Goal: Task Accomplishment & Management: Manage account settings

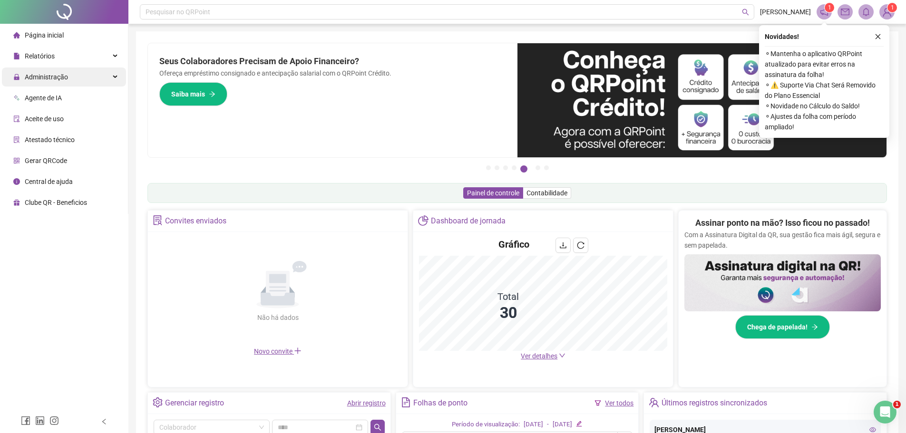
click at [41, 78] on span "Administração" at bounding box center [46, 77] width 43 height 8
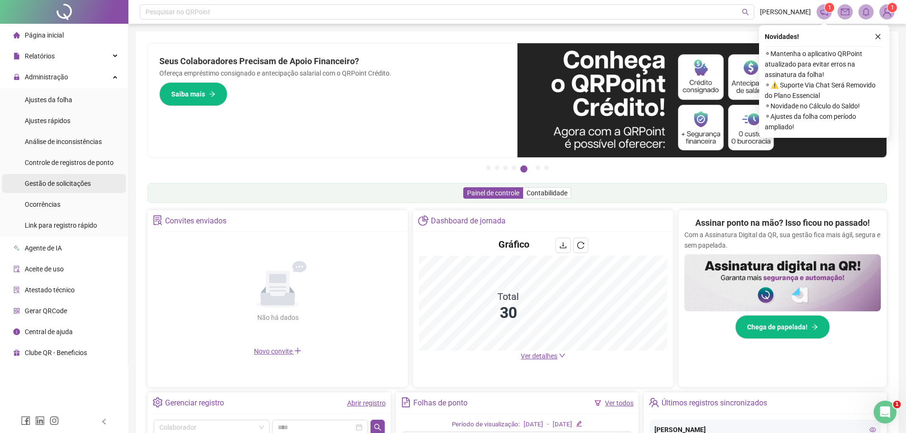
click at [58, 180] on span "Gestão de solicitações" at bounding box center [58, 184] width 66 height 8
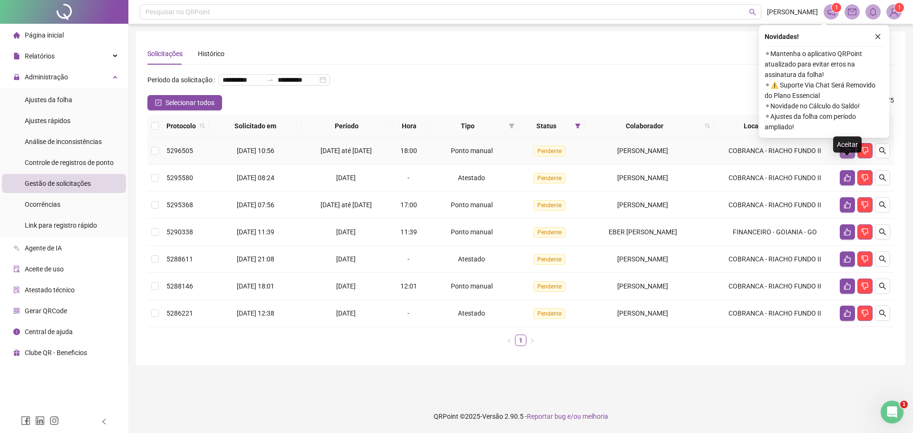
click at [849, 155] on icon "like" at bounding box center [848, 151] width 8 height 8
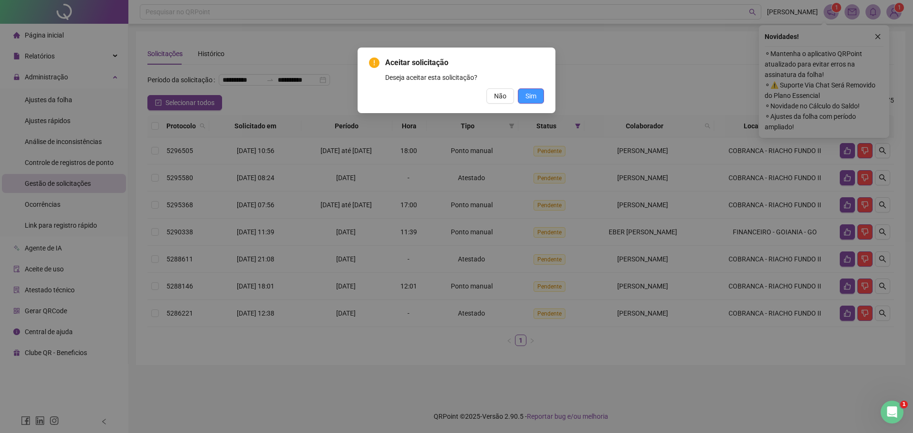
click at [531, 95] on span "Sim" at bounding box center [531, 96] width 11 height 10
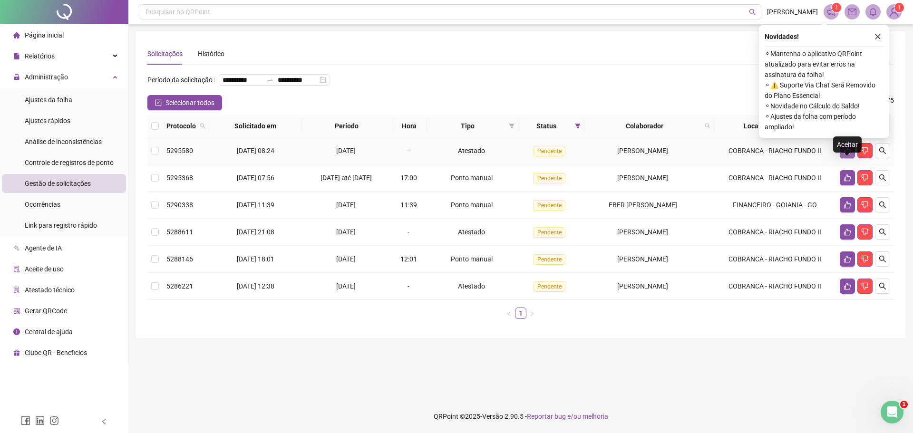
click at [848, 155] on icon "like" at bounding box center [847, 150] width 7 height 7
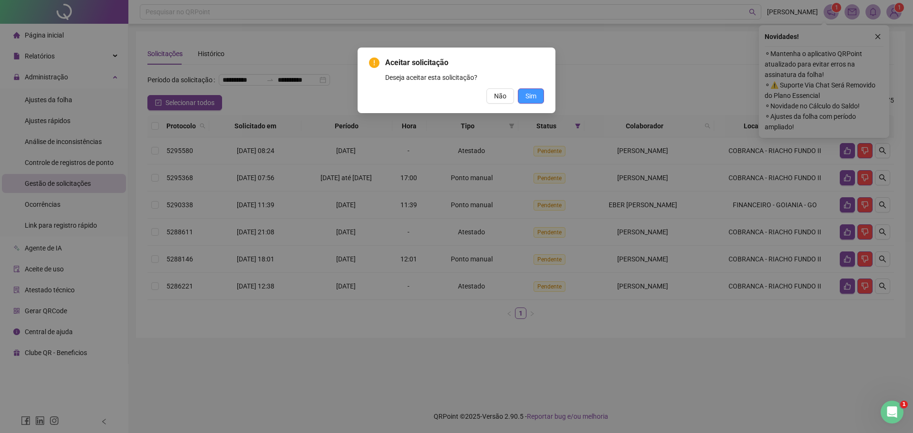
click at [536, 94] on span "Sim" at bounding box center [531, 96] width 11 height 10
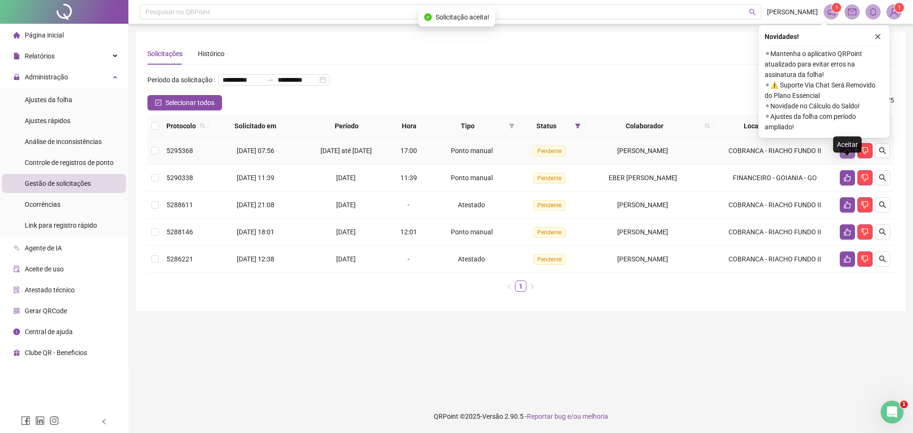
click at [846, 155] on icon "like" at bounding box center [848, 151] width 8 height 8
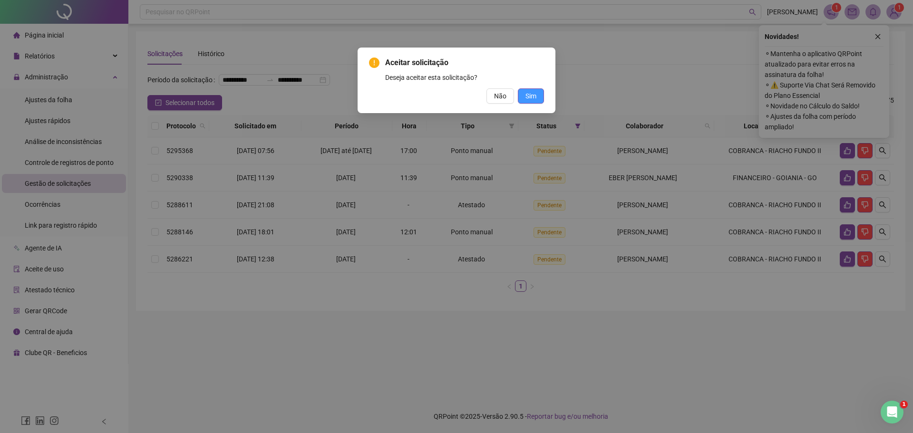
click at [533, 95] on span "Sim" at bounding box center [531, 96] width 11 height 10
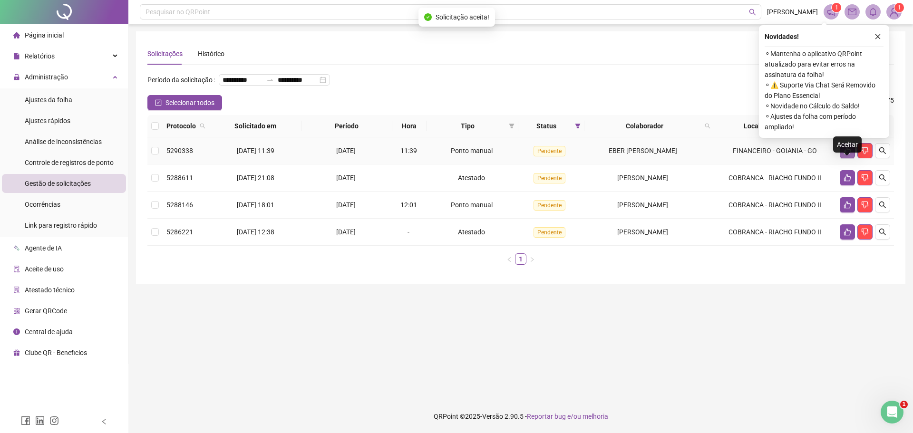
click at [849, 155] on icon "like" at bounding box center [848, 151] width 8 height 8
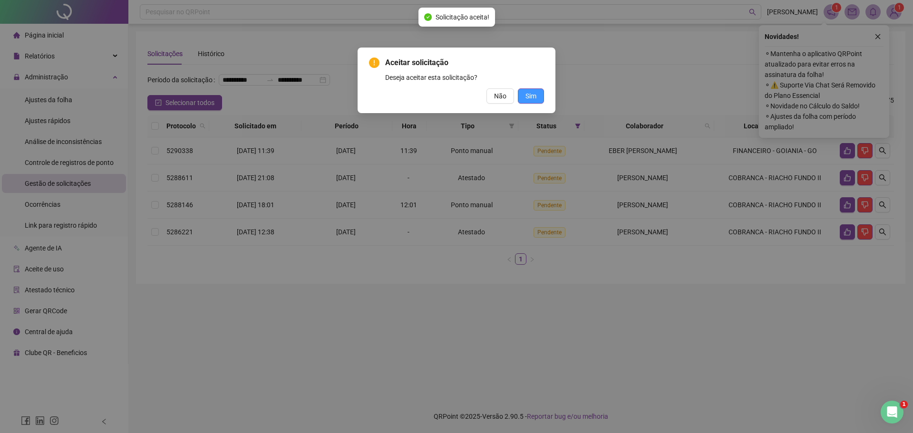
click at [534, 97] on span "Sim" at bounding box center [531, 96] width 11 height 10
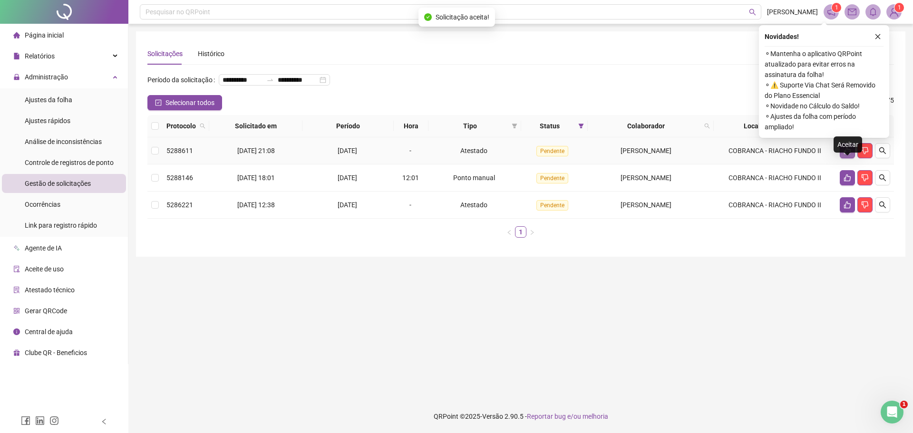
click at [848, 155] on icon "like" at bounding box center [848, 151] width 8 height 8
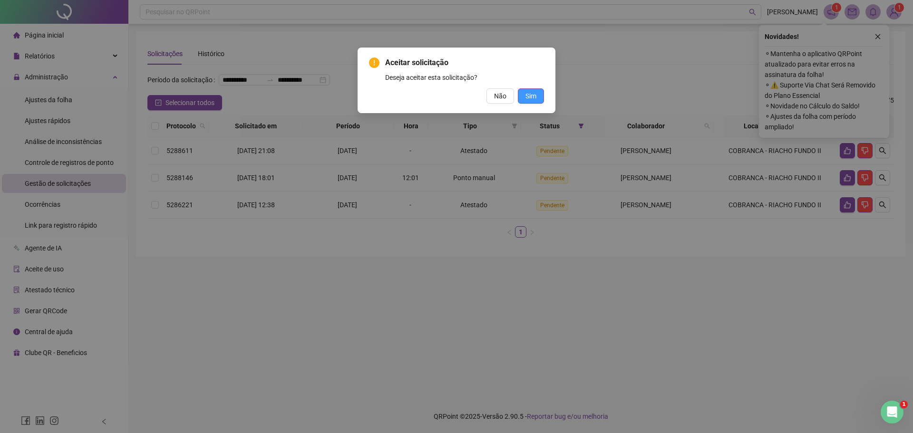
click at [535, 99] on span "Sim" at bounding box center [531, 96] width 11 height 10
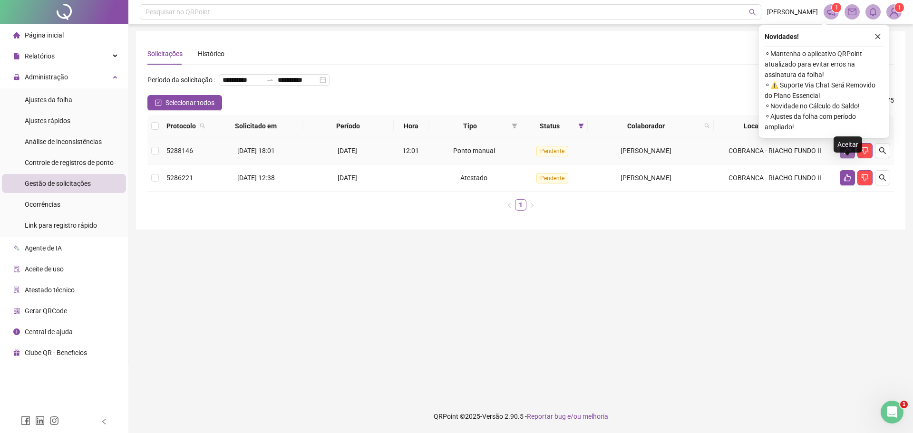
click at [849, 155] on icon "like" at bounding box center [847, 150] width 7 height 7
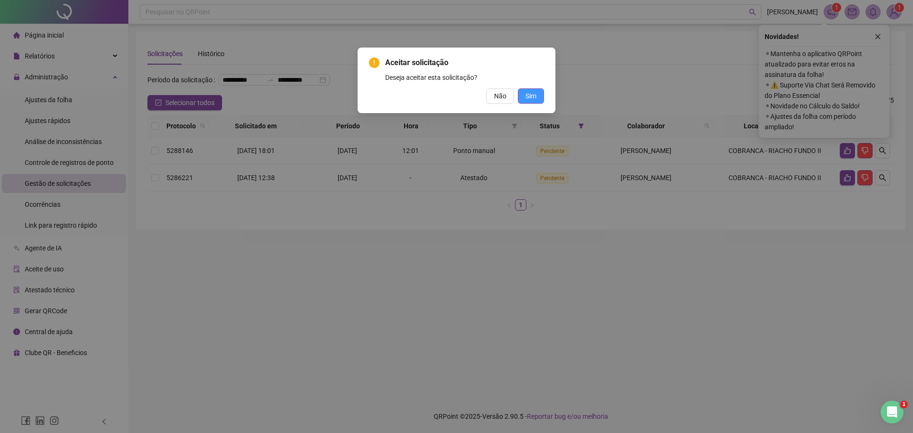
click at [533, 97] on span "Sim" at bounding box center [531, 96] width 11 height 10
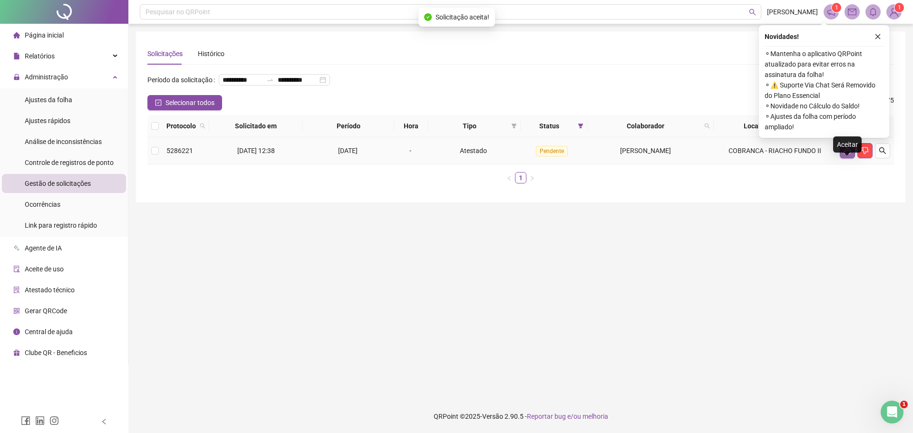
click at [845, 155] on icon "like" at bounding box center [847, 150] width 7 height 7
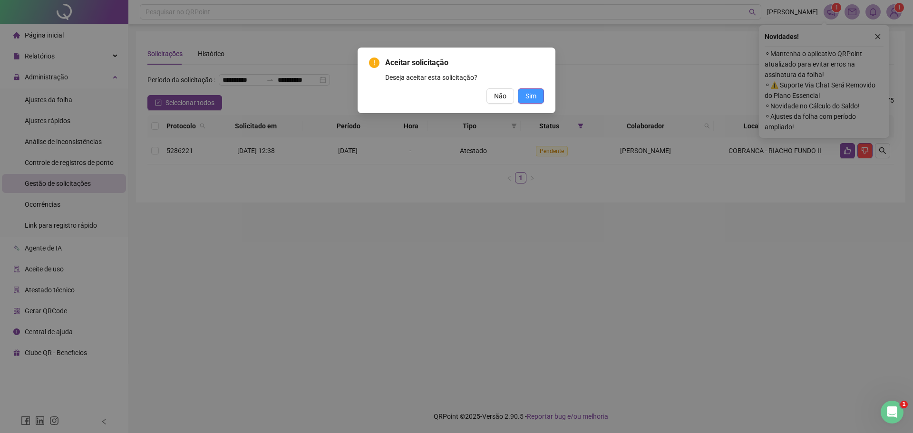
click at [525, 93] on button "Sim" at bounding box center [531, 95] width 26 height 15
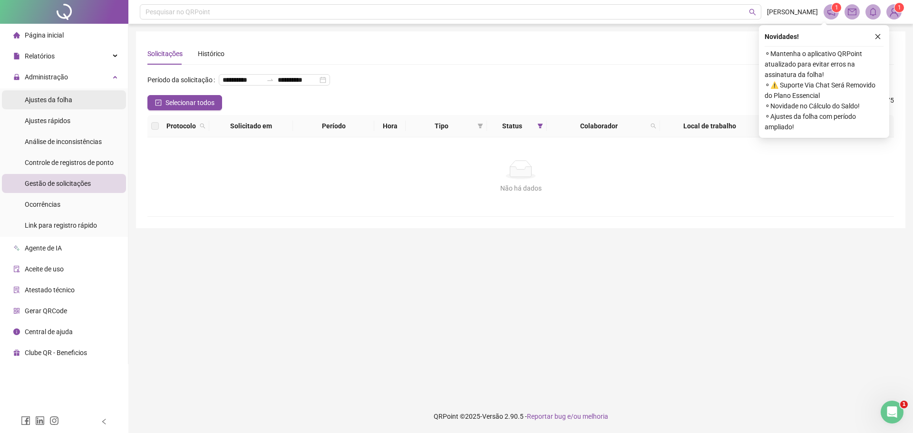
click at [49, 101] on span "Ajustes da folha" at bounding box center [49, 100] width 48 height 8
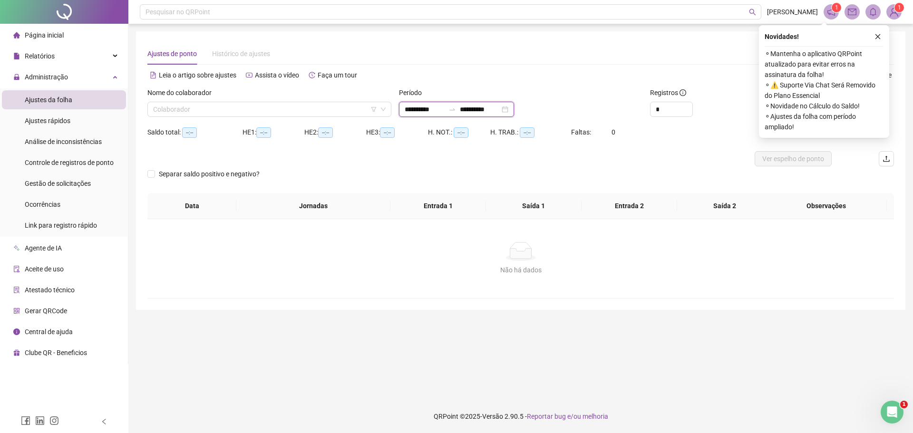
click at [419, 112] on input "**********" at bounding box center [425, 109] width 40 height 10
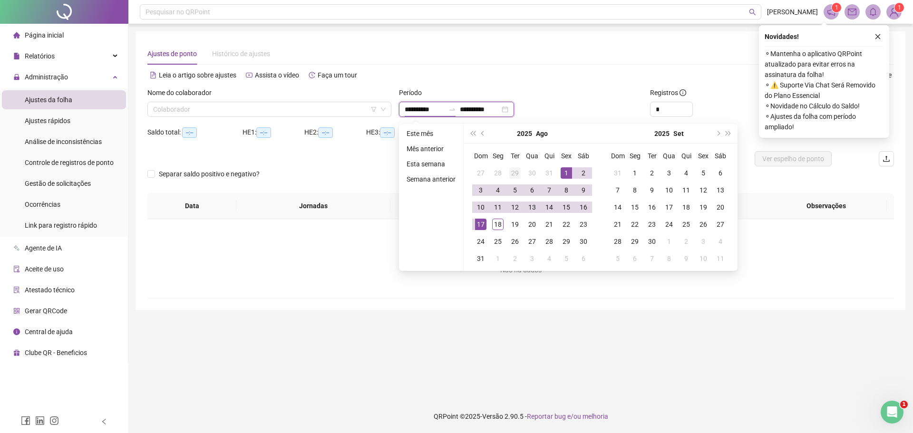
type input "**********"
click at [480, 132] on button "prev-year" at bounding box center [483, 133] width 10 height 19
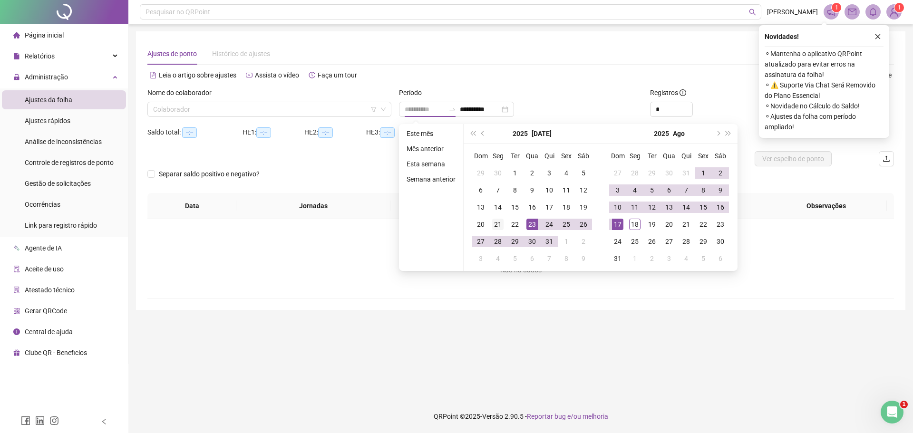
type input "**********"
click at [495, 225] on div "21" at bounding box center [497, 224] width 11 height 11
type input "**********"
click at [620, 225] on div "17" at bounding box center [617, 224] width 11 height 11
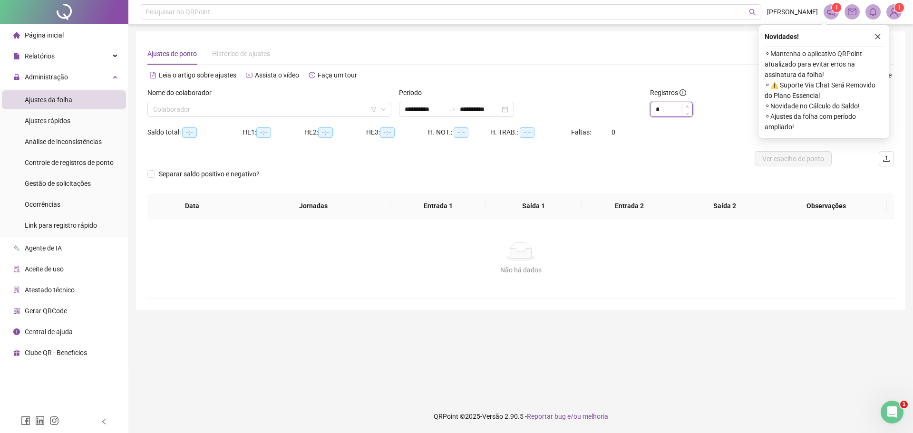
type input "*"
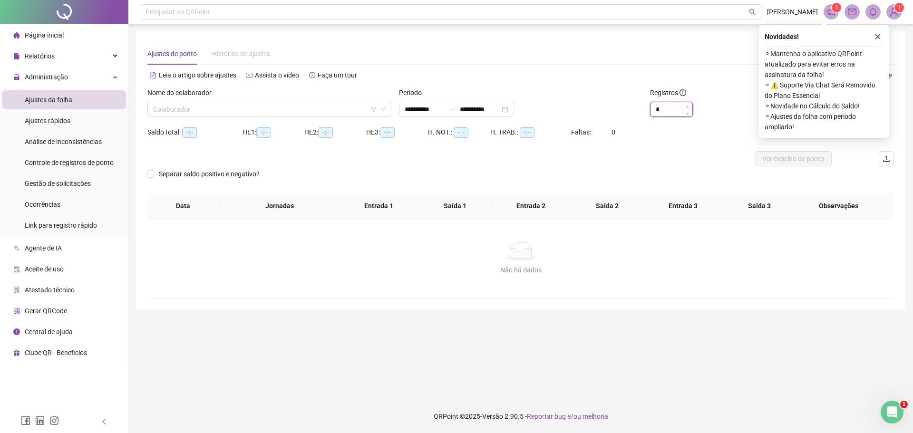
click at [688, 105] on icon "up" at bounding box center [687, 106] width 3 height 3
click at [887, 36] on icon "close" at bounding box center [885, 36] width 7 height 7
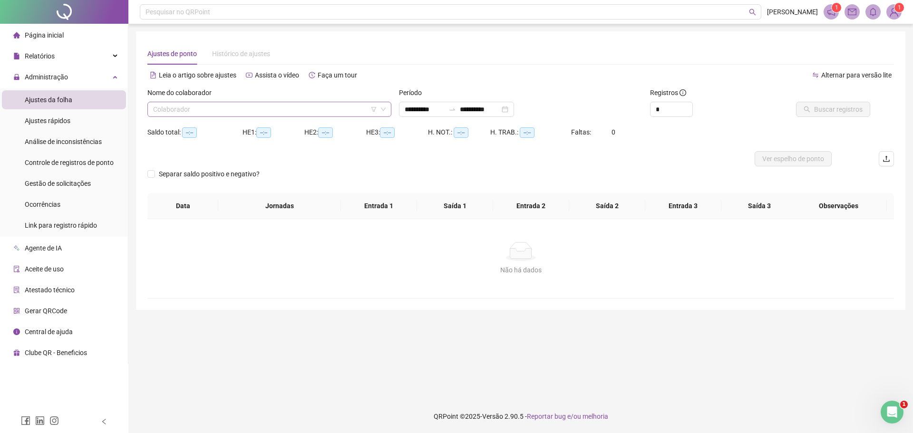
click at [224, 108] on input "search" at bounding box center [265, 109] width 224 height 14
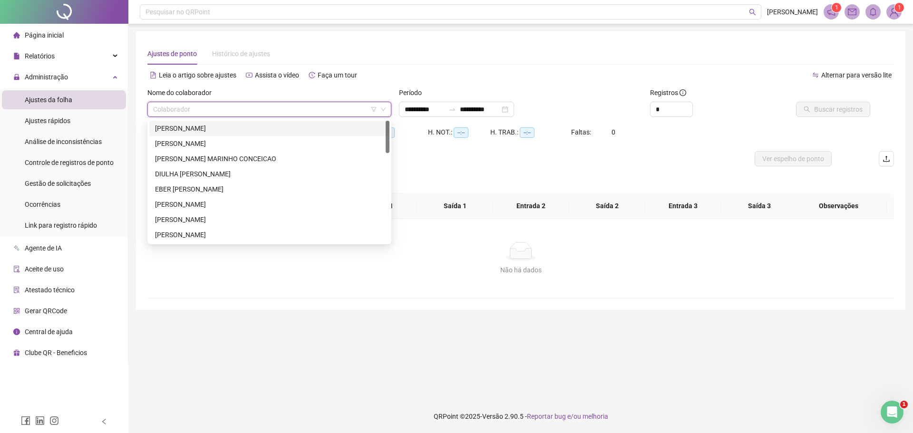
click at [202, 129] on div "[PERSON_NAME]" at bounding box center [269, 128] width 229 height 10
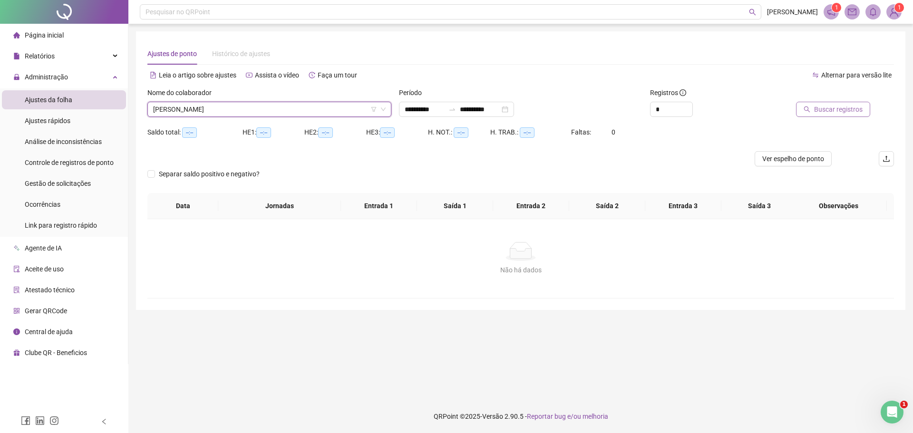
click at [829, 108] on span "Buscar registros" at bounding box center [838, 109] width 49 height 10
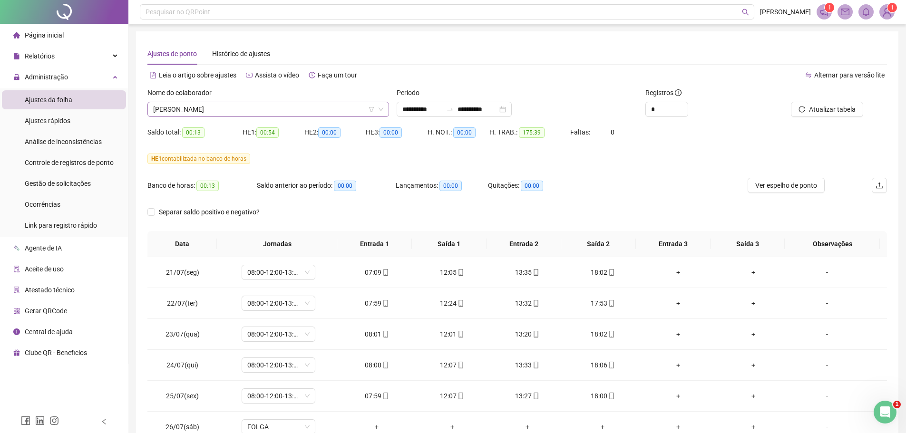
click at [382, 110] on icon "down" at bounding box center [381, 110] width 6 height 6
click at [286, 109] on span "[PERSON_NAME]" at bounding box center [268, 109] width 230 height 14
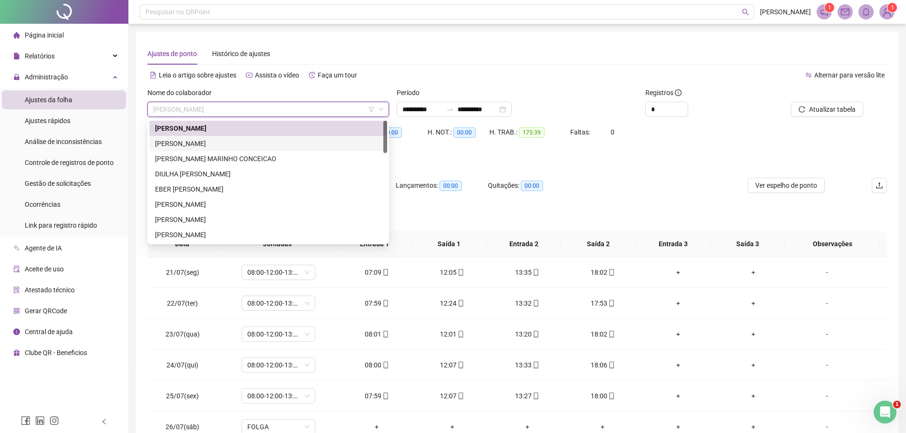
click at [237, 142] on div "[PERSON_NAME]" at bounding box center [268, 143] width 226 height 10
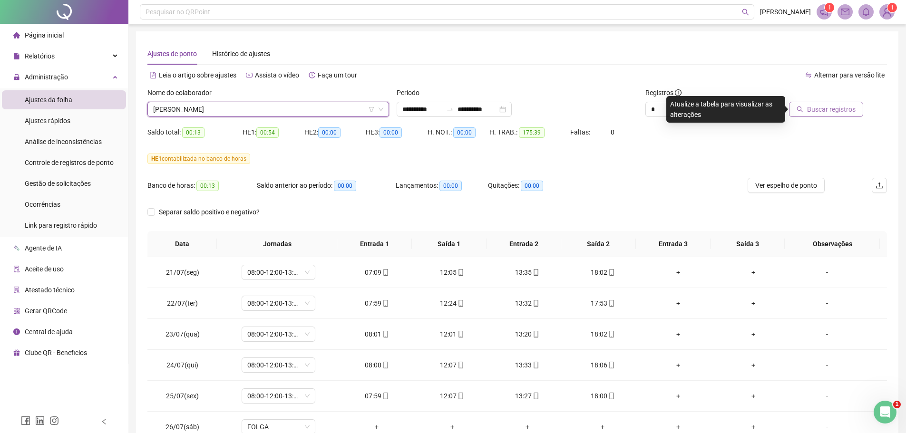
click at [829, 111] on span "Buscar registros" at bounding box center [831, 109] width 49 height 10
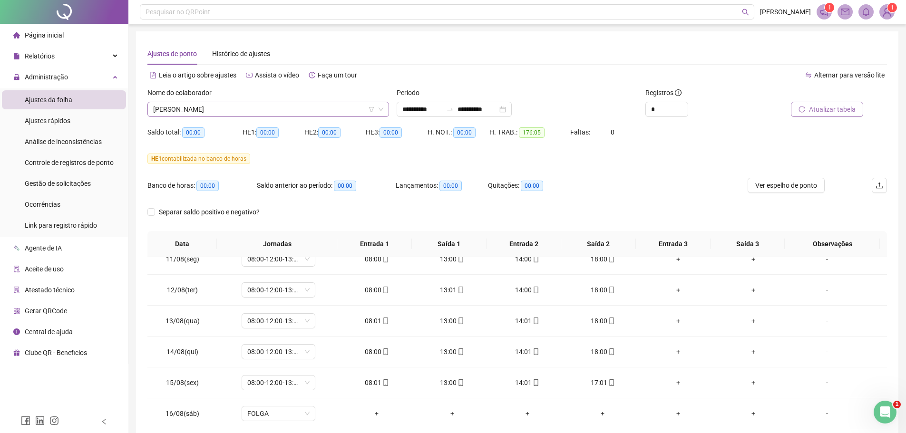
click at [236, 108] on span "[PERSON_NAME]" at bounding box center [268, 109] width 230 height 14
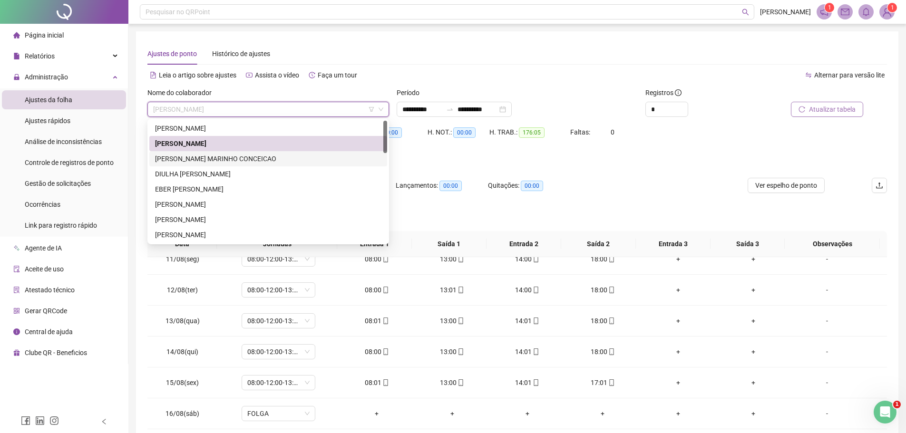
click at [217, 158] on div "[PERSON_NAME] MARINHO CONCEICAO" at bounding box center [268, 159] width 226 height 10
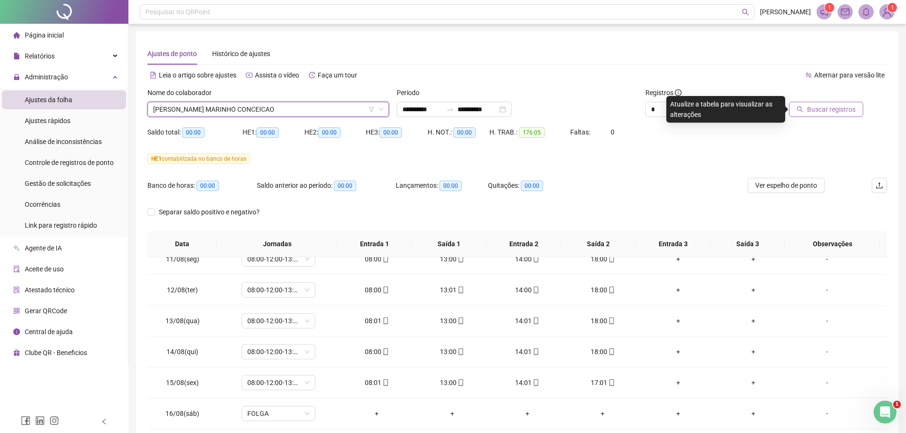
click at [828, 112] on span "Buscar registros" at bounding box center [831, 109] width 49 height 10
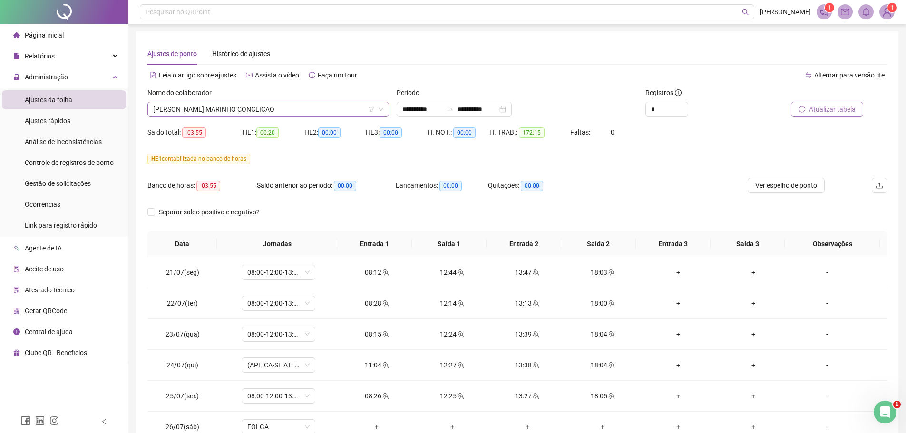
click at [292, 105] on span "[PERSON_NAME] MARINHO CONCEICAO" at bounding box center [268, 109] width 230 height 14
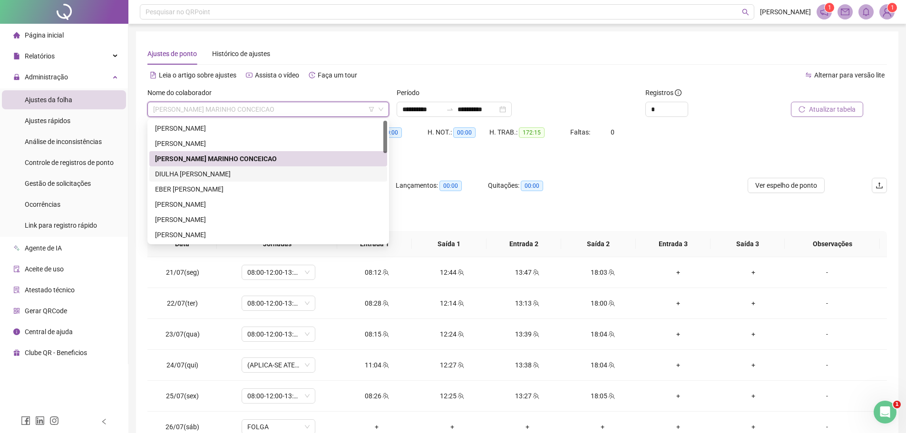
click at [241, 173] on div "DIULHA [PERSON_NAME]" at bounding box center [268, 174] width 226 height 10
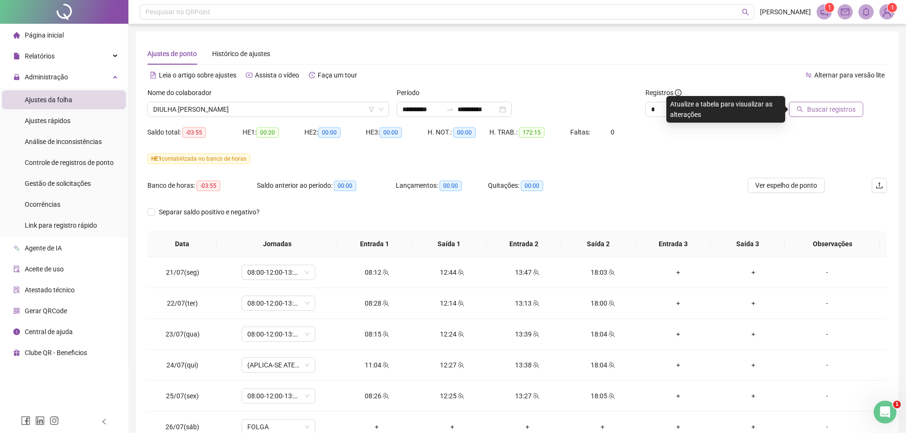
click at [815, 108] on span "Buscar registros" at bounding box center [831, 109] width 49 height 10
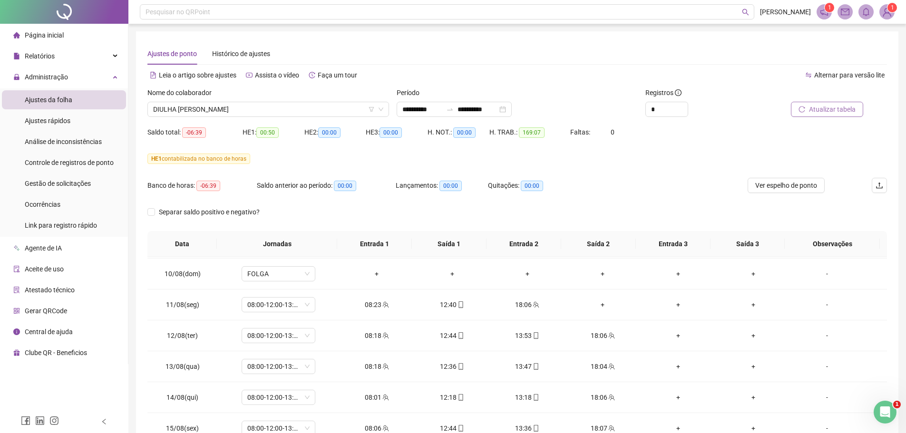
scroll to position [618, 0]
drag, startPoint x: 166, startPoint y: 304, endPoint x: 545, endPoint y: 298, distance: 378.7
click at [545, 298] on tr "11/08(seg) 08:00-12:00-13:12-18:00 08:23 12:40 18:06 + + + -" at bounding box center [517, 303] width 740 height 31
click at [144, 323] on div "**********" at bounding box center [517, 251] width 763 height 441
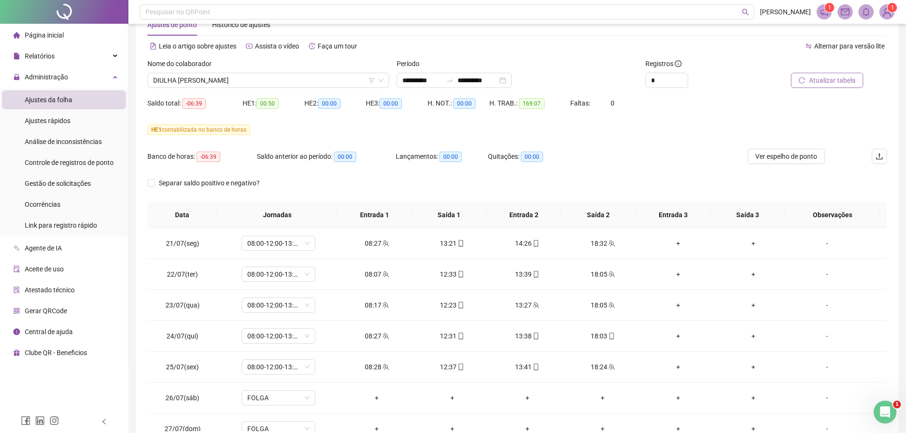
scroll to position [0, 0]
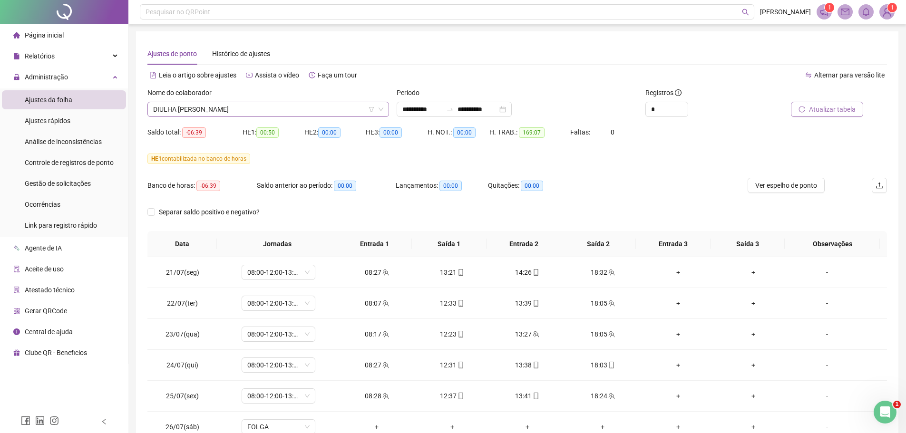
click at [274, 105] on span "DIULHA [PERSON_NAME]" at bounding box center [268, 109] width 230 height 14
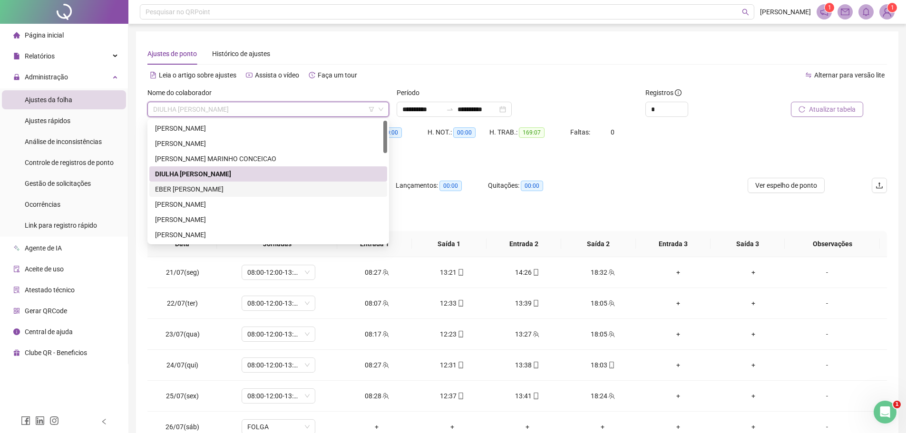
click at [204, 188] on div "EBER [PERSON_NAME]" at bounding box center [268, 189] width 226 height 10
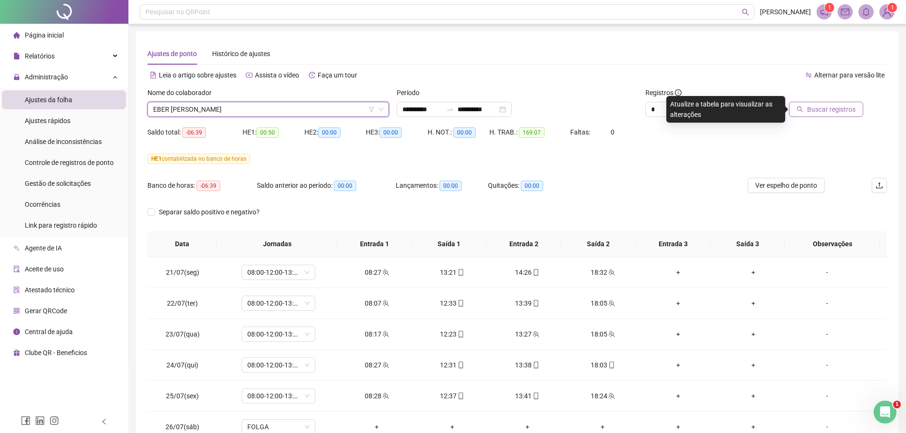
click at [820, 109] on span "Buscar registros" at bounding box center [831, 109] width 49 height 10
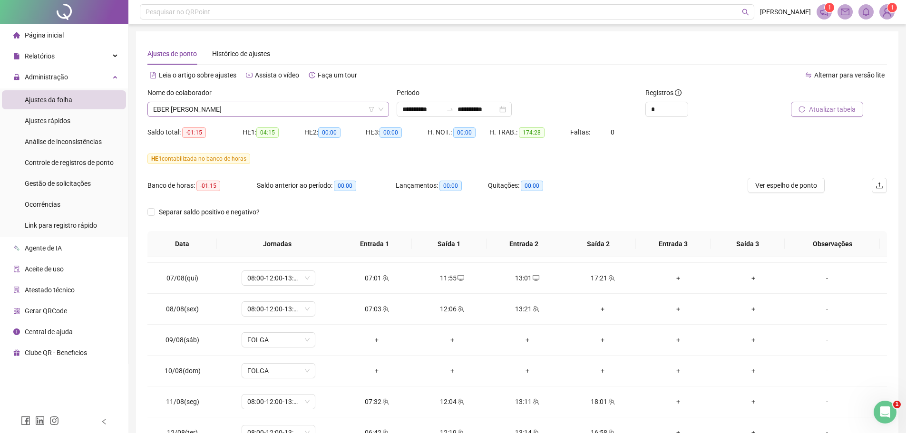
click at [310, 108] on span "EBER [PERSON_NAME]" at bounding box center [268, 109] width 230 height 14
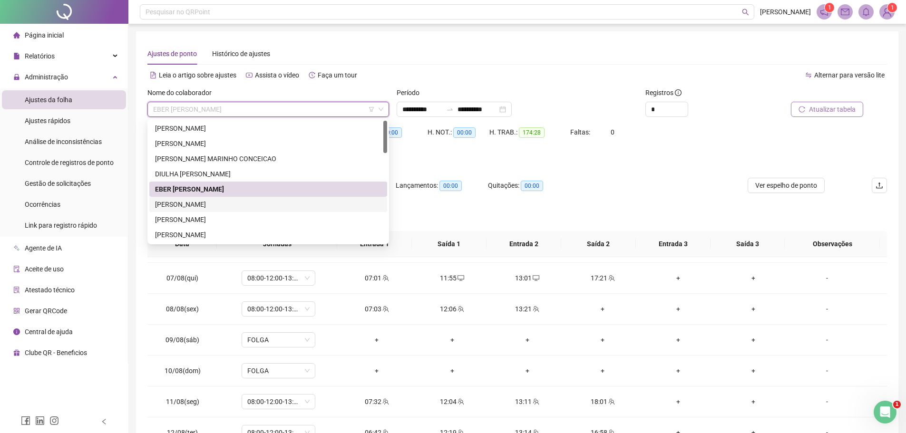
click at [217, 205] on div "[PERSON_NAME]" at bounding box center [268, 204] width 226 height 10
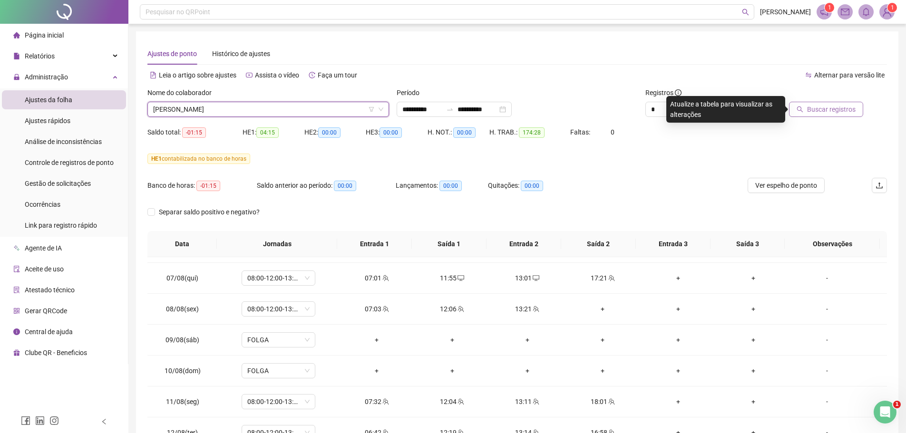
click at [379, 111] on icon "down" at bounding box center [381, 110] width 6 height 6
click at [309, 107] on span "[PERSON_NAME]" at bounding box center [268, 109] width 230 height 14
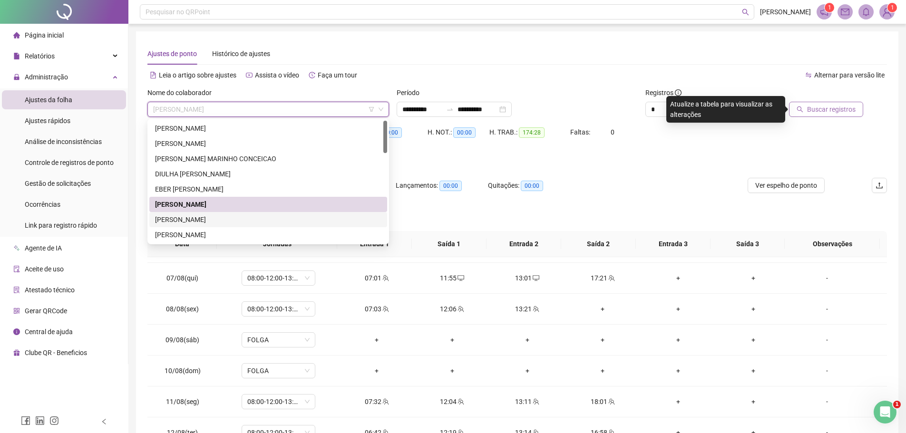
click at [186, 219] on div "[PERSON_NAME]" at bounding box center [268, 220] width 226 height 10
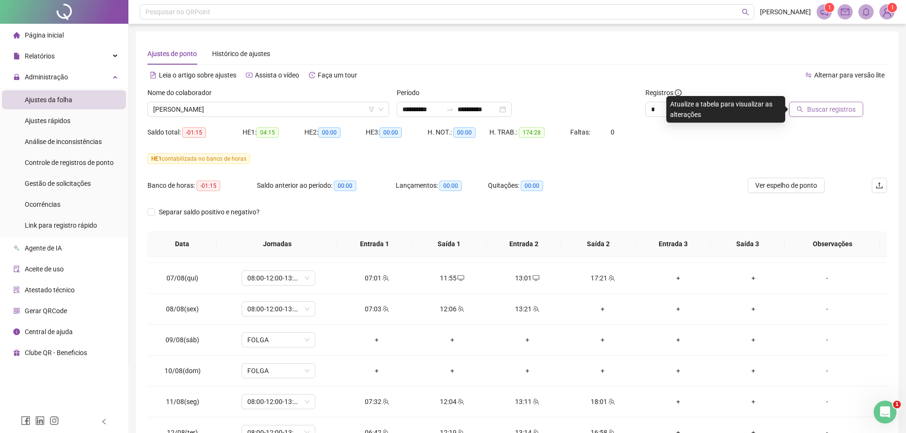
click at [815, 109] on span "Buscar registros" at bounding box center [831, 109] width 49 height 10
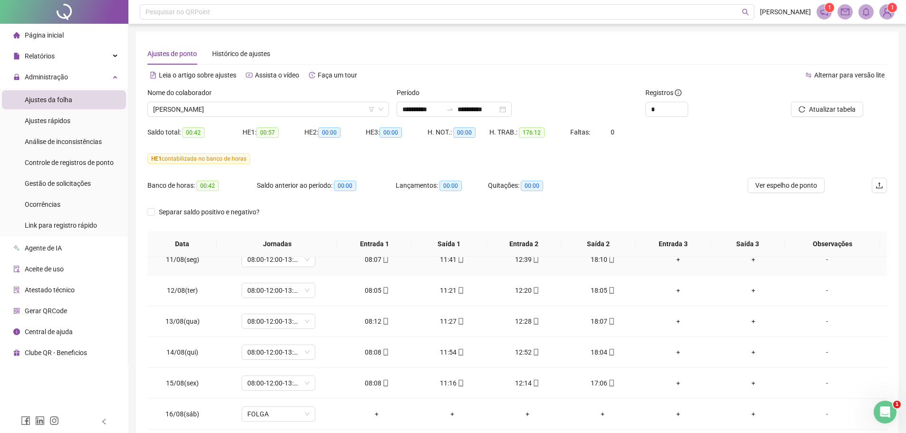
scroll to position [663, 0]
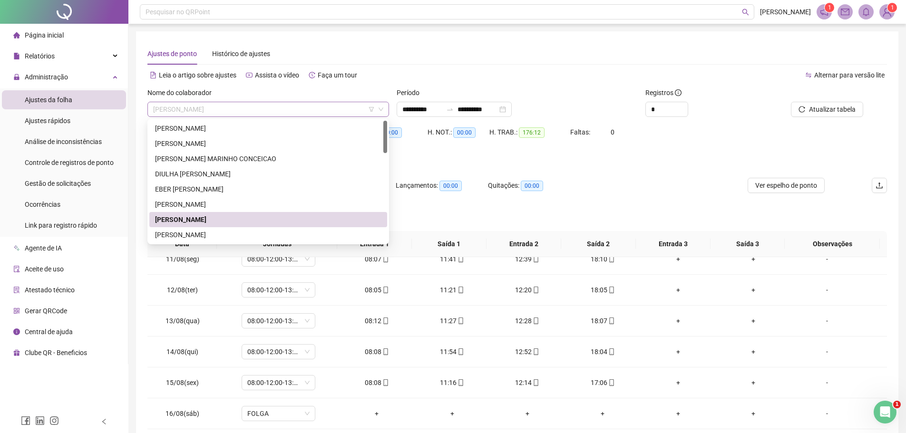
click at [283, 107] on span "[PERSON_NAME]" at bounding box center [268, 109] width 230 height 14
click at [215, 236] on div "[PERSON_NAME]" at bounding box center [268, 235] width 226 height 10
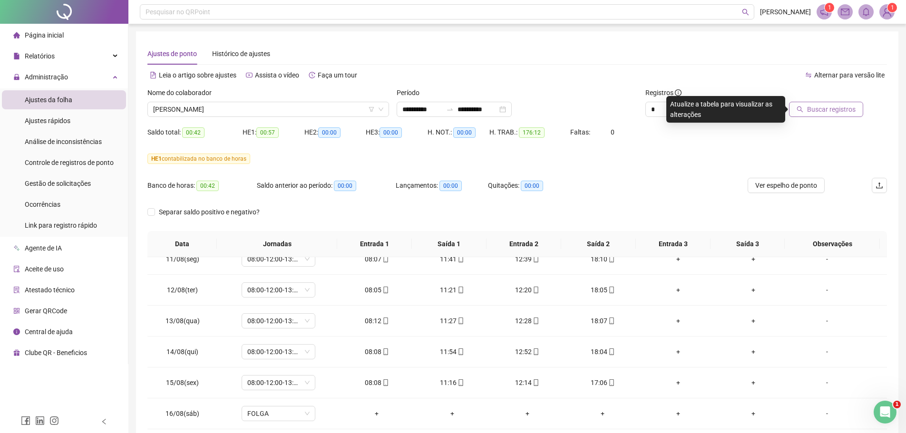
click at [822, 108] on span "Buscar registros" at bounding box center [831, 109] width 49 height 10
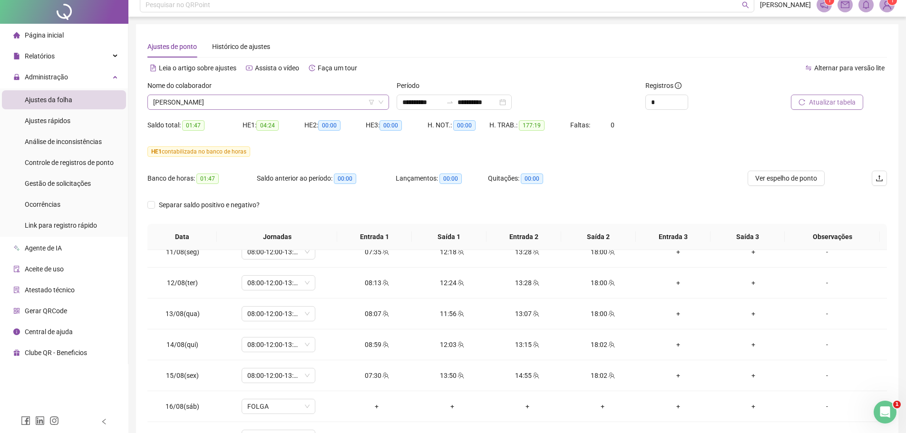
scroll to position [0, 0]
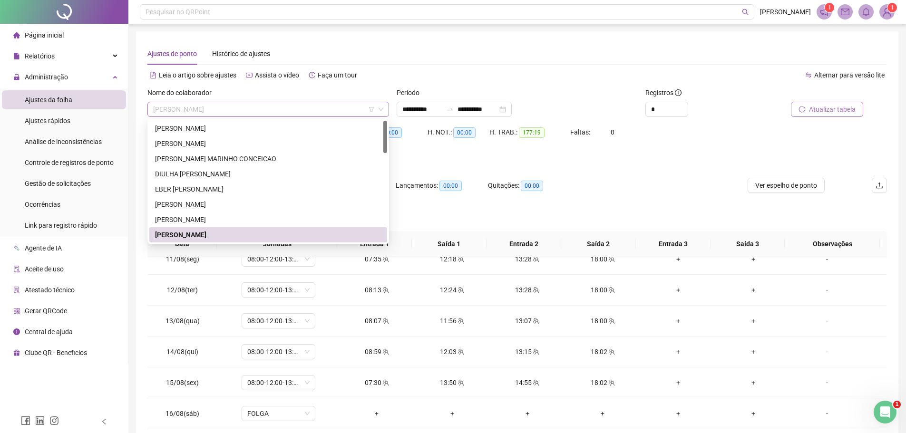
click at [278, 106] on span "[PERSON_NAME]" at bounding box center [268, 109] width 230 height 14
drag, startPoint x: 387, startPoint y: 134, endPoint x: 388, endPoint y: 143, distance: 8.6
click at [388, 143] on div "214563 214529 [PERSON_NAME] [PERSON_NAME] DIULHA [PERSON_NAME]" at bounding box center [268, 182] width 242 height 126
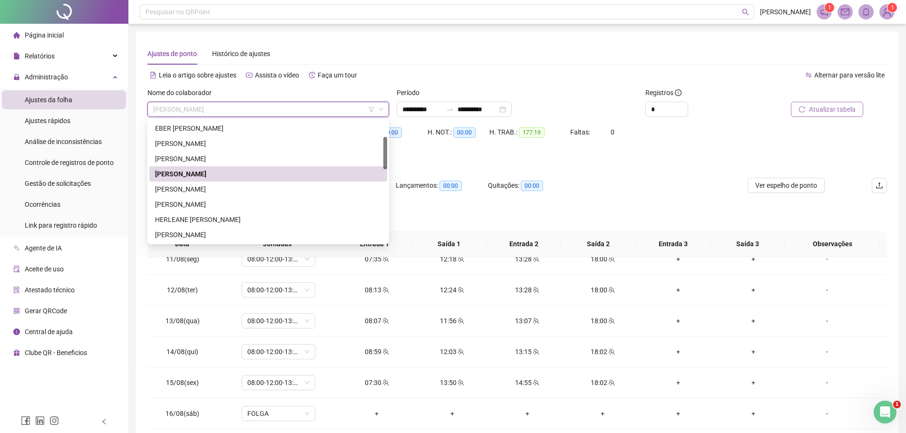
scroll to position [63, 0]
drag, startPoint x: 385, startPoint y: 139, endPoint x: 378, endPoint y: 160, distance: 22.1
click at [384, 156] on div at bounding box center [385, 153] width 4 height 32
click at [239, 186] on div "[PERSON_NAME]" at bounding box center [268, 187] width 226 height 10
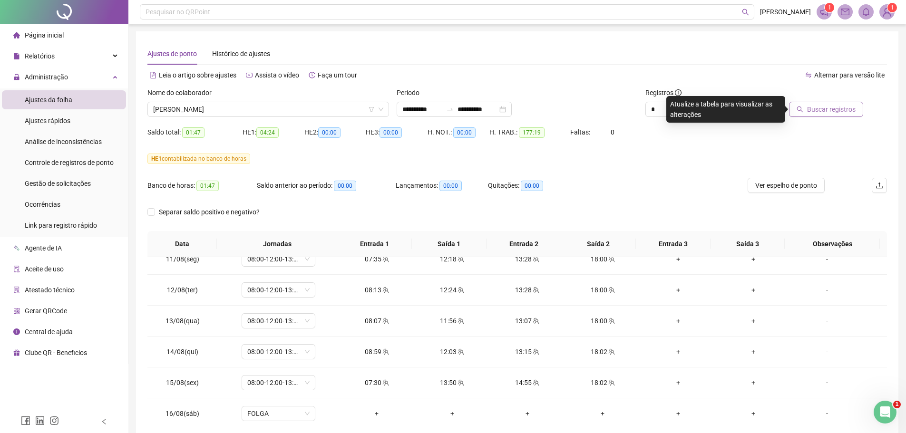
click at [825, 106] on span "Buscar registros" at bounding box center [831, 109] width 49 height 10
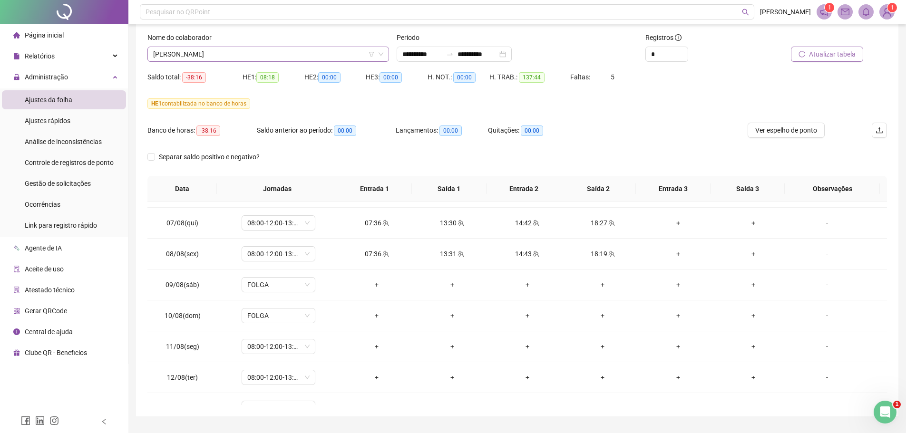
scroll to position [32, 0]
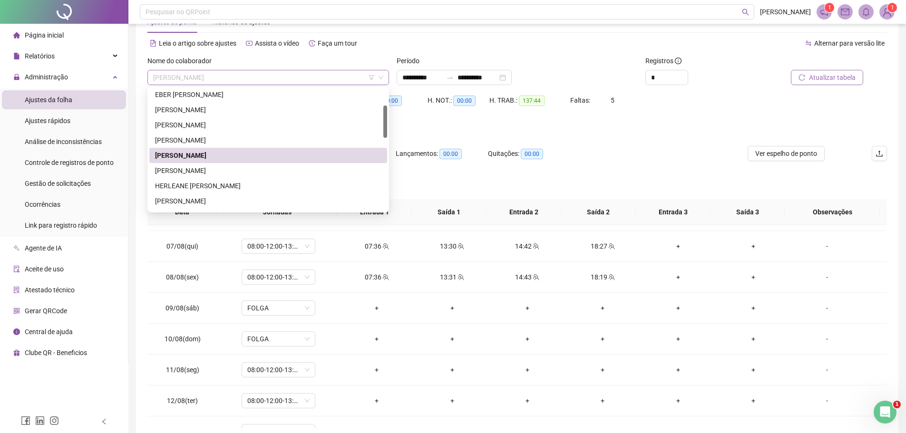
click at [241, 78] on span "[PERSON_NAME]" at bounding box center [268, 77] width 230 height 14
click at [195, 172] on div "[PERSON_NAME]" at bounding box center [268, 171] width 226 height 10
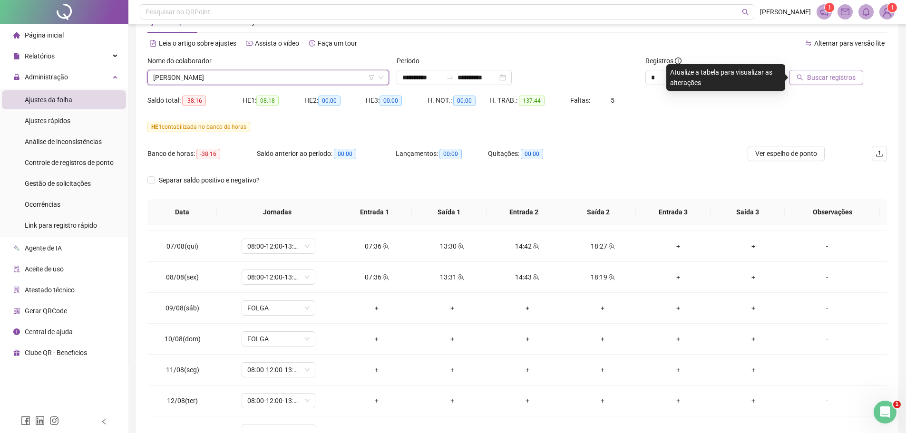
click at [832, 78] on span "Buscar registros" at bounding box center [831, 77] width 49 height 10
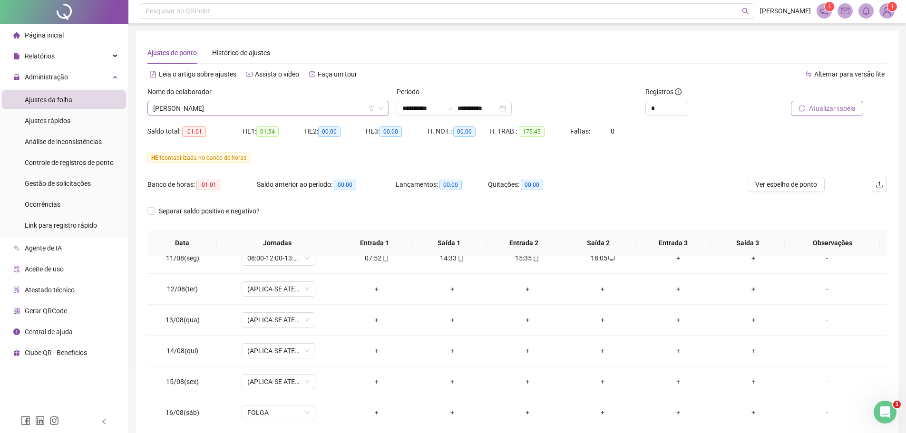
scroll to position [0, 0]
click at [226, 108] on span "[PERSON_NAME]" at bounding box center [268, 109] width 230 height 14
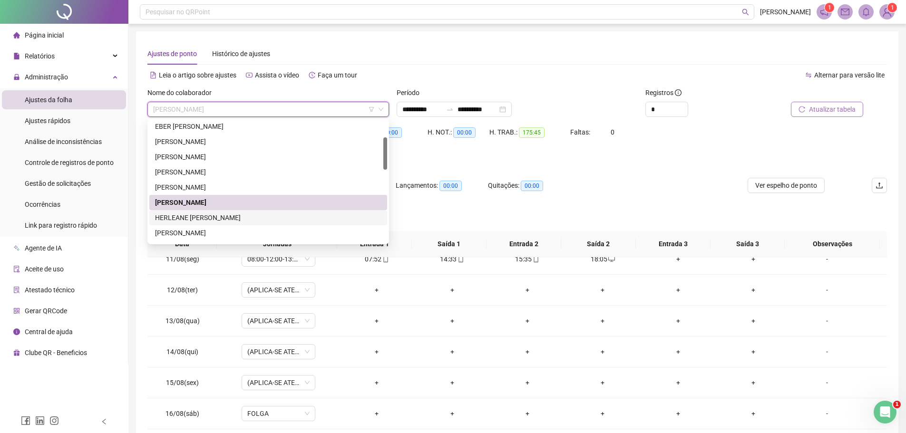
click at [208, 216] on div "HERLEANE [PERSON_NAME]" at bounding box center [268, 218] width 226 height 10
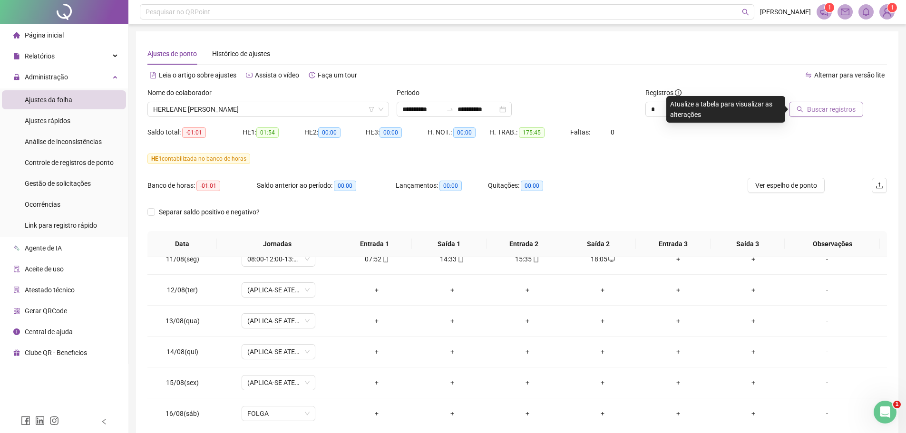
click at [822, 108] on span "Buscar registros" at bounding box center [831, 109] width 49 height 10
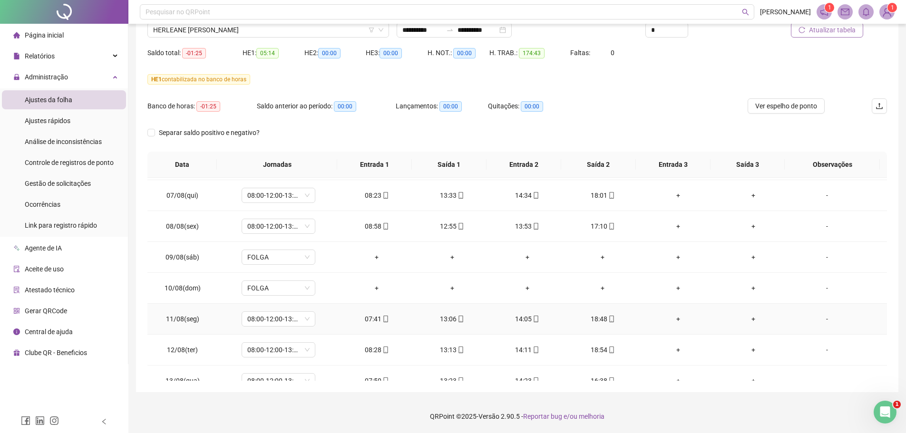
scroll to position [663, 0]
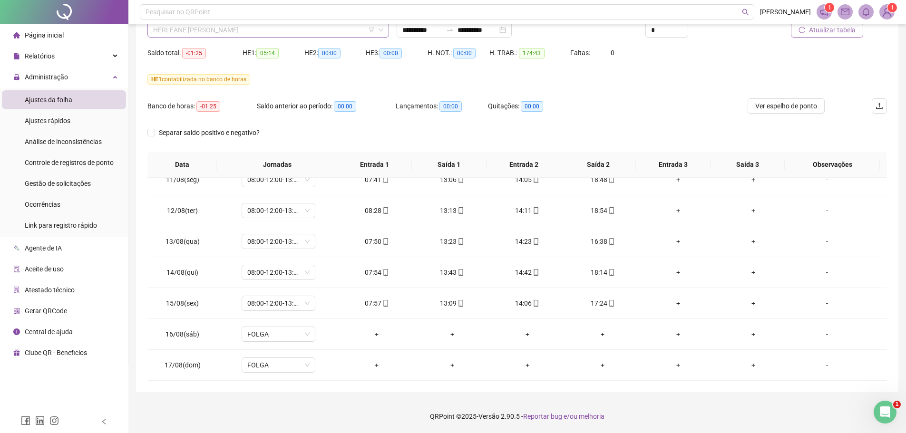
click at [308, 31] on span "HERLEANE [PERSON_NAME]" at bounding box center [268, 30] width 230 height 14
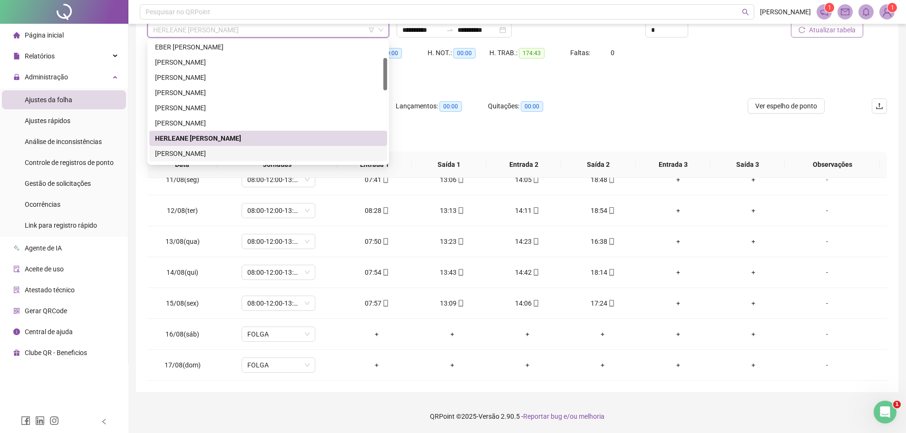
click at [216, 156] on div "[PERSON_NAME]" at bounding box center [268, 153] width 226 height 10
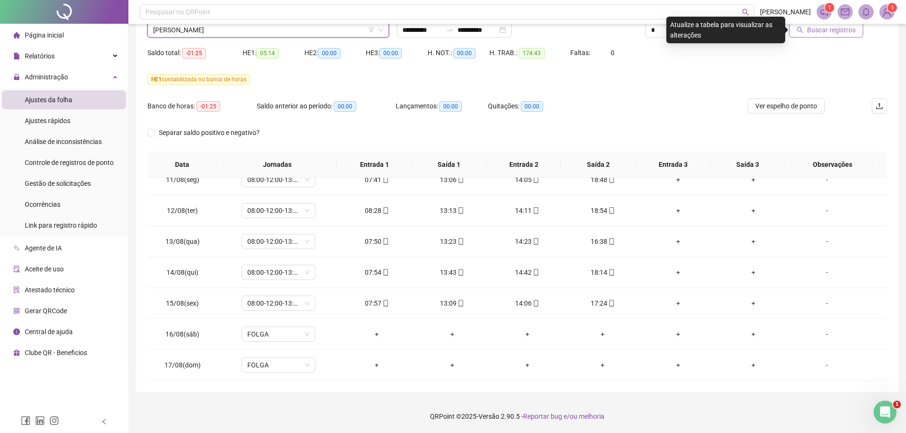
click at [822, 29] on span "Buscar registros" at bounding box center [831, 30] width 49 height 10
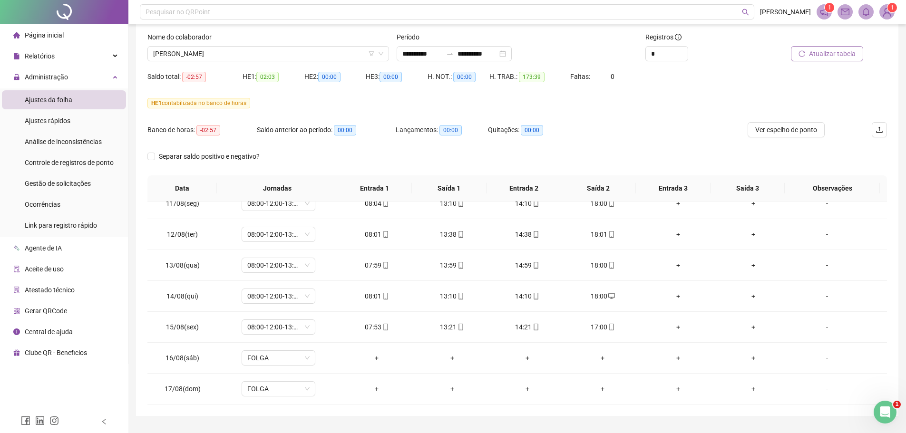
scroll to position [32, 0]
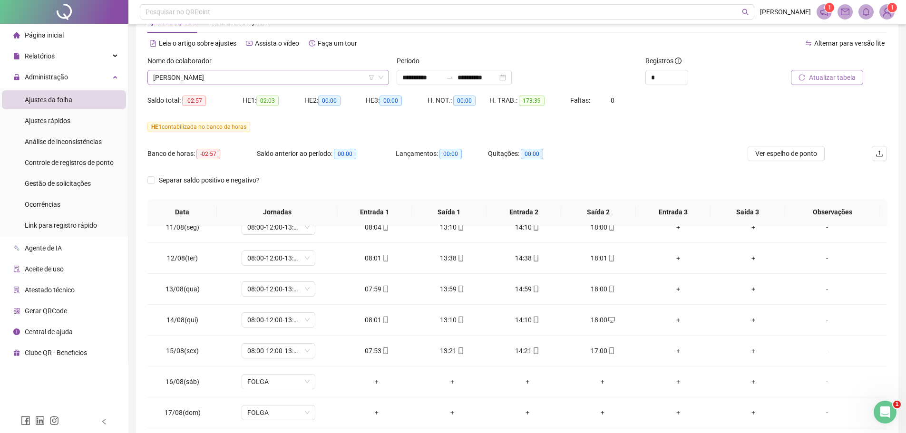
click at [248, 75] on span "[PERSON_NAME]" at bounding box center [268, 77] width 230 height 14
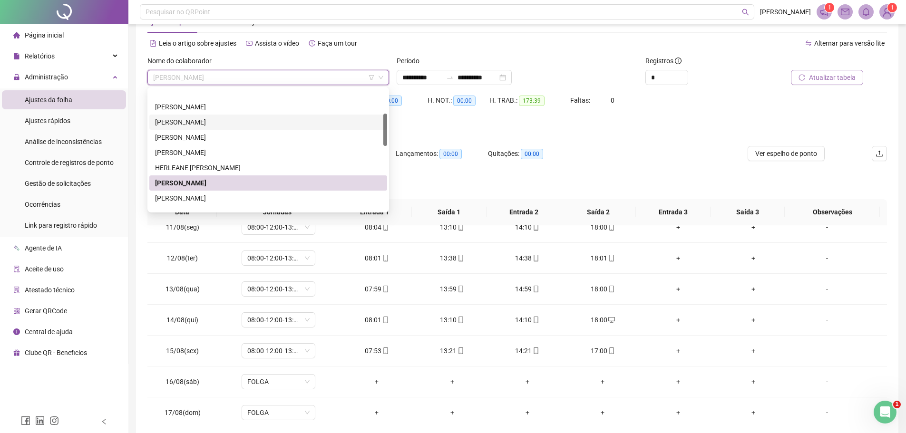
scroll to position [97, 0]
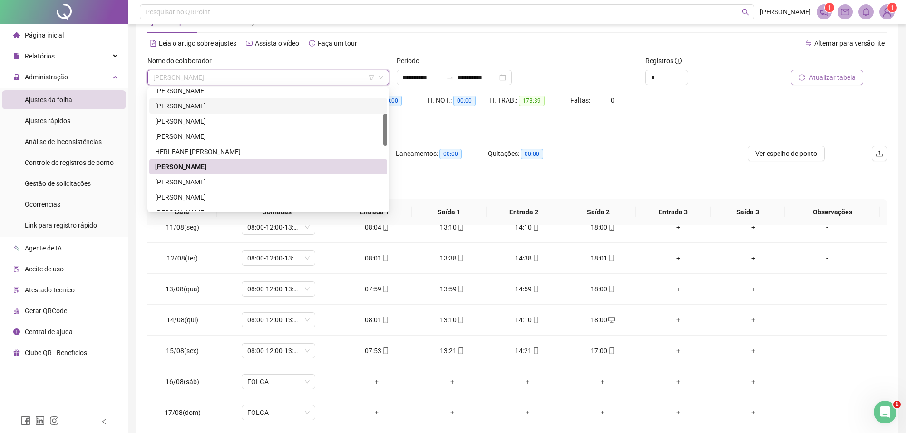
drag, startPoint x: 387, startPoint y: 124, endPoint x: 387, endPoint y: 133, distance: 9.0
click at [387, 133] on div at bounding box center [385, 130] width 4 height 32
click at [251, 182] on div "[PERSON_NAME]" at bounding box center [268, 182] width 226 height 10
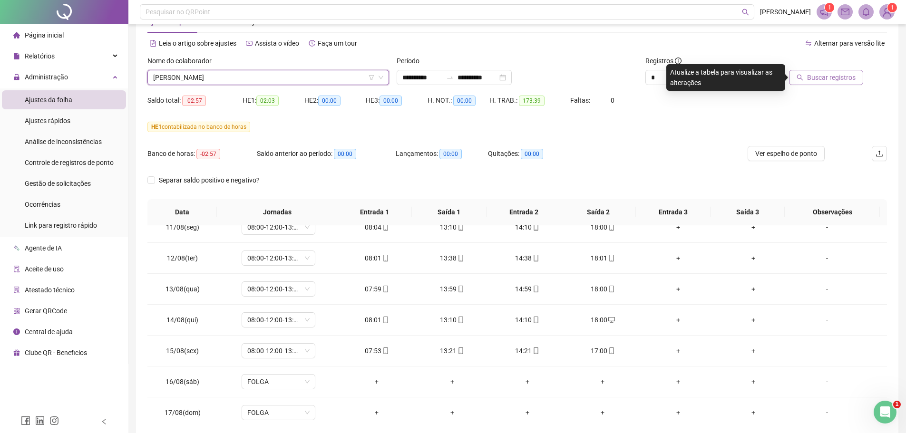
click at [822, 78] on span "Buscar registros" at bounding box center [831, 77] width 49 height 10
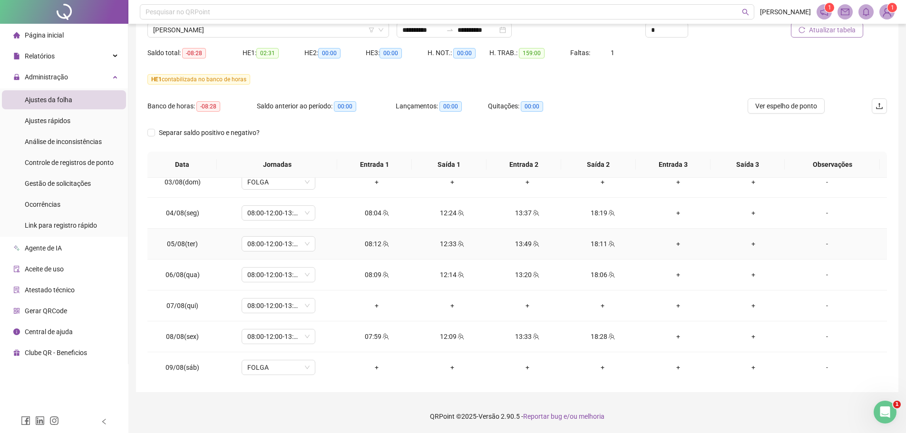
scroll to position [428, 0]
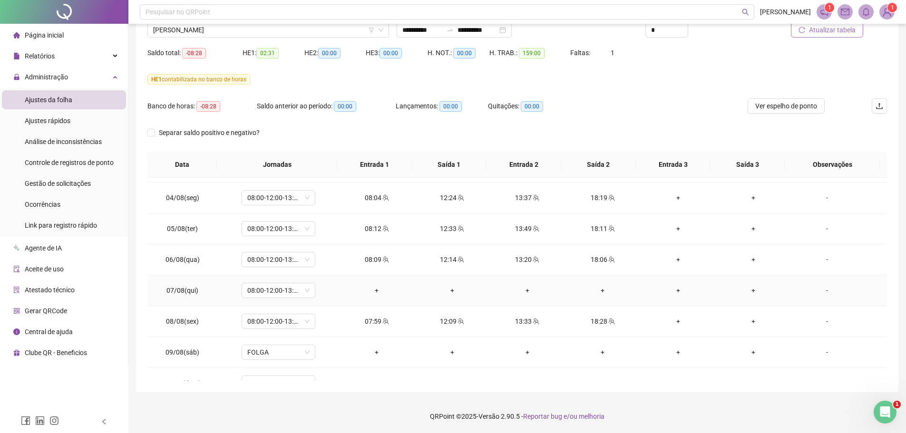
click at [820, 292] on div "-" at bounding box center [827, 290] width 56 height 10
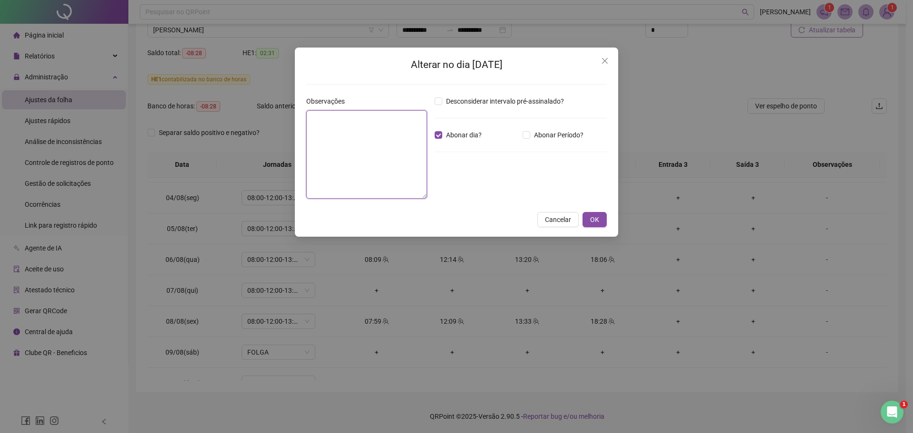
click at [345, 133] on textarea at bounding box center [366, 154] width 121 height 88
type textarea "**********"
click at [593, 220] on span "OK" at bounding box center [594, 220] width 9 height 10
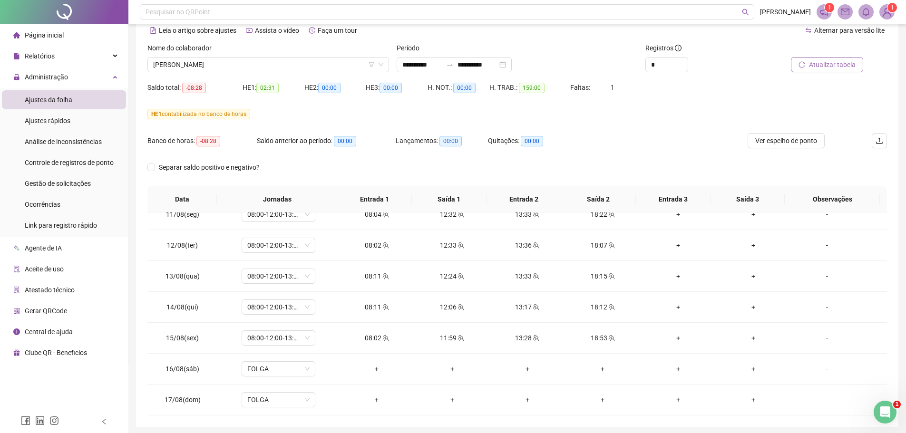
scroll to position [0, 0]
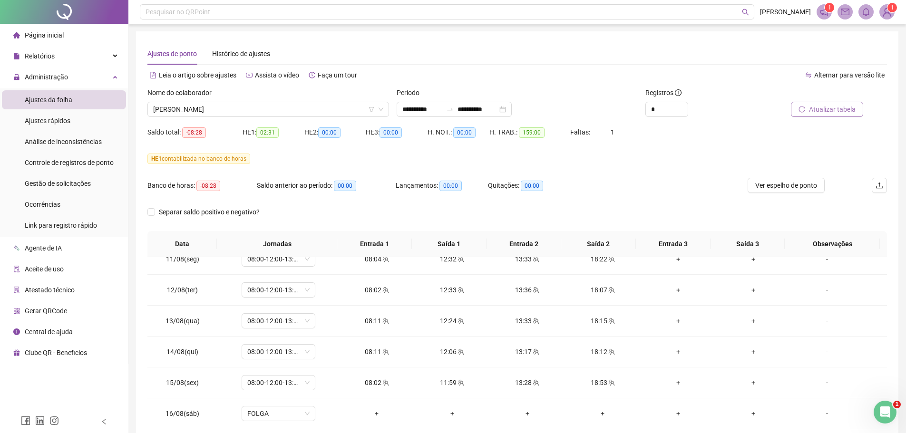
click at [805, 107] on icon "reload" at bounding box center [802, 109] width 7 height 7
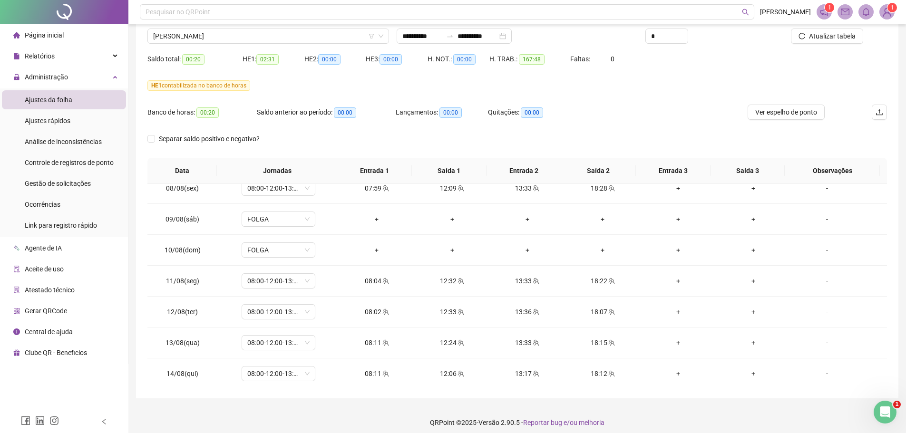
scroll to position [32, 0]
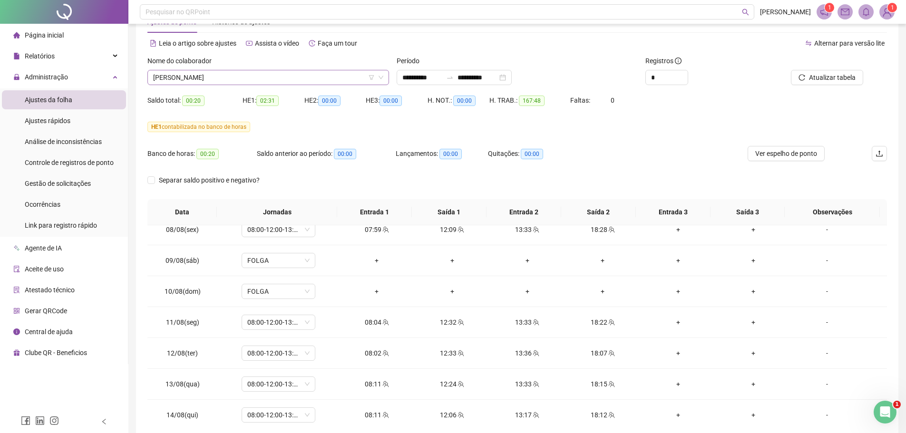
click at [244, 77] on span "[PERSON_NAME]" at bounding box center [268, 77] width 230 height 14
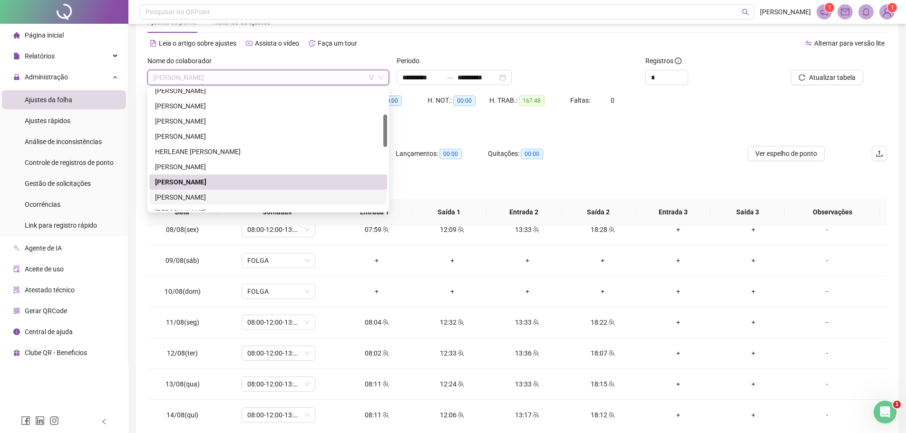
click at [189, 196] on div "[PERSON_NAME]" at bounding box center [268, 197] width 226 height 10
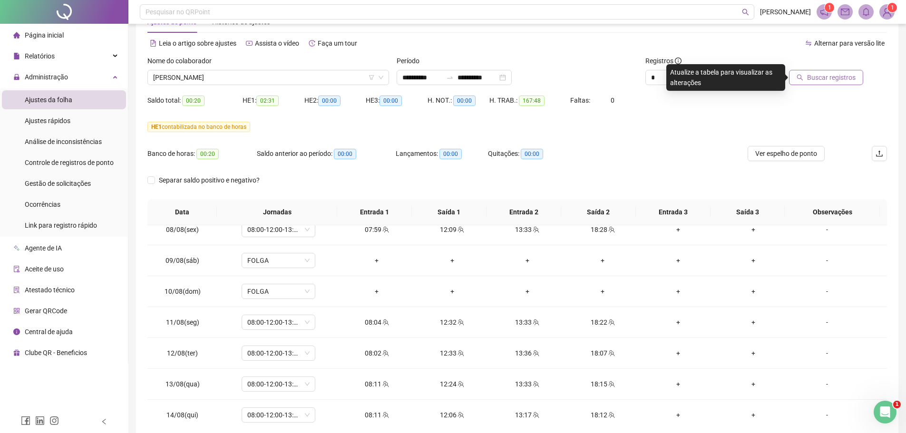
click at [810, 75] on span "Buscar registros" at bounding box center [831, 77] width 49 height 10
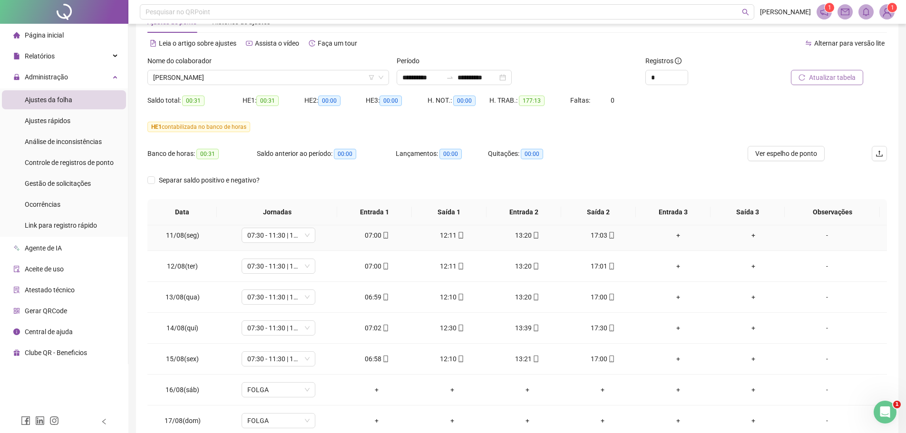
scroll to position [663, 0]
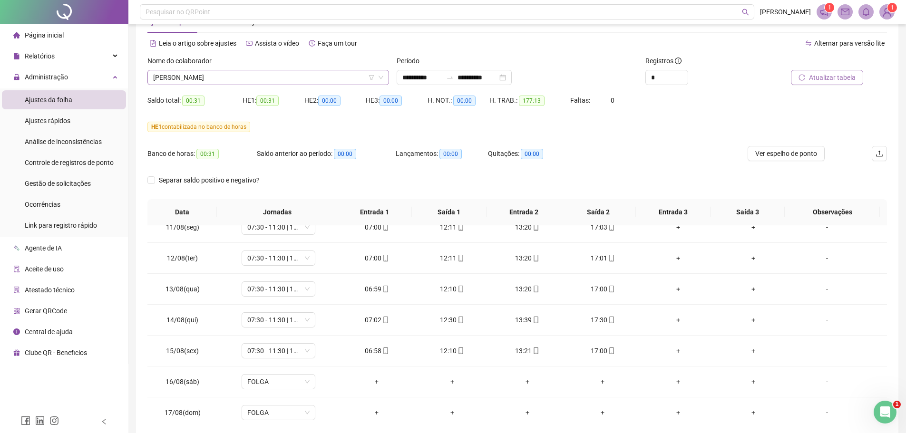
click at [275, 75] on span "[PERSON_NAME]" at bounding box center [268, 77] width 230 height 14
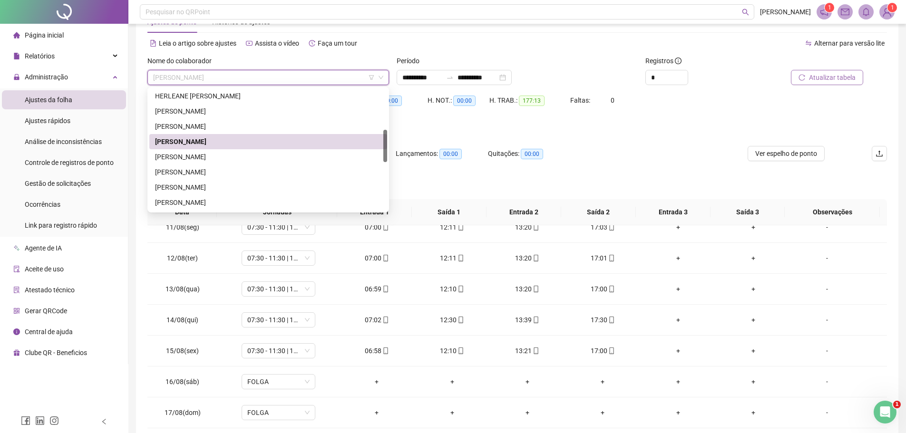
scroll to position [158, 0]
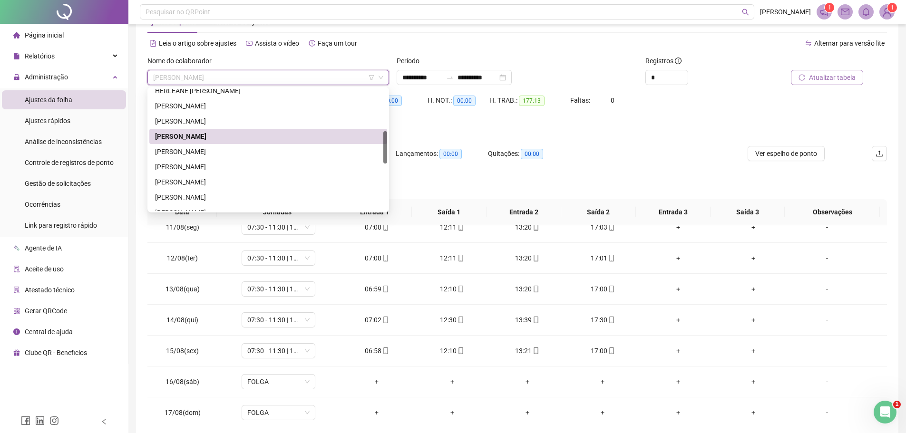
drag, startPoint x: 385, startPoint y: 124, endPoint x: 381, endPoint y: 140, distance: 16.7
click at [381, 140] on div "HERLEANE [PERSON_NAME] [PERSON_NAME] [PERSON_NAME] [PERSON_NAME] [PERSON_NAME]" at bounding box center [268, 150] width 238 height 122
click at [230, 151] on div "[PERSON_NAME]" at bounding box center [268, 152] width 226 height 10
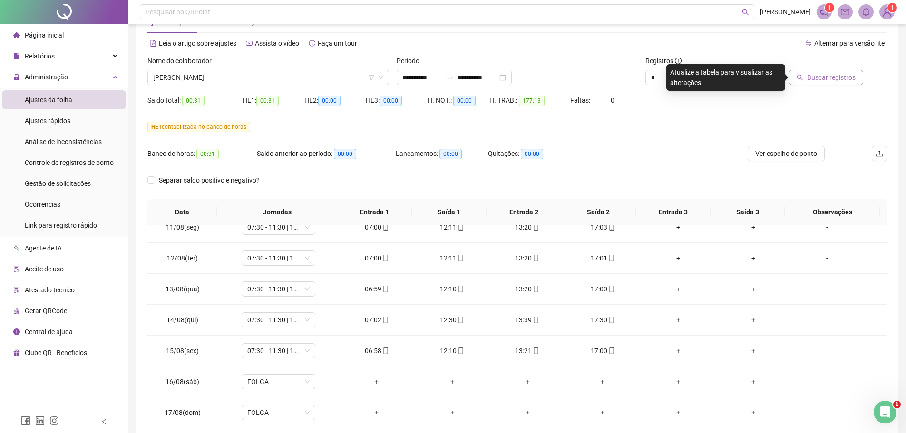
click at [814, 78] on span "Buscar registros" at bounding box center [831, 77] width 49 height 10
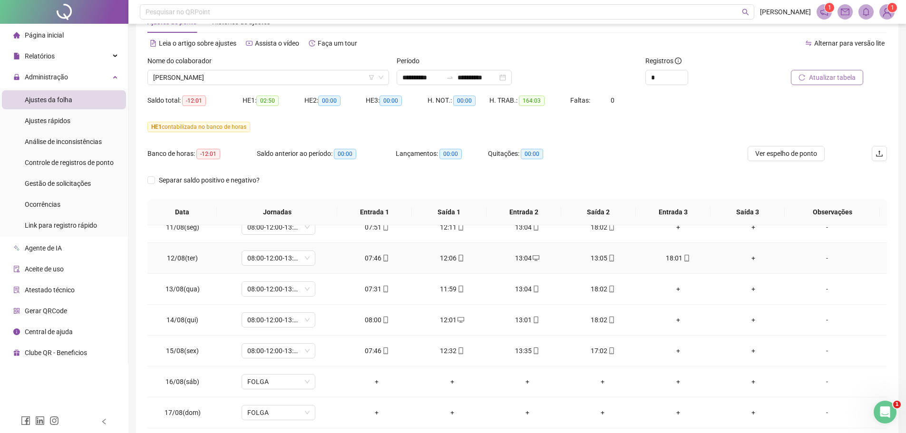
click at [526, 259] on div "13:04" at bounding box center [528, 258] width 60 height 10
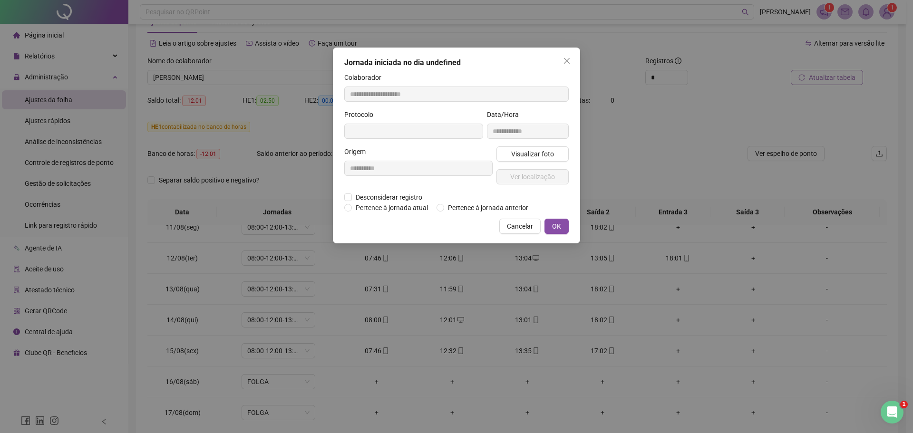
type input "**********"
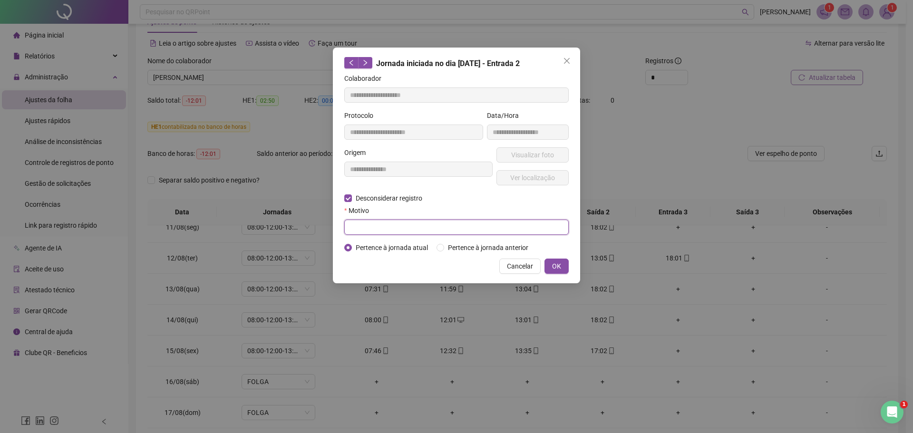
click at [364, 228] on input "text" at bounding box center [456, 227] width 225 height 15
click at [393, 227] on input "**********" at bounding box center [456, 227] width 225 height 15
type input "**********"
click at [559, 265] on span "OK" at bounding box center [556, 266] width 9 height 10
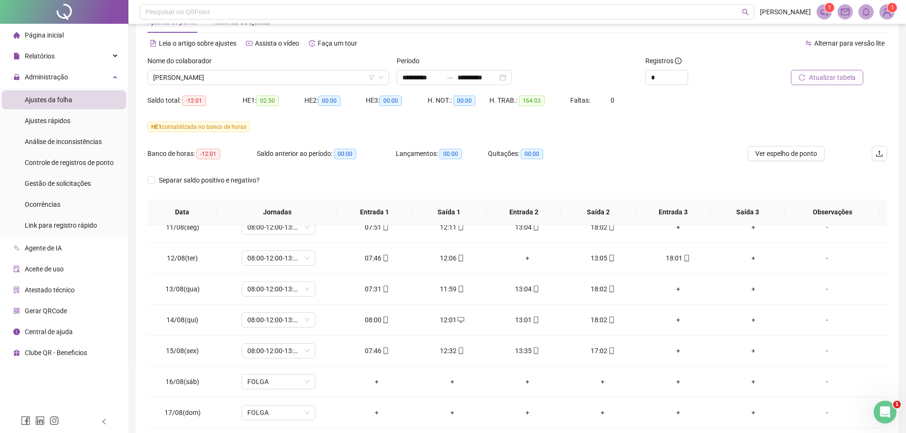
click at [815, 76] on span "Atualizar tabela" at bounding box center [832, 77] width 47 height 10
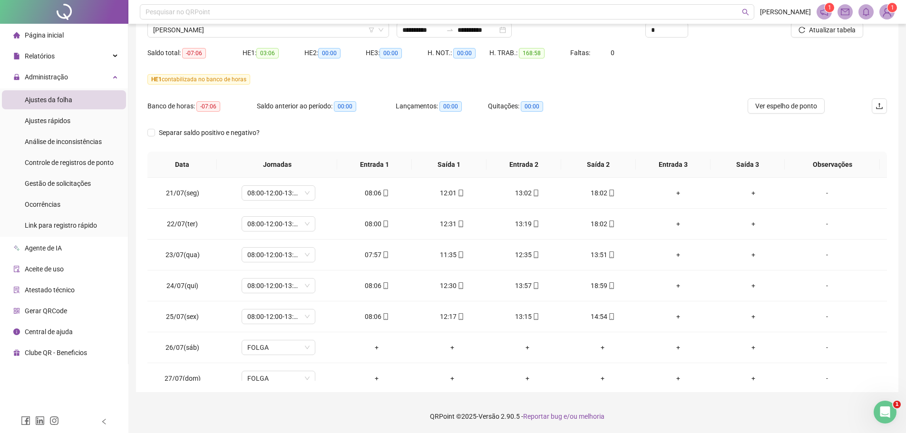
scroll to position [32, 0]
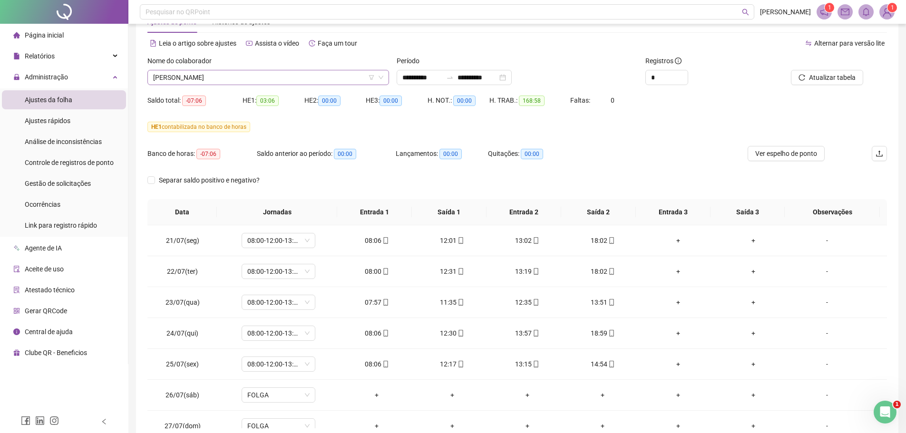
click at [248, 82] on span "[PERSON_NAME]" at bounding box center [268, 77] width 230 height 14
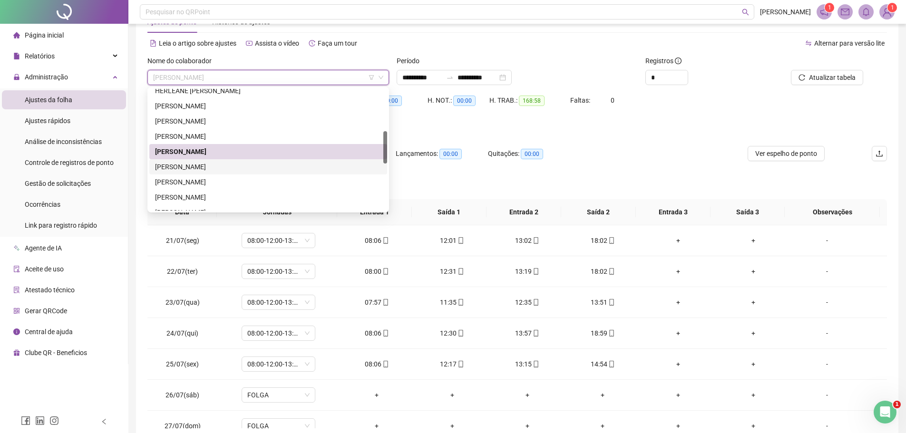
click at [204, 165] on div "[PERSON_NAME]" at bounding box center [268, 167] width 226 height 10
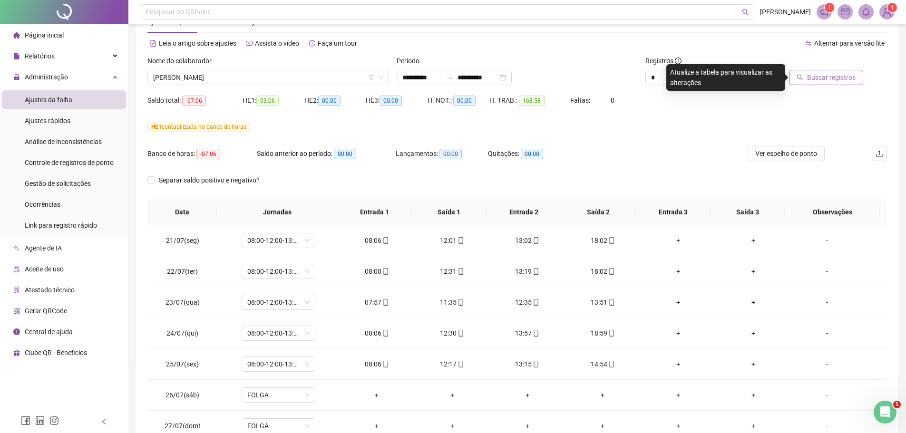
click at [825, 76] on span "Buscar registros" at bounding box center [831, 77] width 49 height 10
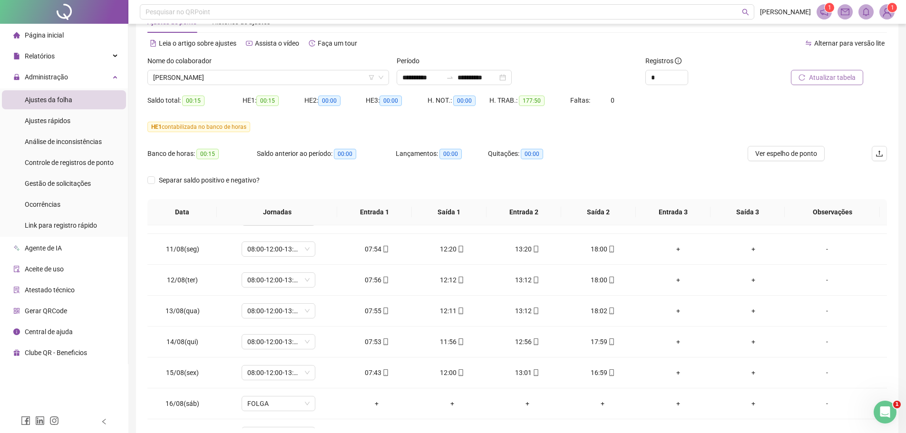
scroll to position [663, 0]
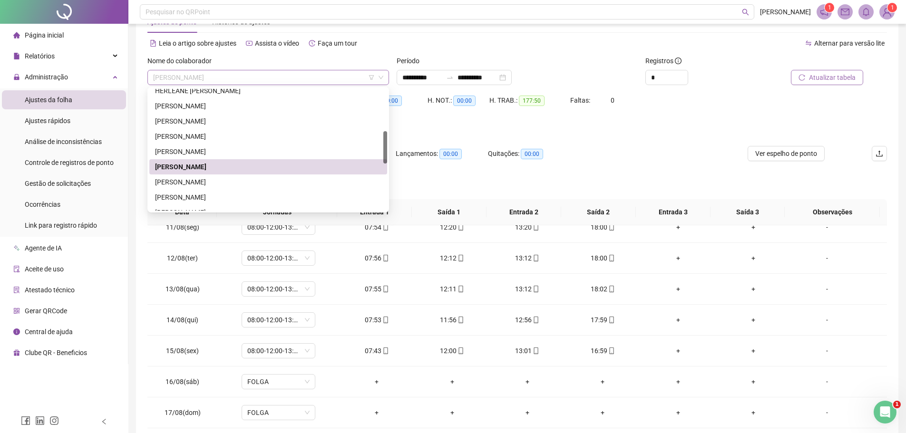
click at [241, 75] on span "[PERSON_NAME]" at bounding box center [268, 77] width 230 height 14
click at [190, 182] on div "[PERSON_NAME]" at bounding box center [268, 182] width 226 height 10
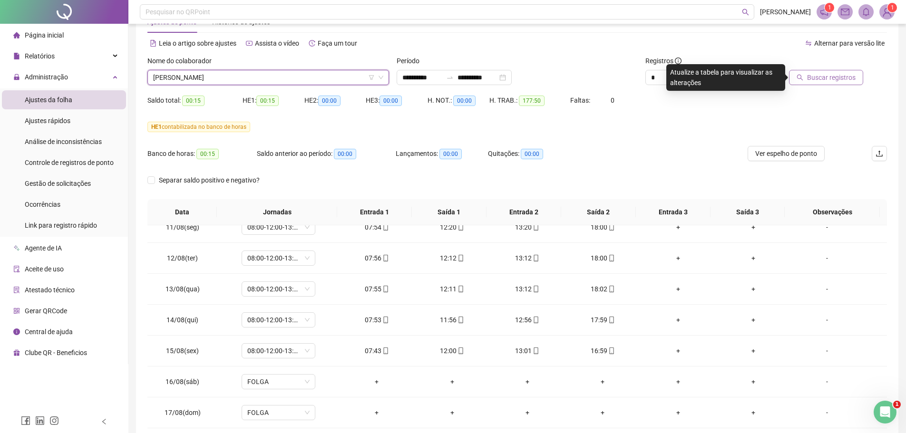
click at [819, 78] on span "Buscar registros" at bounding box center [831, 77] width 49 height 10
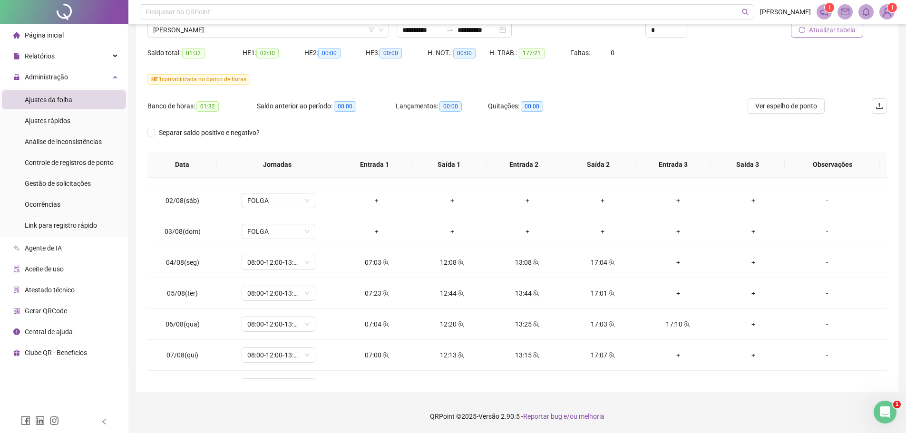
scroll to position [381, 0]
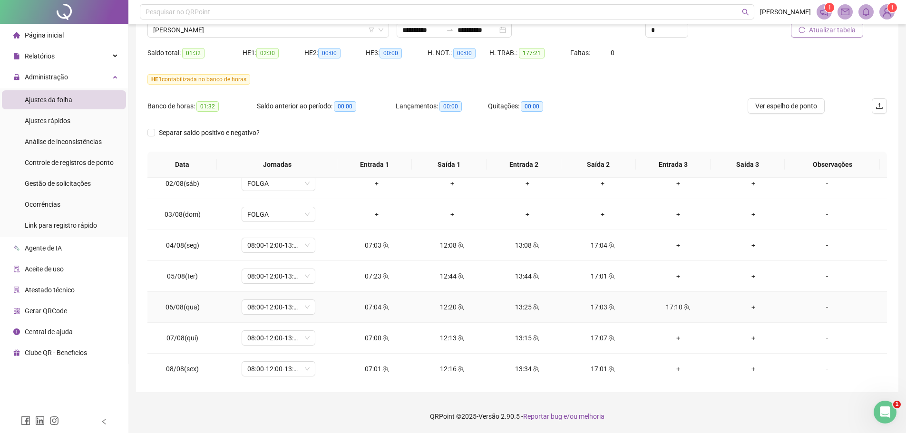
click at [595, 307] on div "17:03" at bounding box center [603, 307] width 60 height 10
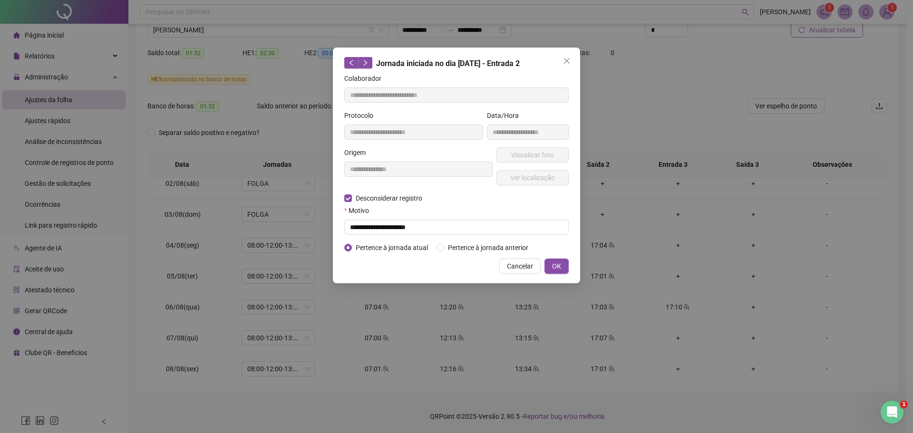
type input "**********"
click at [365, 222] on input "text" at bounding box center [456, 227] width 225 height 15
type input "**********"
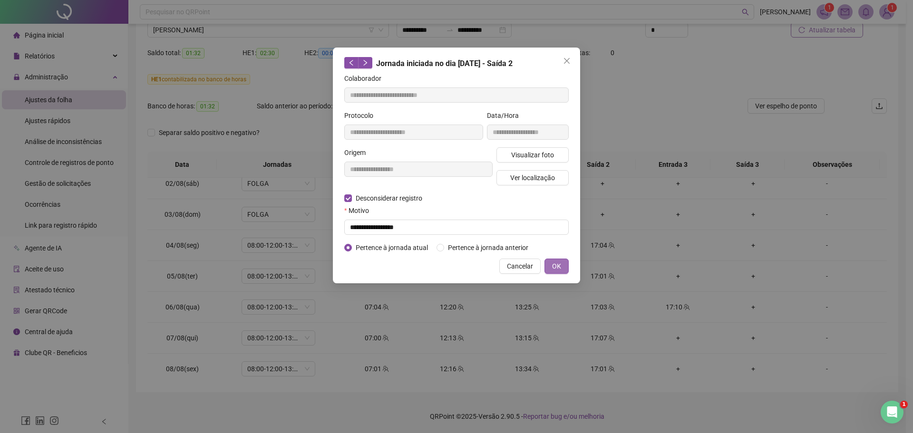
click at [560, 267] on span "OK" at bounding box center [556, 266] width 9 height 10
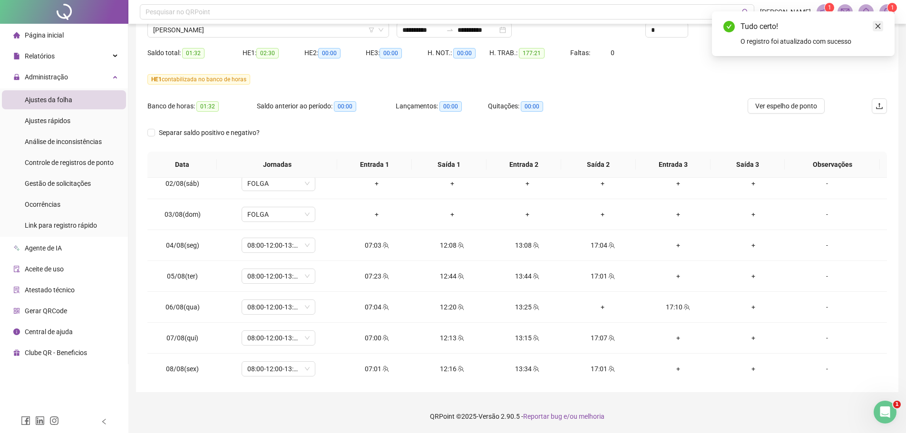
click at [878, 27] on icon "close" at bounding box center [878, 26] width 7 height 7
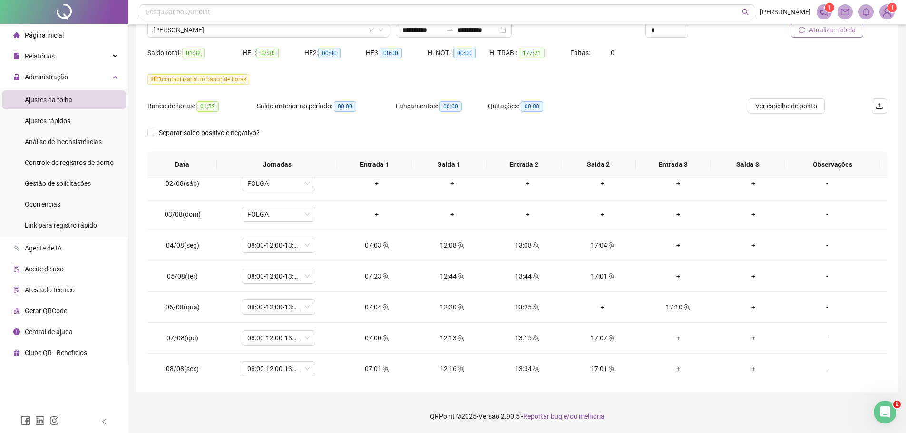
click at [829, 30] on span "Atualizar tabela" at bounding box center [832, 30] width 47 height 10
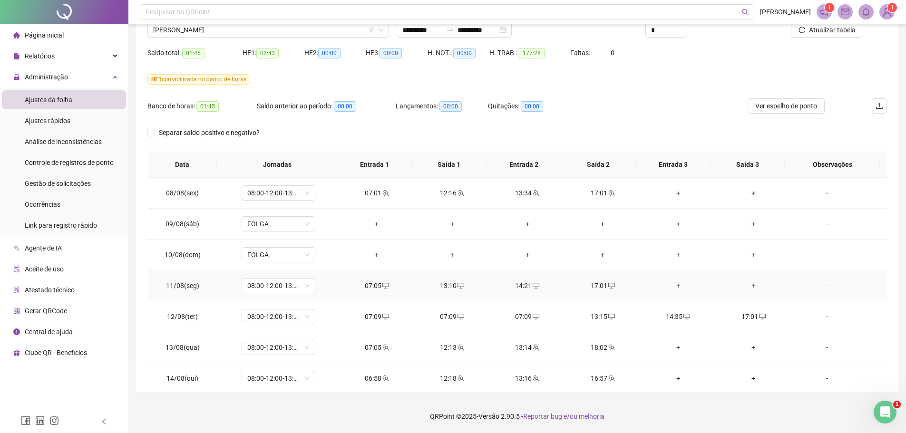
scroll to position [571, 0]
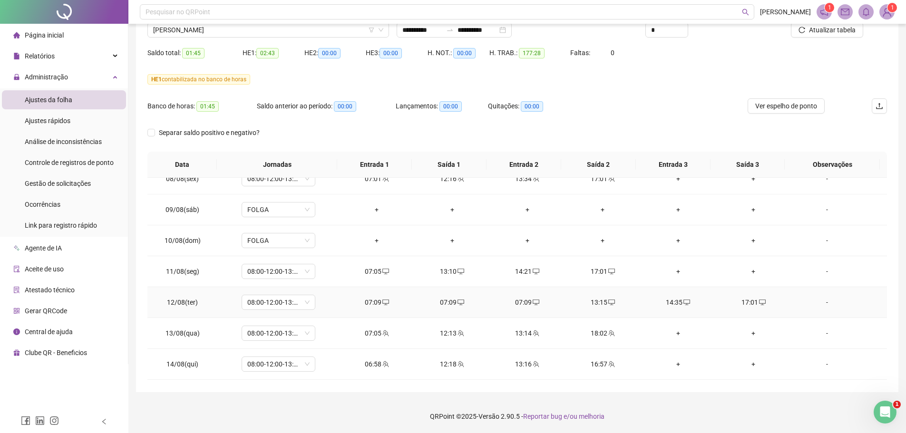
click at [519, 304] on div "07:09" at bounding box center [528, 302] width 60 height 10
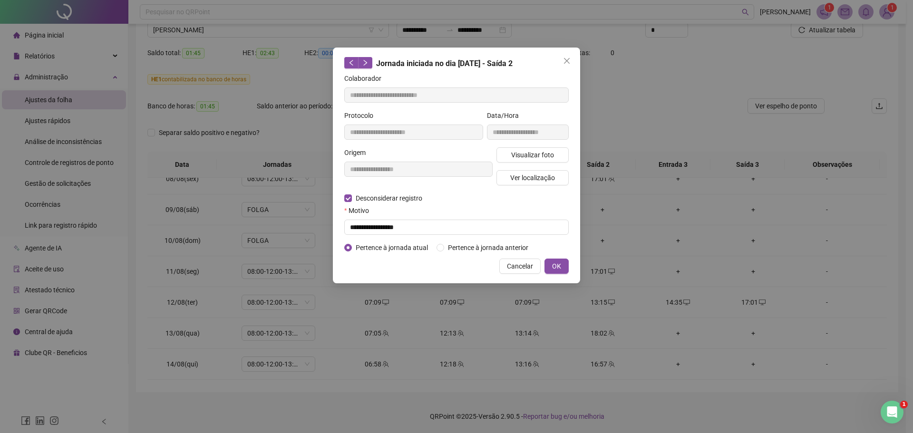
type input "**********"
click at [356, 230] on input "text" at bounding box center [456, 227] width 225 height 15
click at [417, 225] on input "**********" at bounding box center [456, 227] width 225 height 15
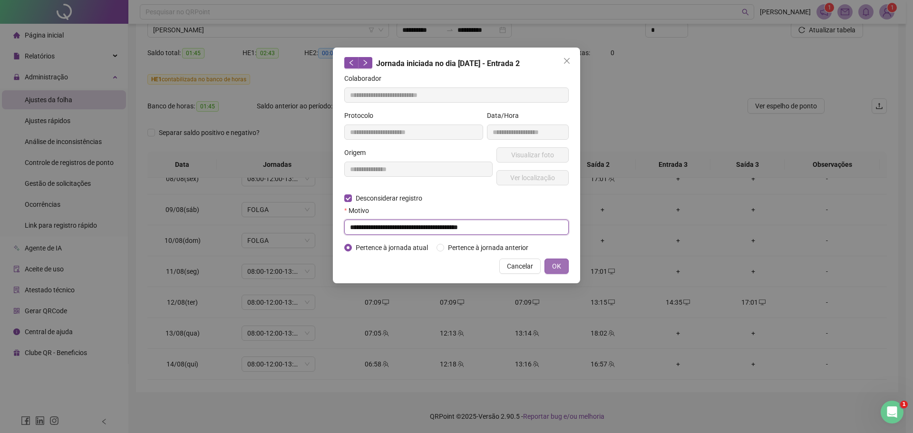
type input "**********"
click at [559, 266] on span "OK" at bounding box center [556, 266] width 9 height 10
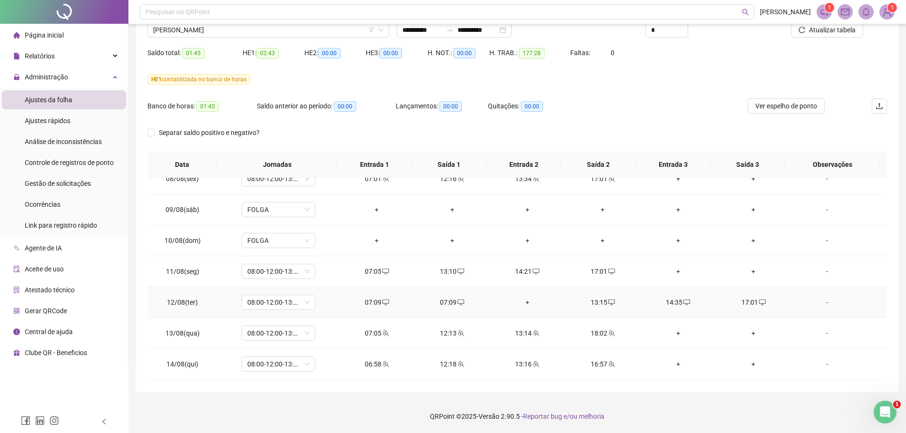
click at [450, 302] on div "07:09" at bounding box center [452, 302] width 60 height 10
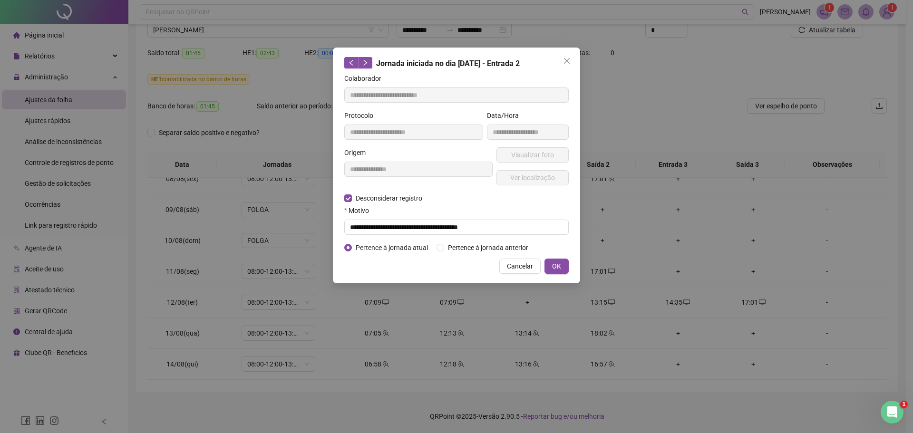
type input "**********"
click at [365, 225] on input "text" at bounding box center [456, 227] width 225 height 15
type input "**********"
click at [557, 265] on span "OK" at bounding box center [556, 266] width 9 height 10
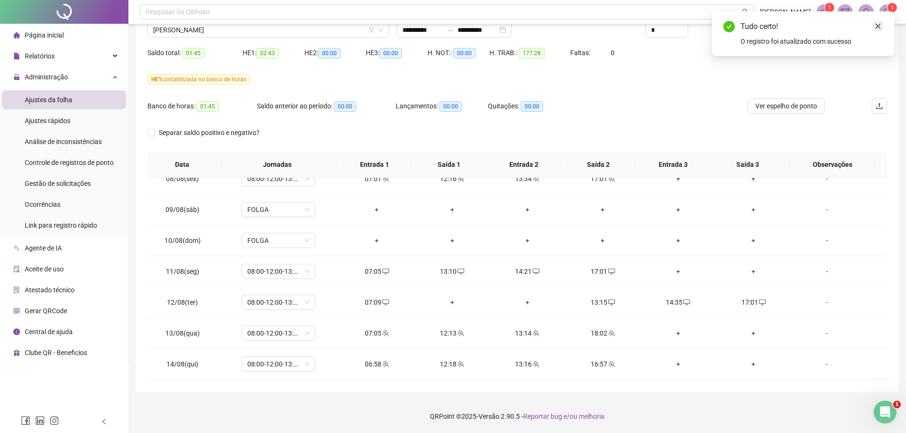
click at [878, 23] on icon "close" at bounding box center [878, 26] width 7 height 7
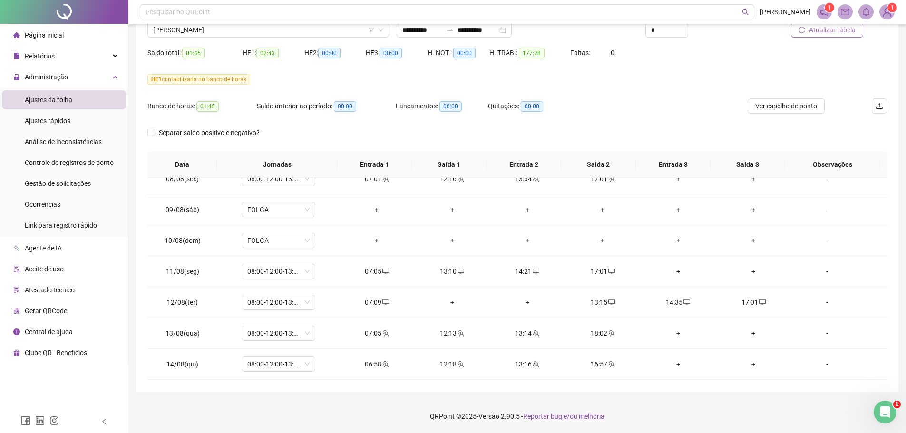
click at [820, 30] on span "Atualizar tabela" at bounding box center [832, 30] width 47 height 10
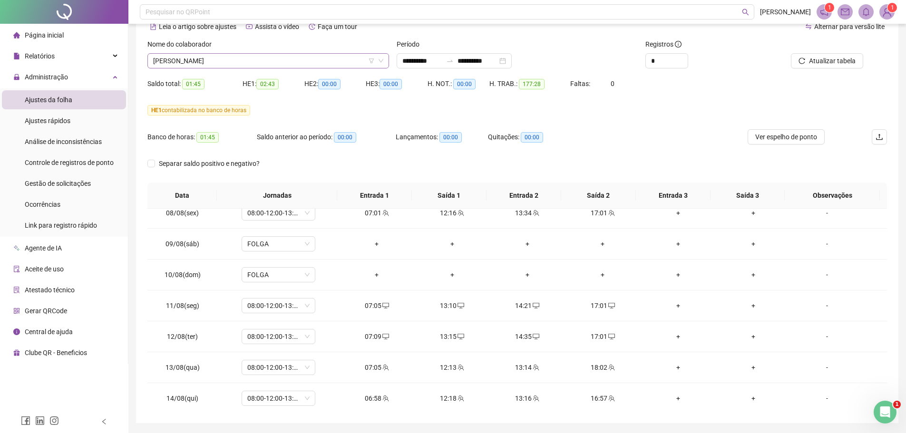
scroll to position [32, 0]
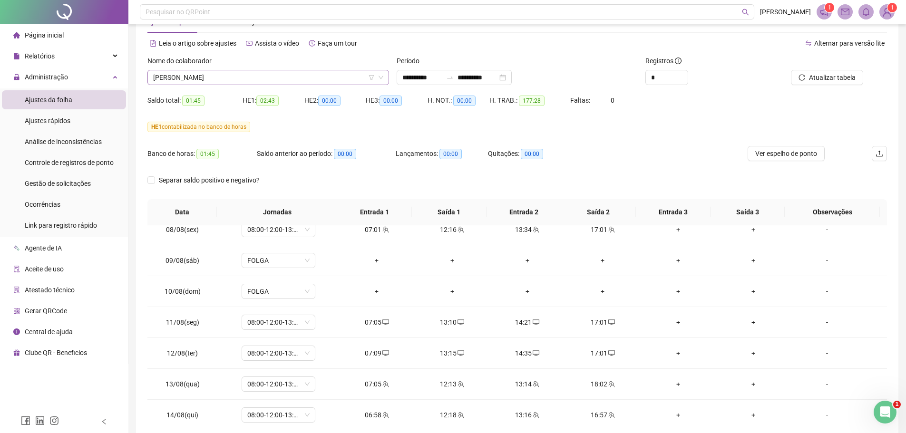
click at [262, 77] on span "[PERSON_NAME]" at bounding box center [268, 77] width 230 height 14
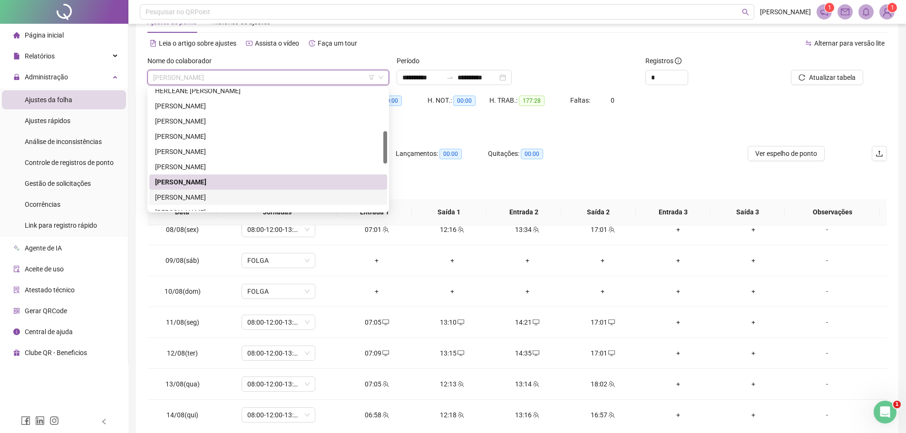
click at [217, 196] on div "[PERSON_NAME]" at bounding box center [268, 197] width 226 height 10
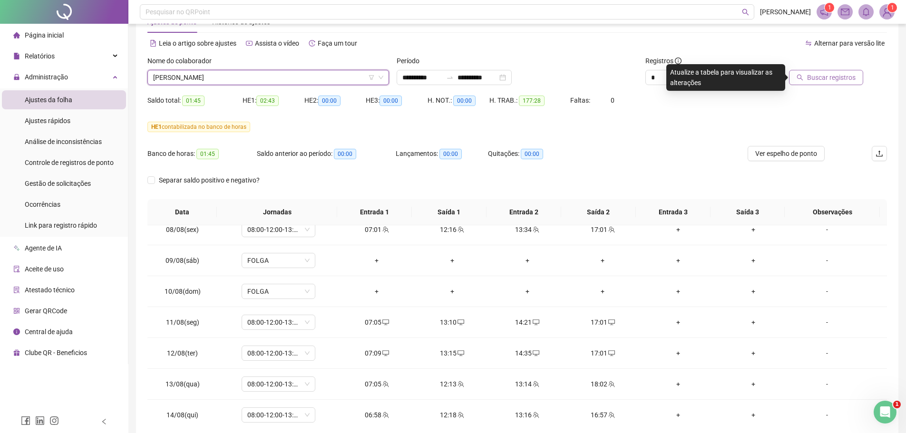
click at [845, 79] on span "Buscar registros" at bounding box center [831, 77] width 49 height 10
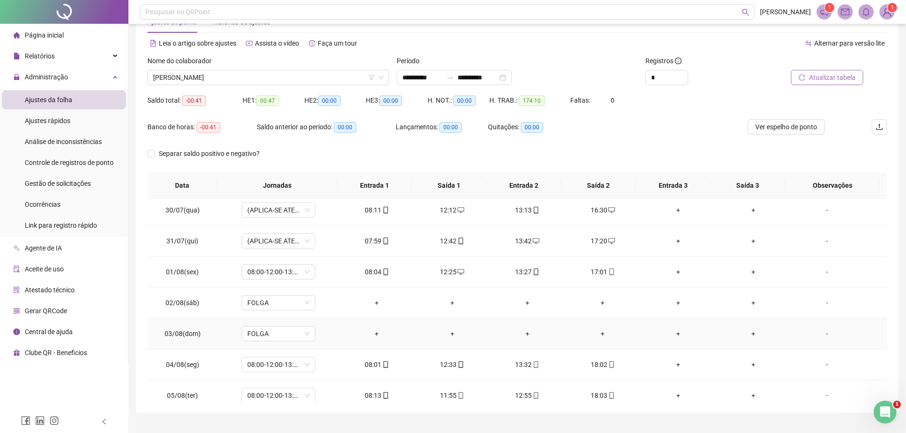
scroll to position [139, 0]
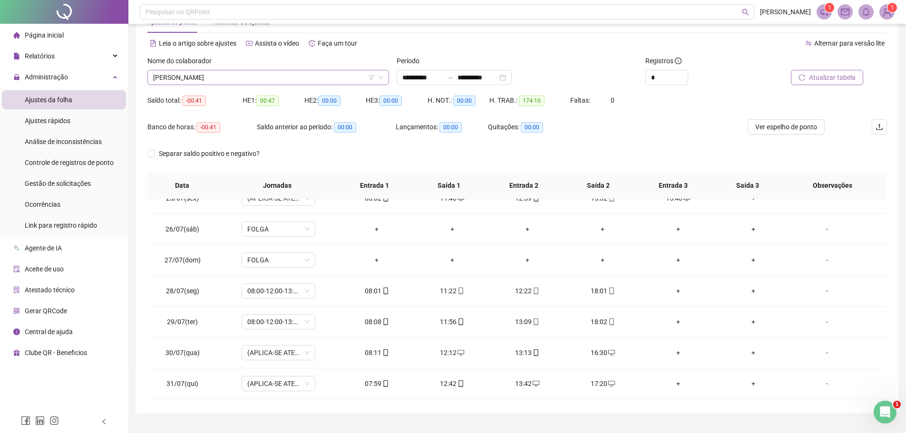
click at [271, 75] on span "[PERSON_NAME]" at bounding box center [268, 77] width 230 height 14
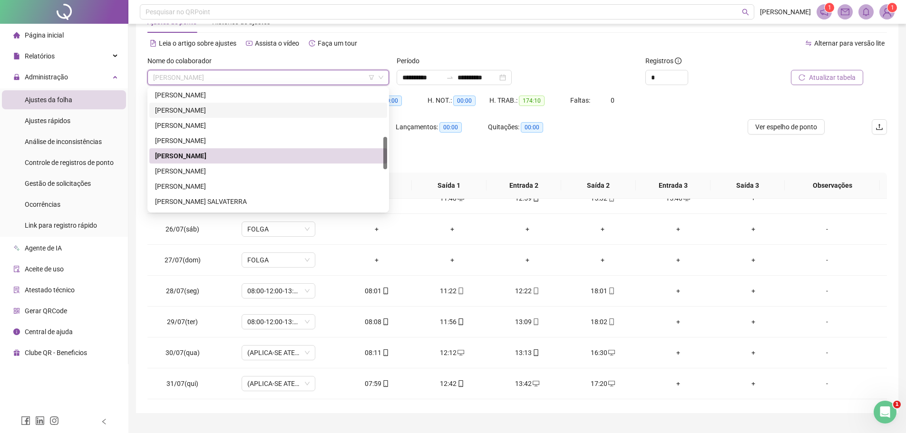
scroll to position [212, 0]
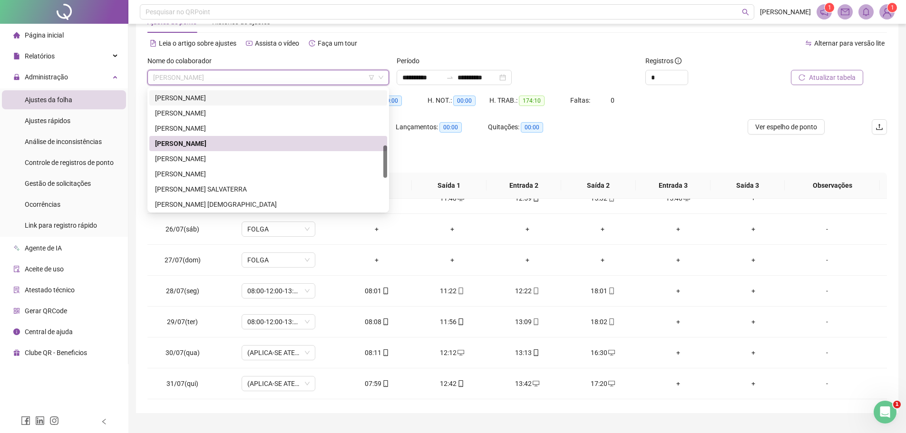
drag, startPoint x: 383, startPoint y: 142, endPoint x: 385, endPoint y: 157, distance: 14.4
click at [385, 157] on div at bounding box center [385, 162] width 4 height 32
click at [215, 159] on div "[PERSON_NAME]" at bounding box center [268, 159] width 226 height 10
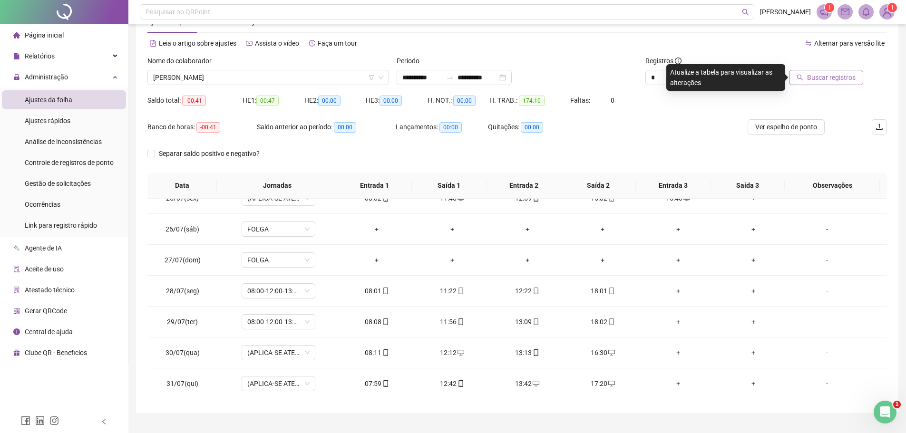
click at [814, 75] on span "Buscar registros" at bounding box center [831, 77] width 49 height 10
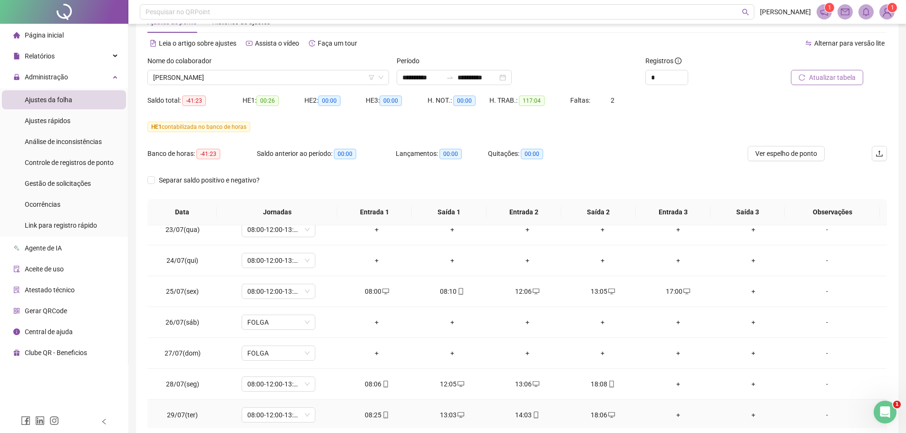
scroll to position [0, 0]
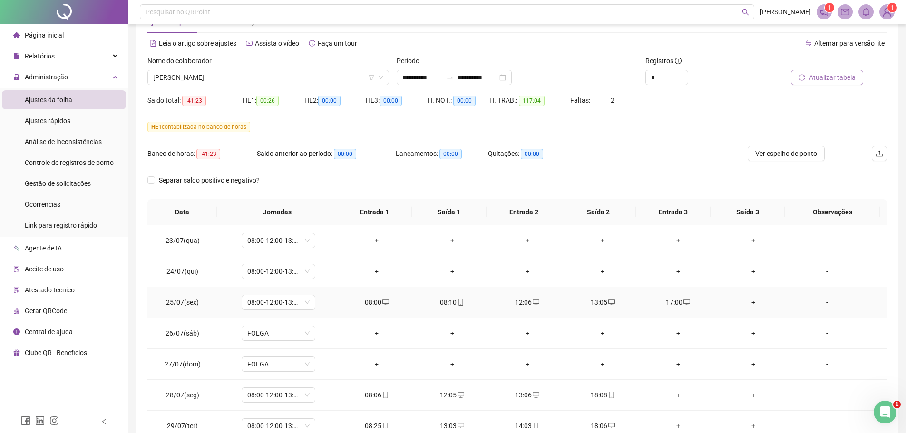
click at [451, 301] on div "08:10" at bounding box center [452, 302] width 60 height 10
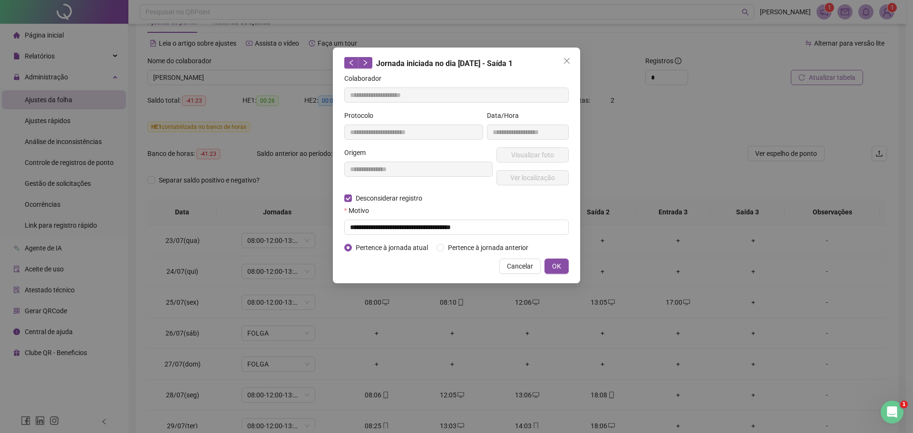
type input "**********"
click at [375, 230] on input "text" at bounding box center [456, 227] width 225 height 15
type input "**********"
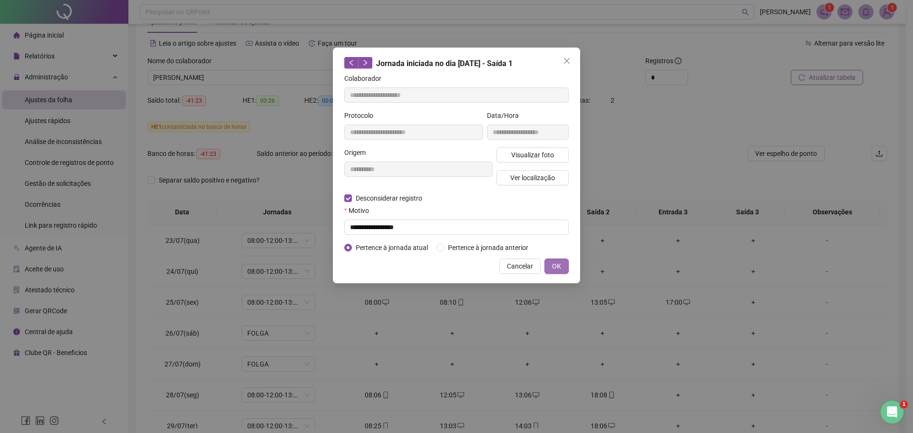
click at [549, 263] on button "OK" at bounding box center [557, 266] width 24 height 15
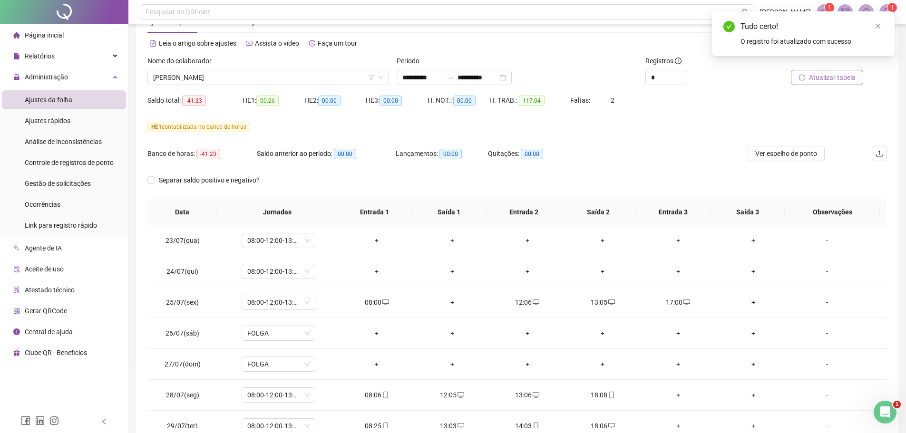
click at [823, 75] on span "Atualizar tabela" at bounding box center [832, 77] width 47 height 10
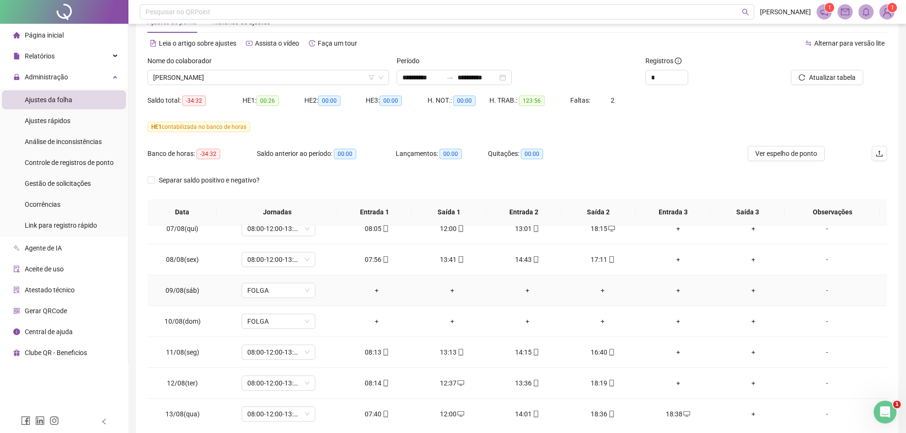
scroll to position [523, 0]
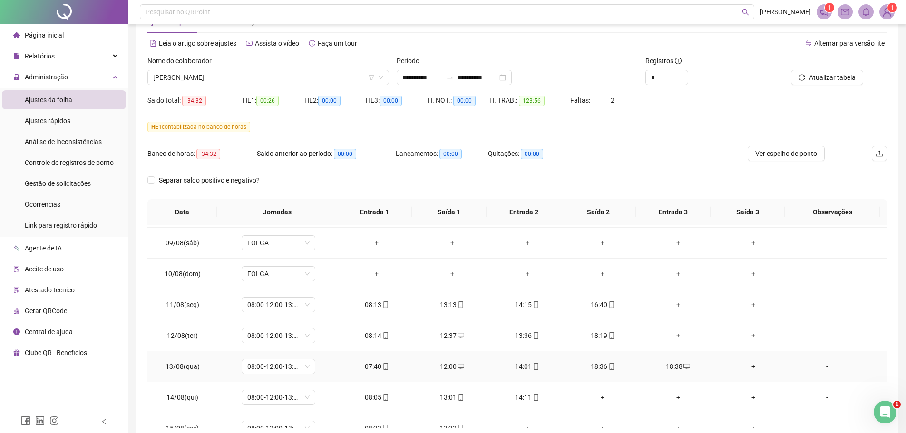
click at [597, 366] on div "18:36" at bounding box center [603, 367] width 60 height 10
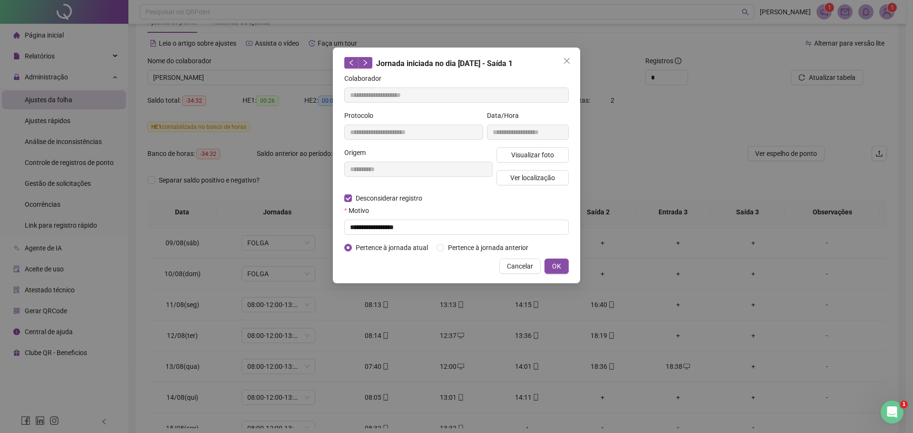
type input "**********"
click at [368, 227] on input "text" at bounding box center [456, 227] width 225 height 15
type input "**********"
click at [561, 267] on span "OK" at bounding box center [556, 266] width 9 height 10
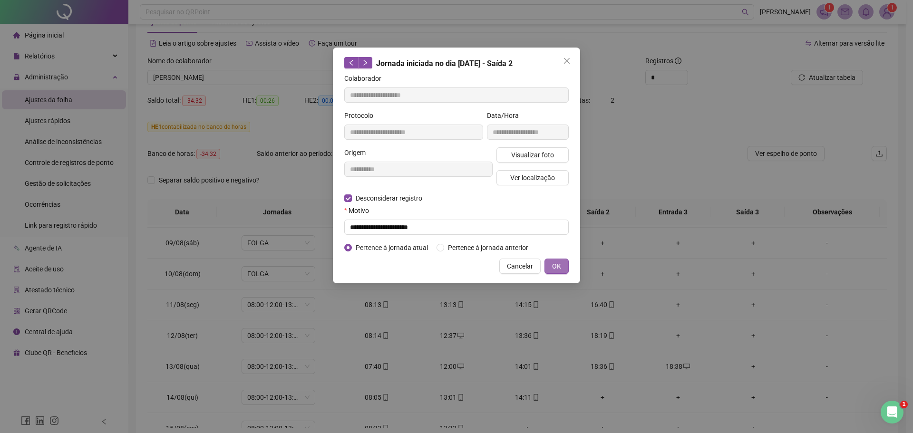
click at [556, 264] on span "OK" at bounding box center [556, 266] width 9 height 10
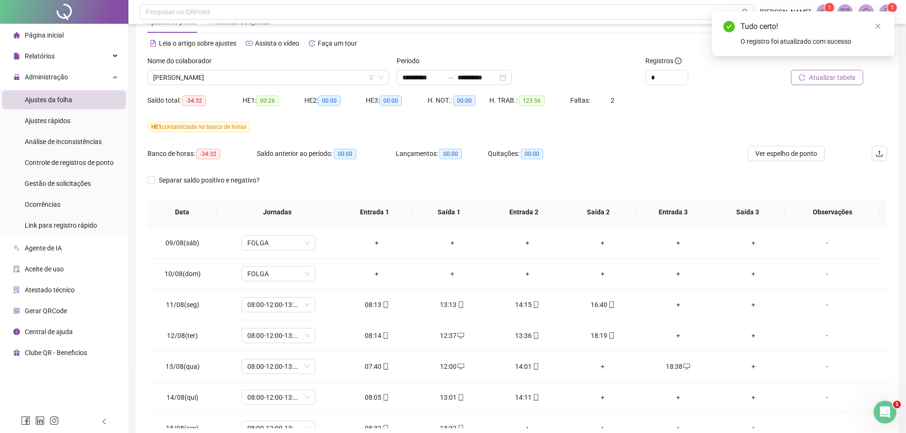
click at [830, 80] on span "Atualizar tabela" at bounding box center [832, 77] width 47 height 10
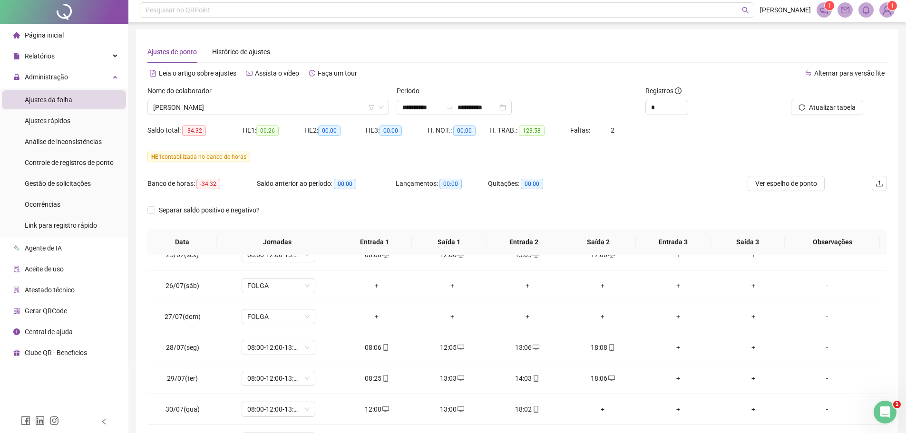
scroll to position [0, 0]
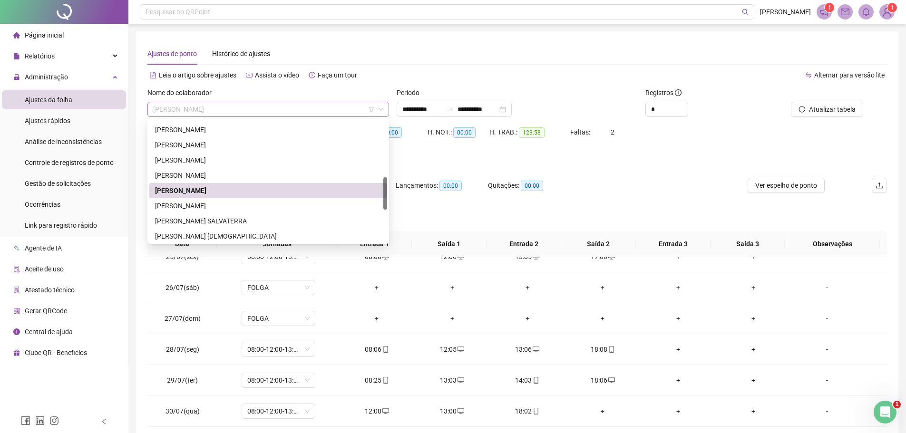
click at [205, 111] on span "[PERSON_NAME]" at bounding box center [268, 109] width 230 height 14
click at [194, 206] on div "[PERSON_NAME]" at bounding box center [268, 206] width 226 height 10
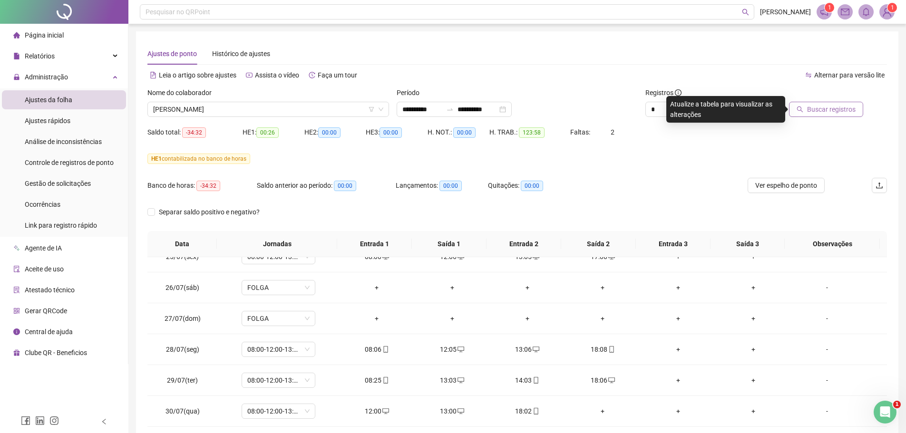
click at [816, 110] on span "Buscar registros" at bounding box center [831, 109] width 49 height 10
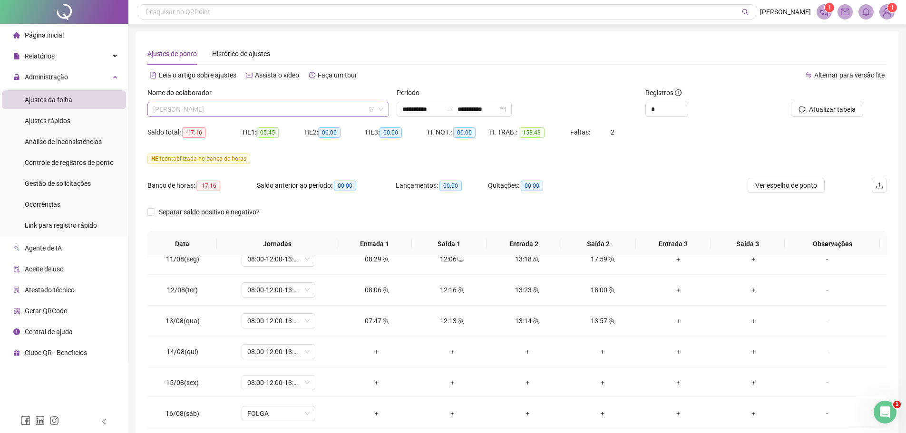
click at [276, 111] on span "[PERSON_NAME]" at bounding box center [268, 109] width 230 height 14
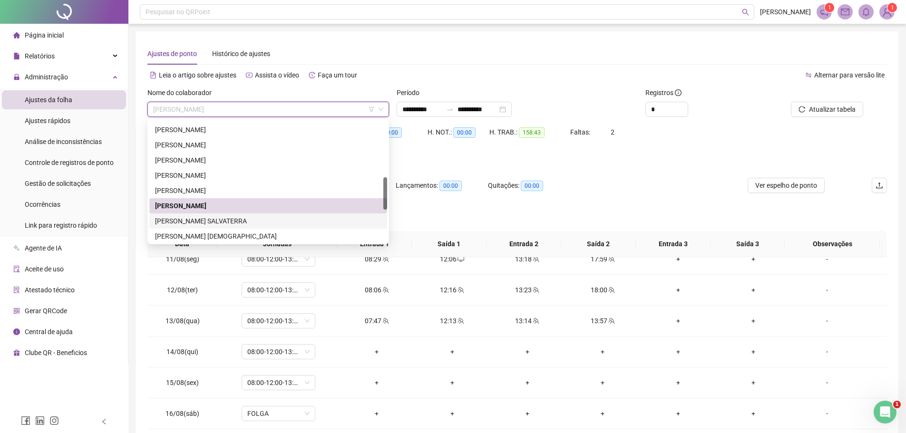
click at [218, 218] on div "[PERSON_NAME] SALVATERRA" at bounding box center [268, 221] width 226 height 10
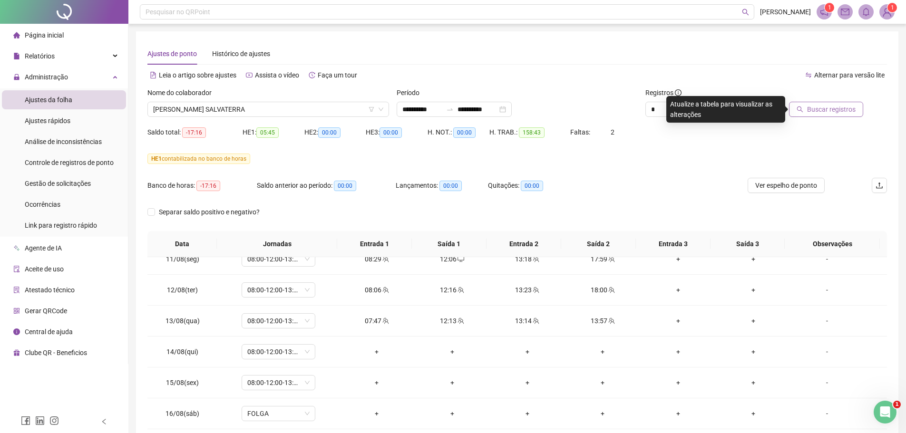
click at [838, 110] on span "Buscar registros" at bounding box center [831, 109] width 49 height 10
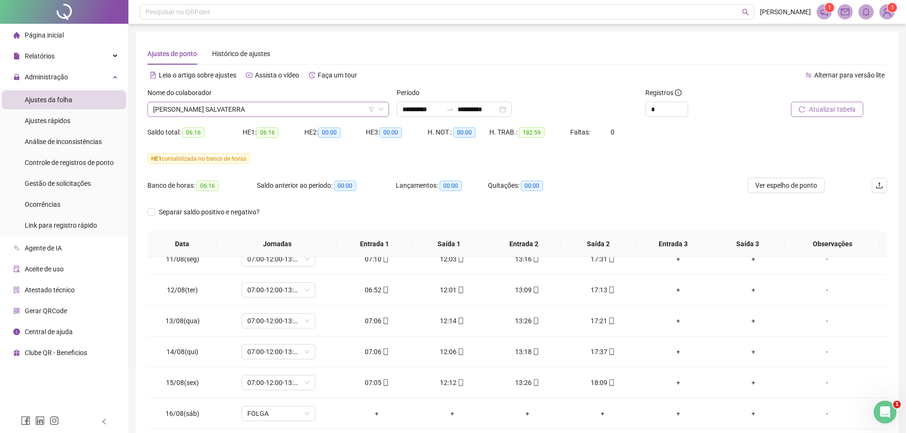
click at [253, 110] on span "[PERSON_NAME] SALVATERRA" at bounding box center [268, 109] width 230 height 14
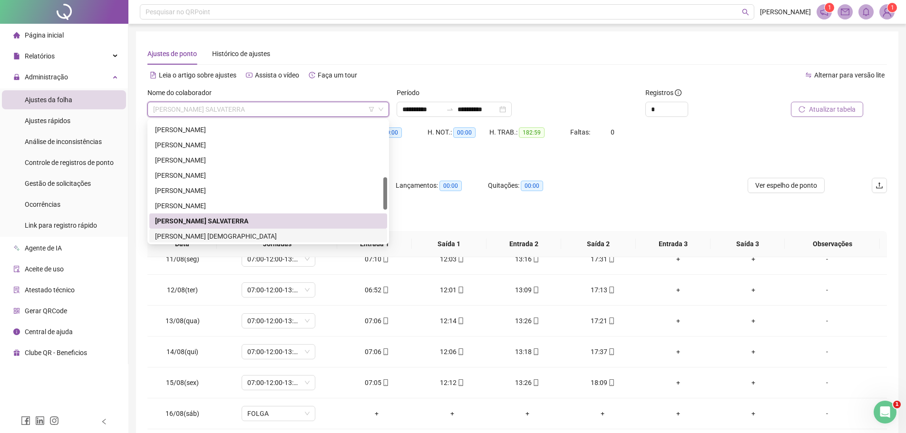
click at [230, 236] on div "[PERSON_NAME] [DEMOGRAPHIC_DATA]" at bounding box center [268, 236] width 226 height 10
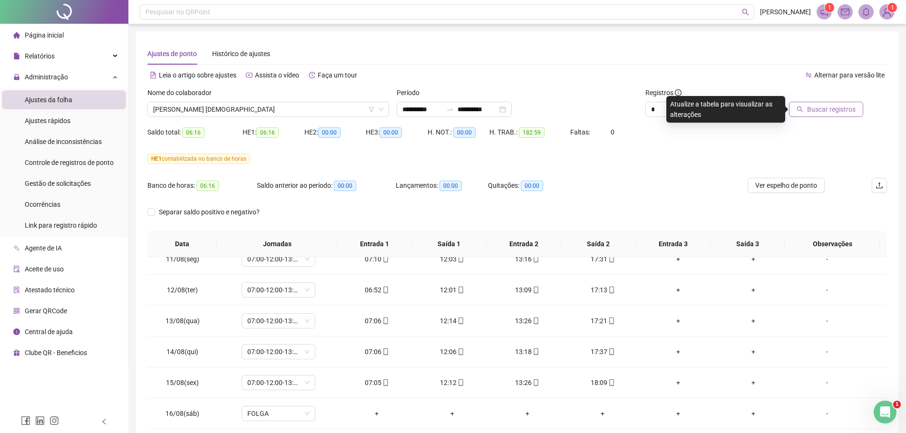
click at [818, 107] on span "Buscar registros" at bounding box center [831, 109] width 49 height 10
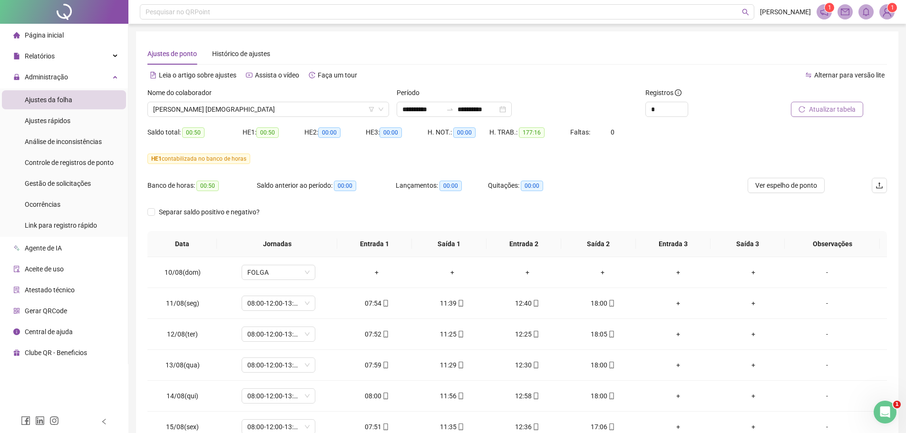
scroll to position [663, 0]
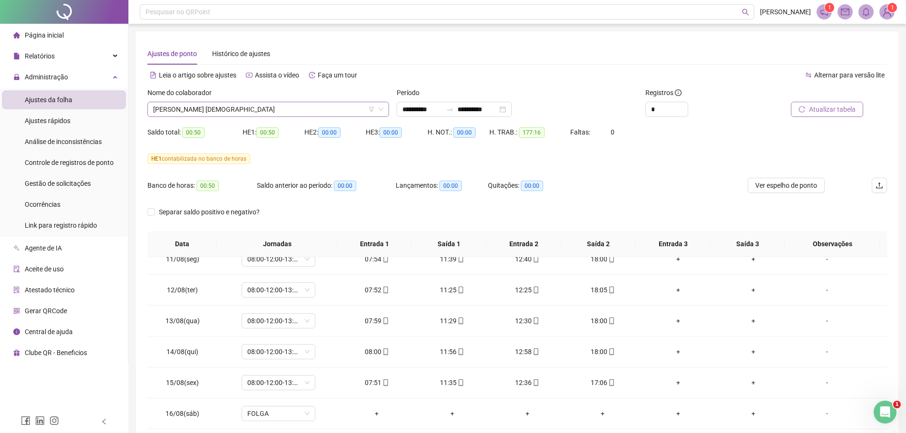
click at [239, 107] on span "[PERSON_NAME] [DEMOGRAPHIC_DATA]" at bounding box center [268, 109] width 230 height 14
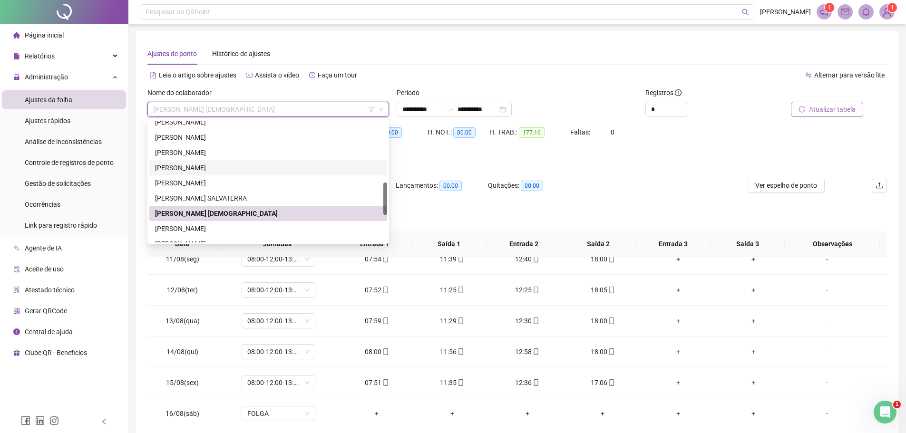
scroll to position [242, 0]
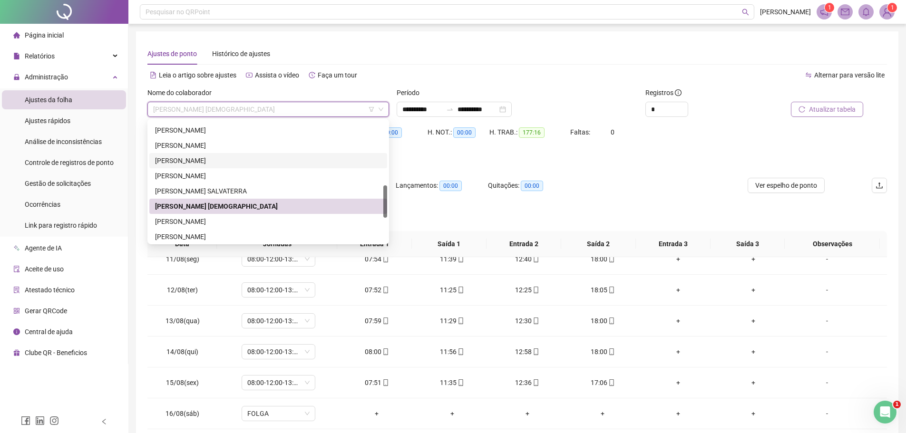
drag, startPoint x: 386, startPoint y: 190, endPoint x: 387, endPoint y: 198, distance: 7.7
click at [387, 198] on div "204658 294629 273312 [PERSON_NAME] [PERSON_NAME] [PERSON_NAME] [PERSON_NAME] VE…" at bounding box center [268, 182] width 242 height 126
click at [224, 234] on div "[PERSON_NAME]" at bounding box center [268, 237] width 226 height 10
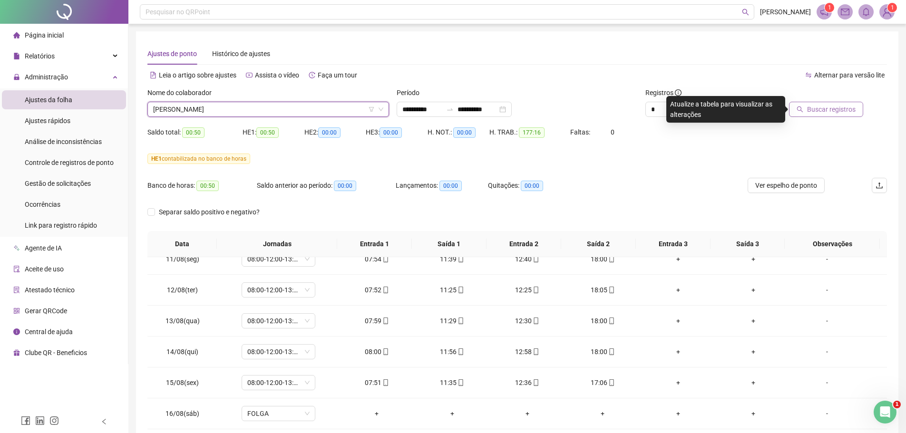
click at [825, 106] on span "Buscar registros" at bounding box center [831, 109] width 49 height 10
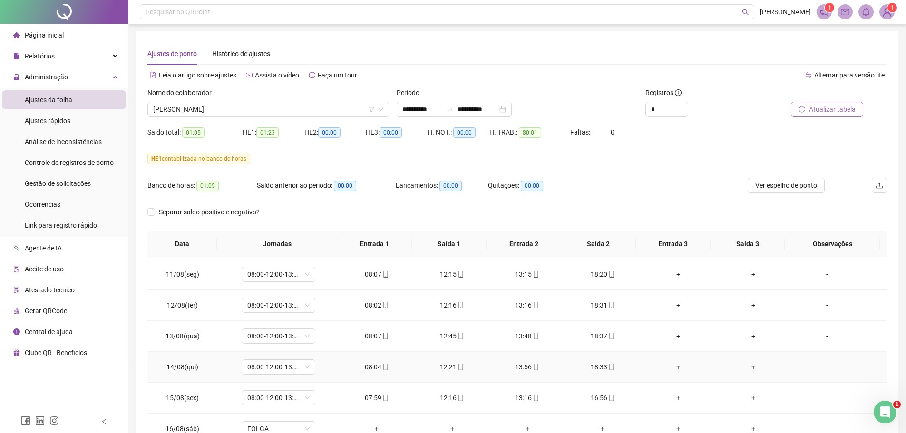
scroll to position [663, 0]
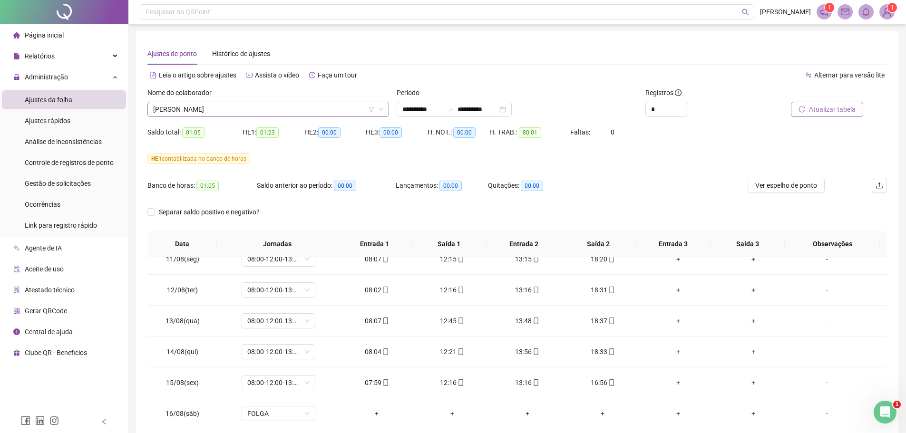
click at [229, 106] on span "[PERSON_NAME]" at bounding box center [268, 109] width 230 height 14
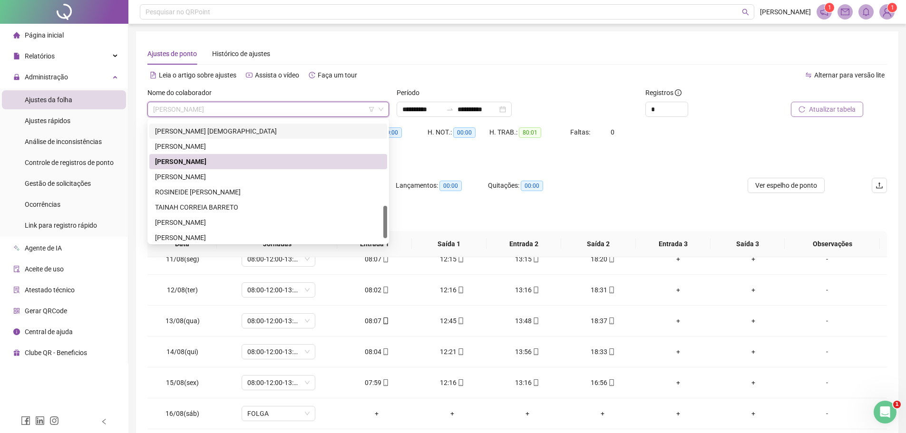
drag, startPoint x: 385, startPoint y: 198, endPoint x: 378, endPoint y: 217, distance: 19.9
click at [384, 218] on div at bounding box center [385, 222] width 4 height 32
click at [235, 173] on div "[PERSON_NAME]" at bounding box center [268, 175] width 226 height 10
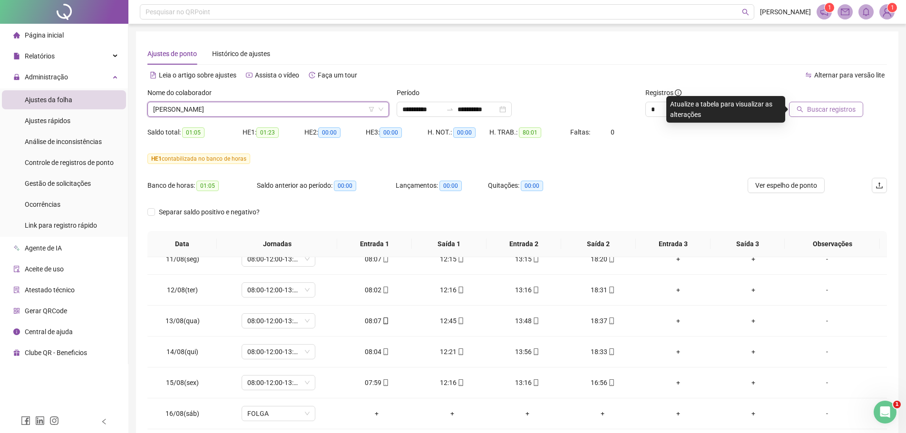
click at [819, 109] on span "Buscar registros" at bounding box center [831, 109] width 49 height 10
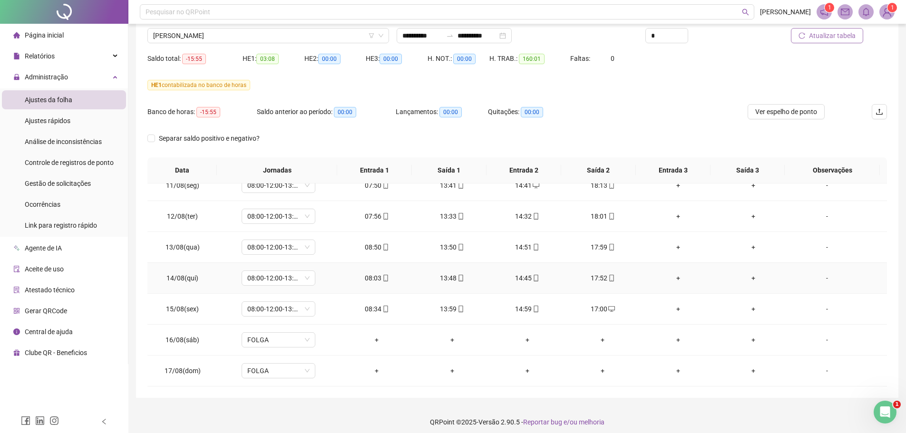
scroll to position [79, 0]
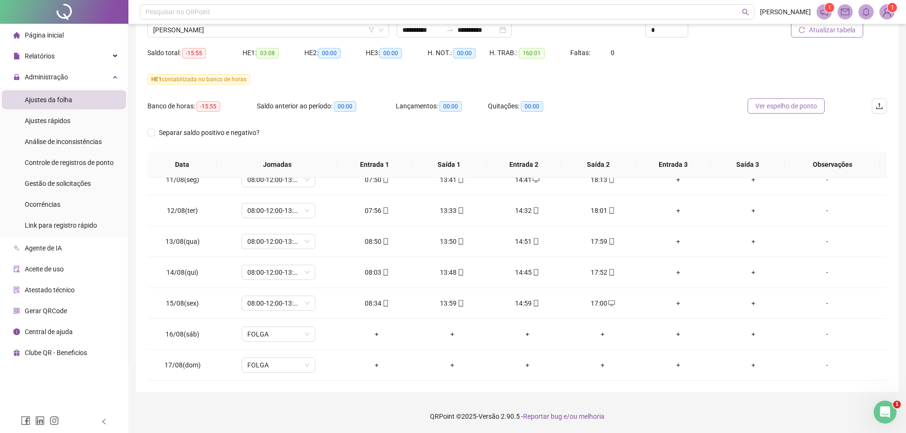
click at [778, 106] on span "Ver espelho de ponto" at bounding box center [786, 106] width 62 height 10
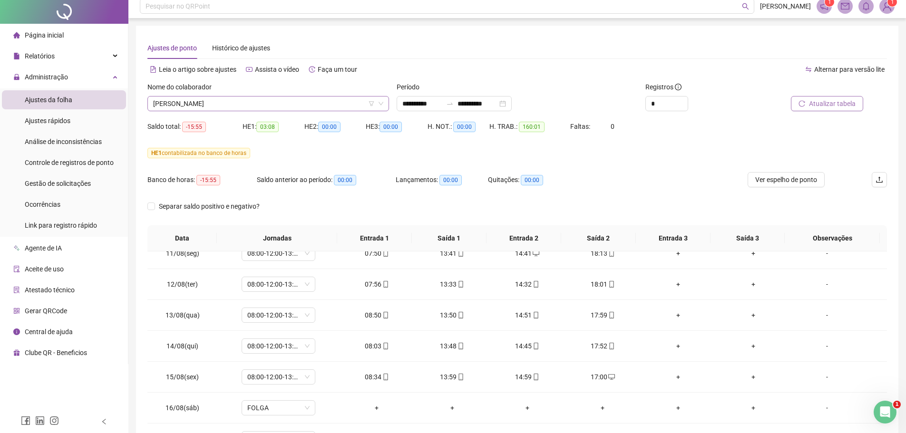
scroll to position [0, 0]
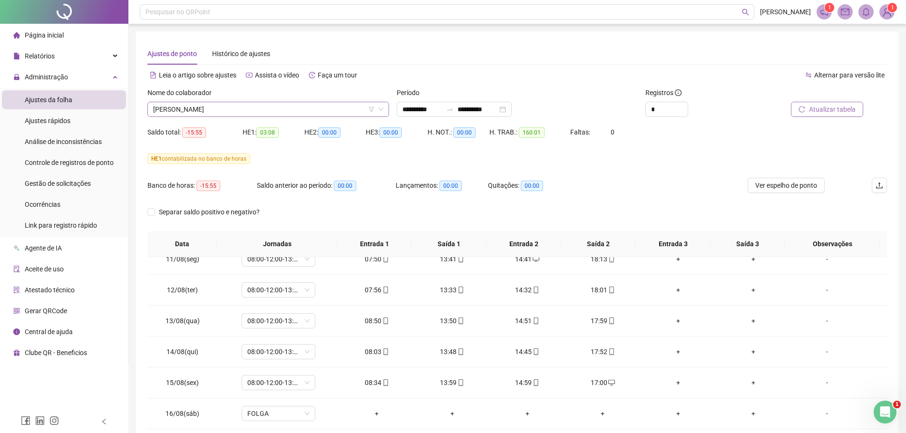
click at [266, 110] on span "[PERSON_NAME]" at bounding box center [268, 109] width 230 height 14
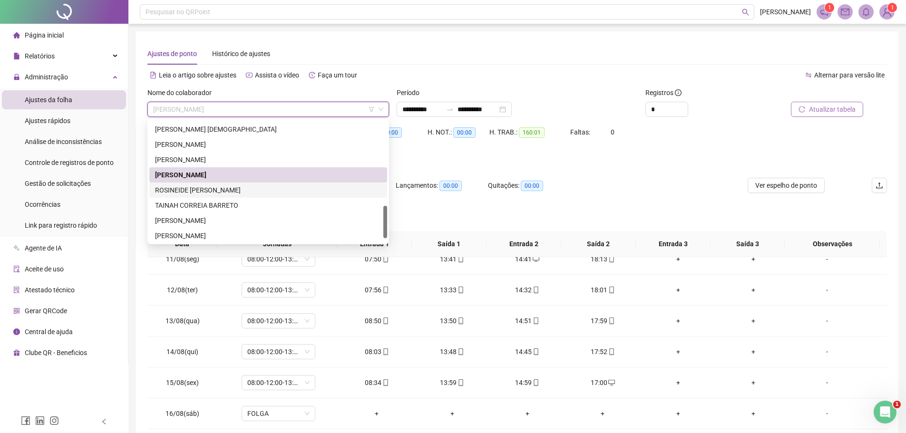
click at [221, 193] on div "ROSINEIDE [PERSON_NAME]" at bounding box center [268, 190] width 226 height 10
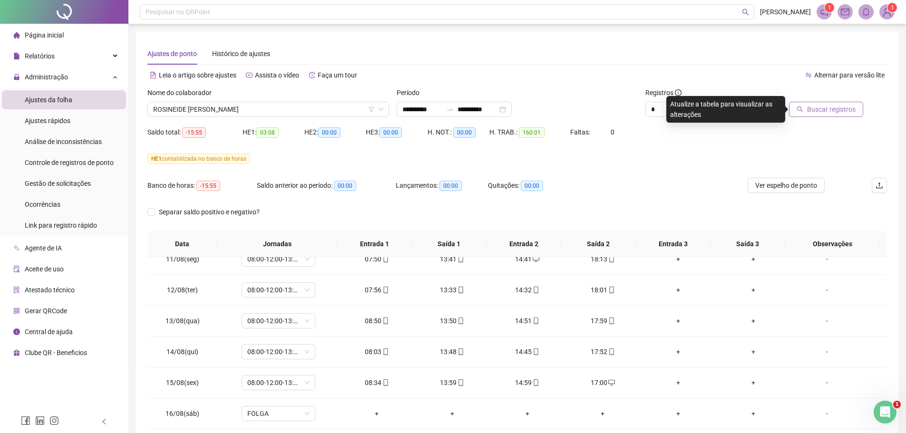
click at [820, 108] on span "Buscar registros" at bounding box center [831, 109] width 49 height 10
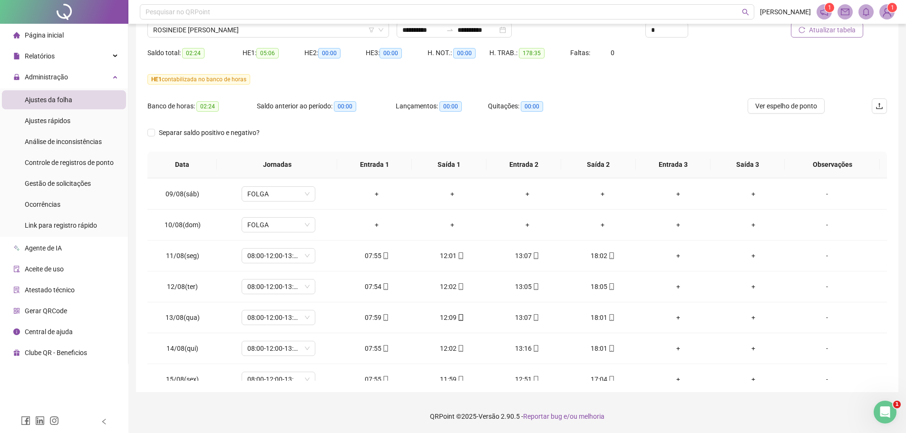
scroll to position [663, 0]
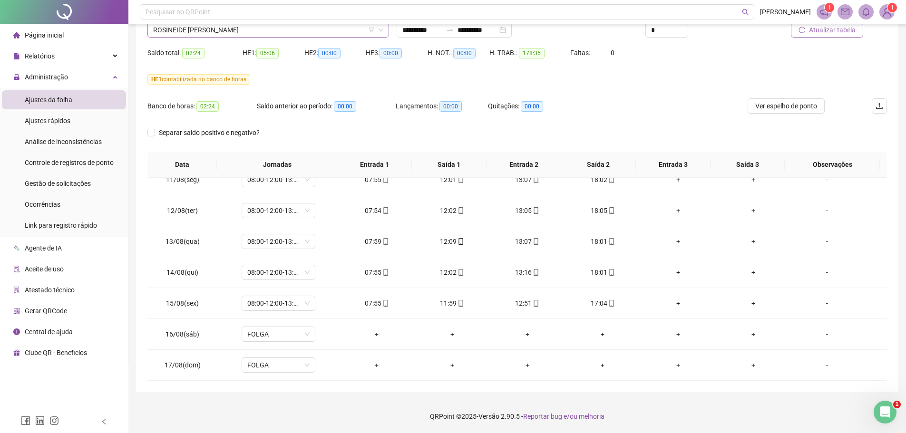
click at [250, 29] on span "ROSINEIDE [PERSON_NAME]" at bounding box center [268, 30] width 230 height 14
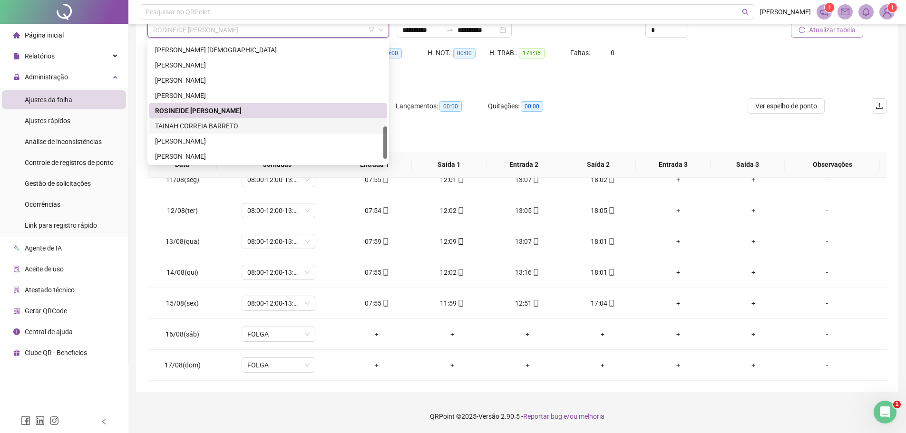
click at [202, 127] on div "TAINAH CORREIA BARRETO" at bounding box center [268, 126] width 226 height 10
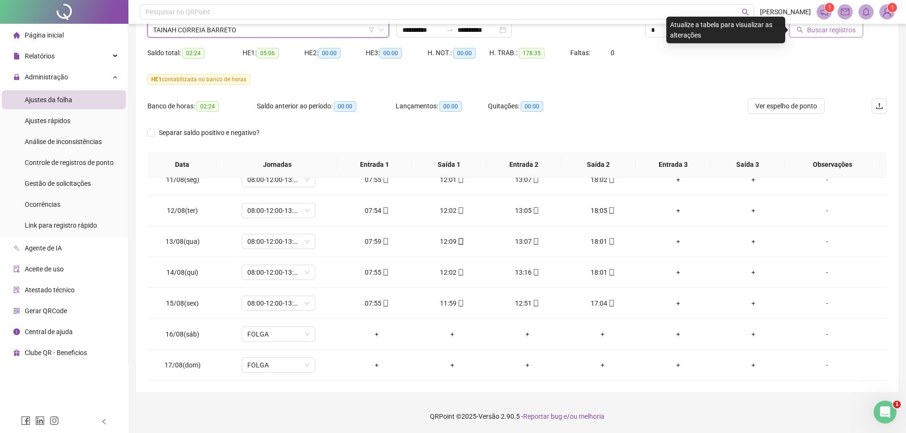
click at [821, 29] on span "Buscar registros" at bounding box center [831, 30] width 49 height 10
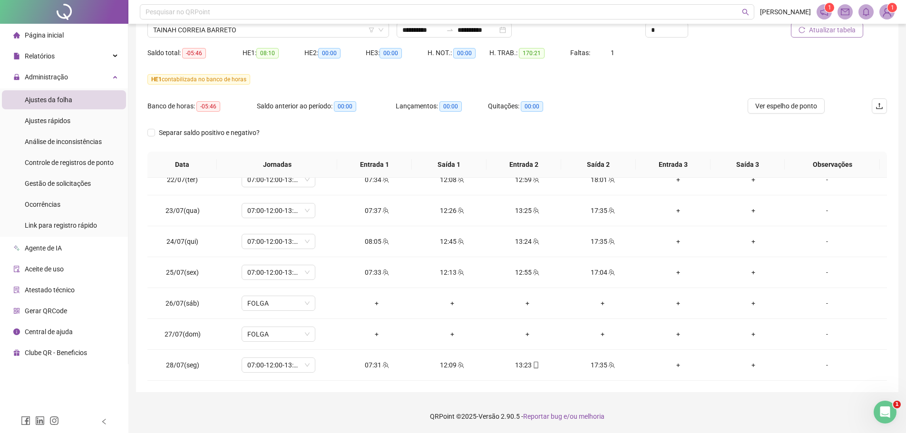
scroll to position [0, 0]
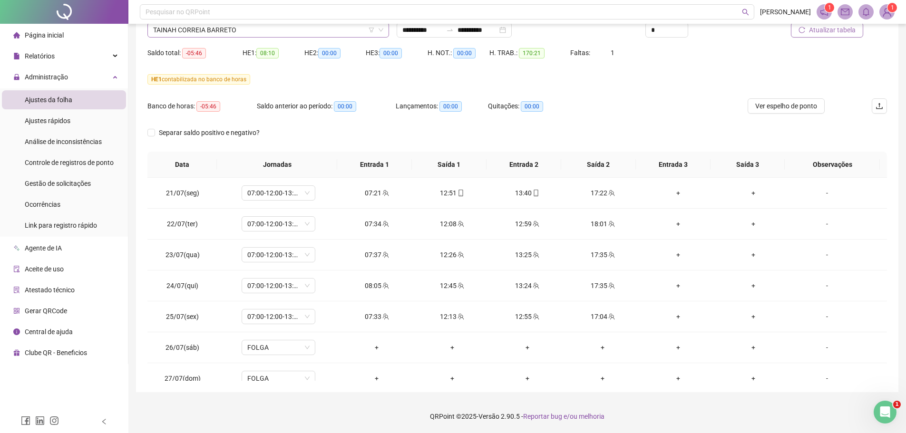
click at [247, 29] on span "TAINAH CORREIA BARRETO" at bounding box center [268, 30] width 230 height 14
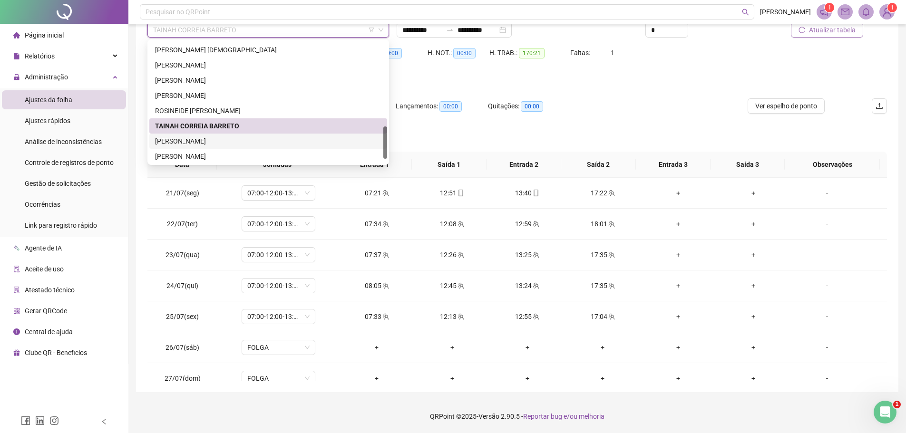
click at [228, 141] on div "[PERSON_NAME]" at bounding box center [268, 141] width 226 height 10
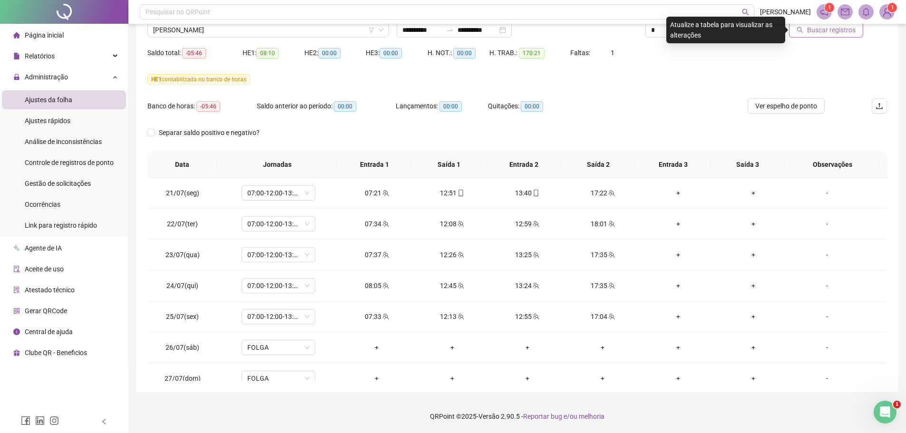
click at [822, 28] on span "Buscar registros" at bounding box center [831, 30] width 49 height 10
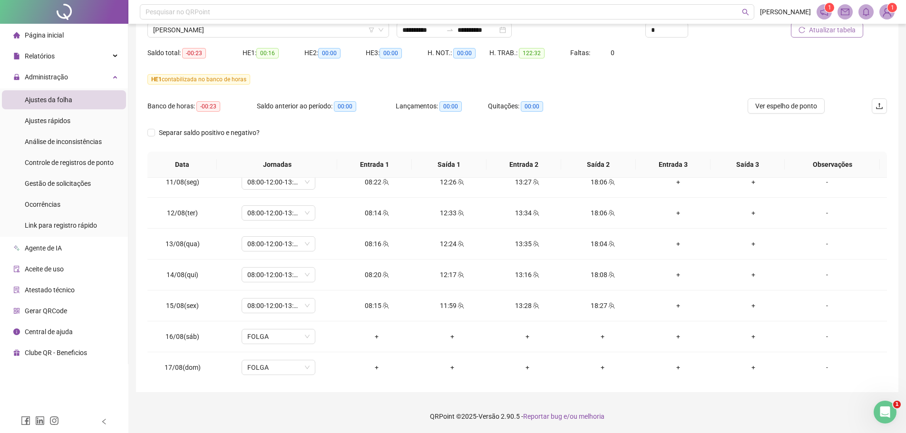
scroll to position [663, 0]
click at [248, 30] on span "[PERSON_NAME]" at bounding box center [268, 30] width 230 height 14
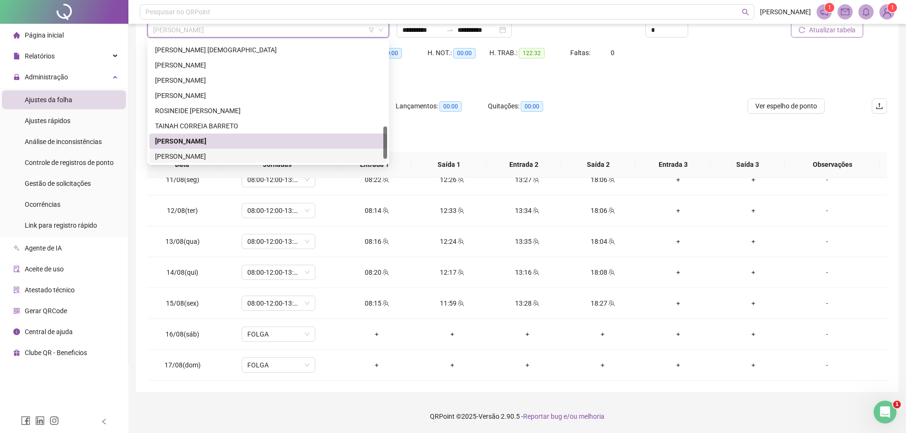
click at [220, 157] on div "[PERSON_NAME]" at bounding box center [268, 156] width 226 height 10
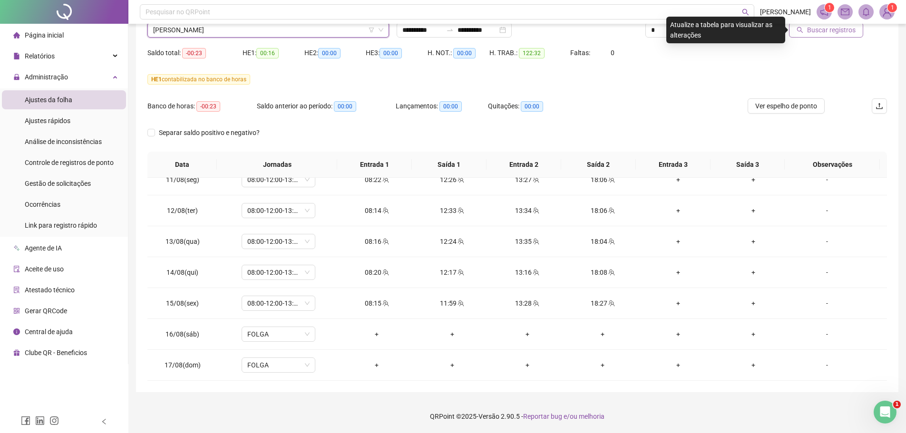
click at [817, 29] on span "Buscar registros" at bounding box center [831, 30] width 49 height 10
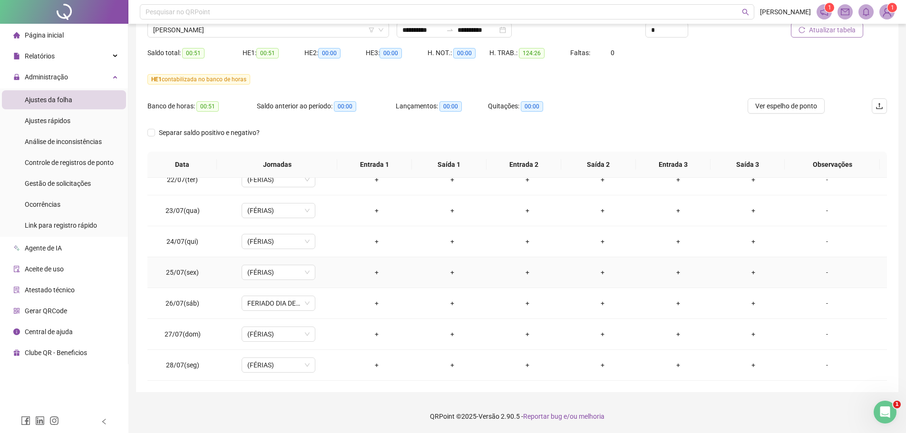
scroll to position [0, 0]
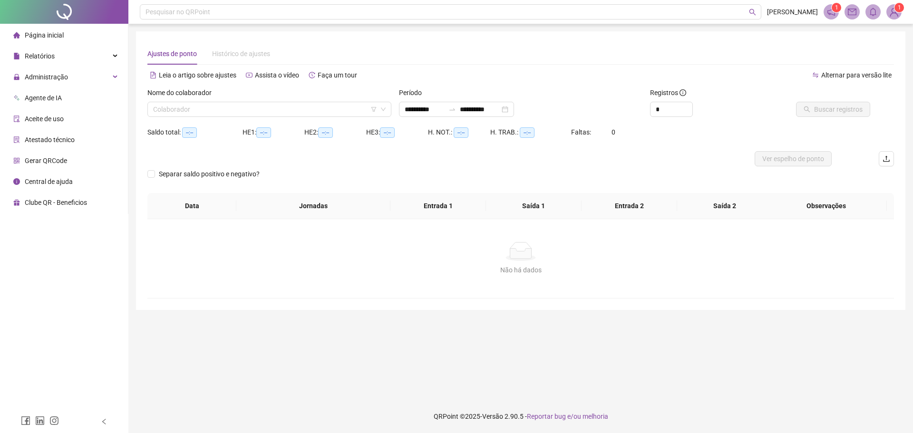
type input "**********"
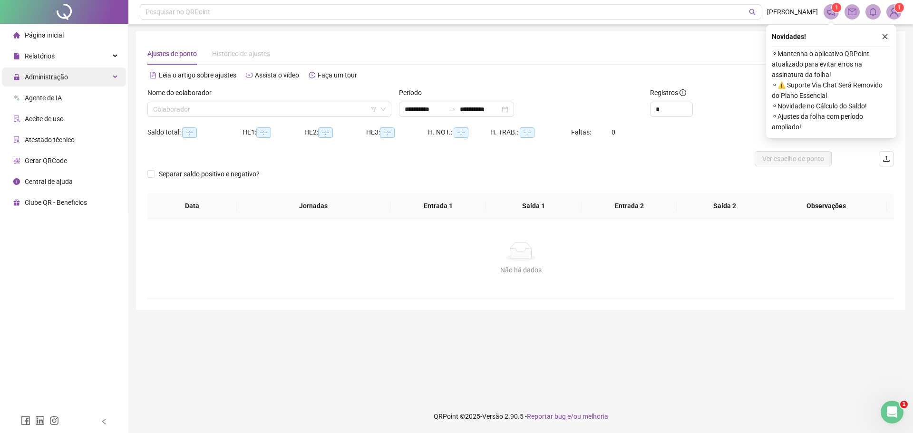
click at [47, 81] on span "Administração" at bounding box center [46, 77] width 43 height 8
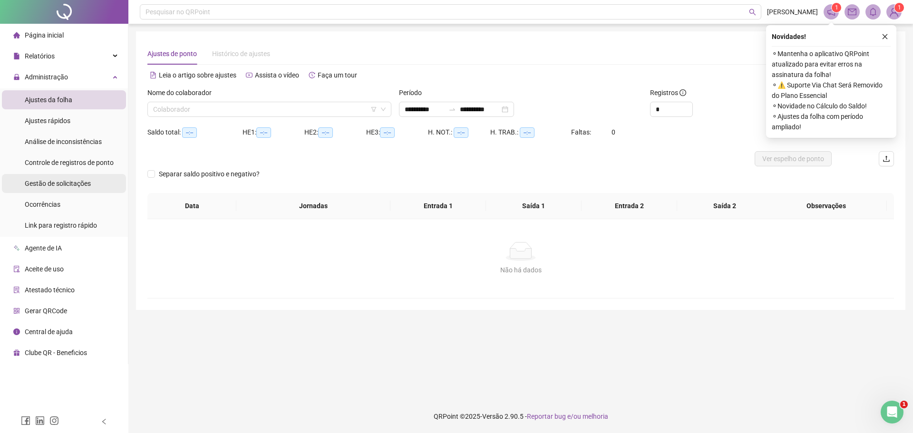
click at [51, 180] on span "Gestão de solicitações" at bounding box center [58, 184] width 66 height 8
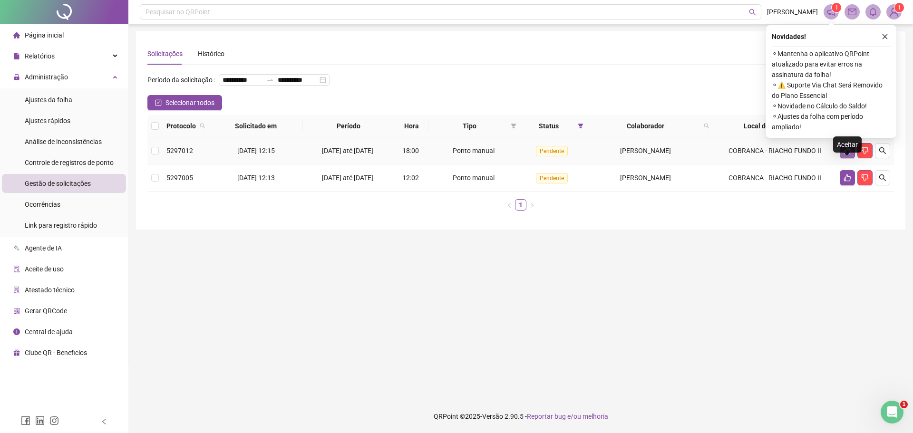
click at [848, 155] on icon "like" at bounding box center [848, 151] width 8 height 8
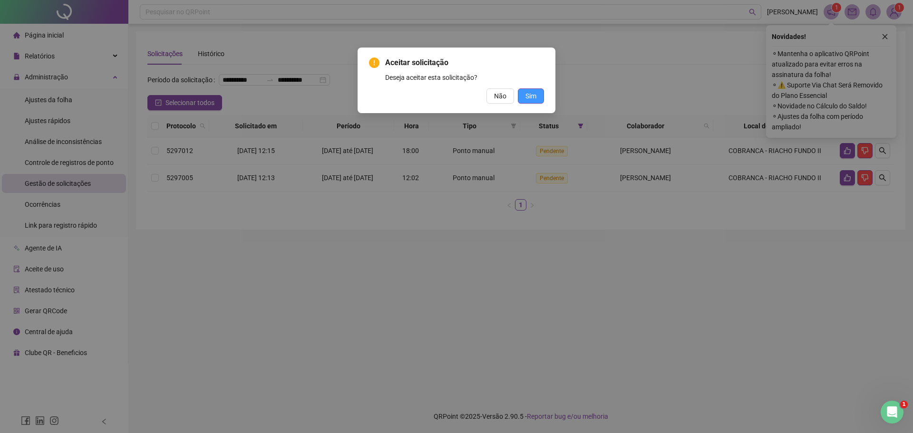
click at [534, 95] on span "Sim" at bounding box center [531, 96] width 11 height 10
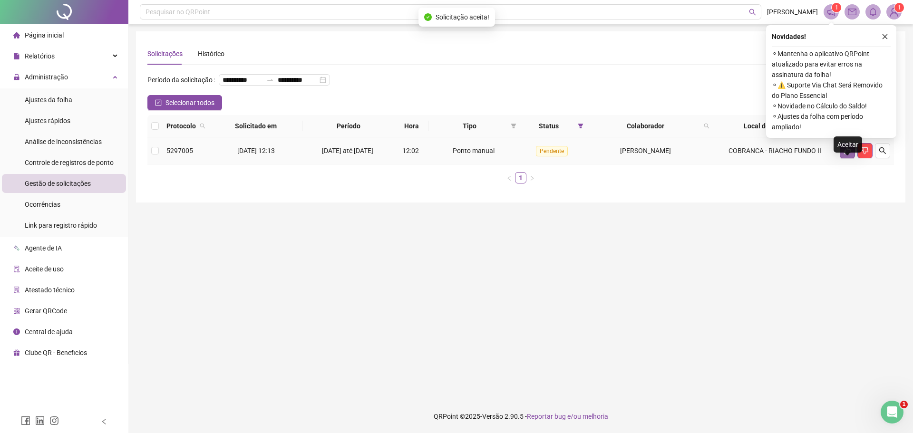
click at [846, 155] on icon "like" at bounding box center [848, 151] width 8 height 8
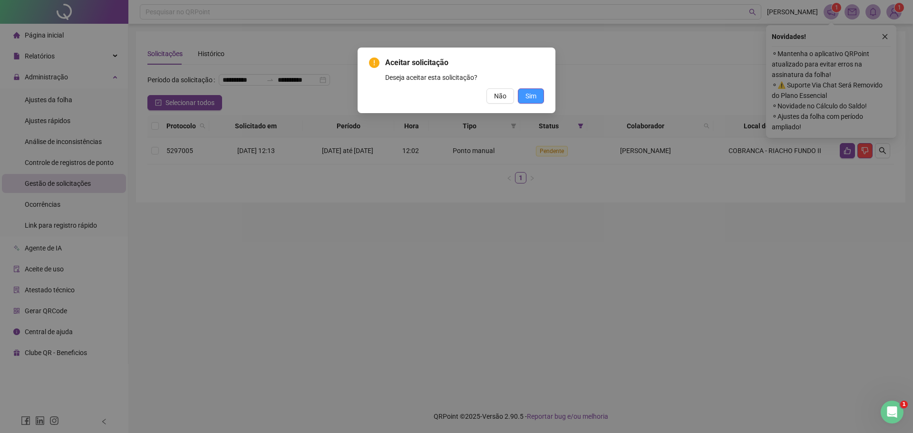
click at [531, 96] on span "Sim" at bounding box center [531, 96] width 11 height 10
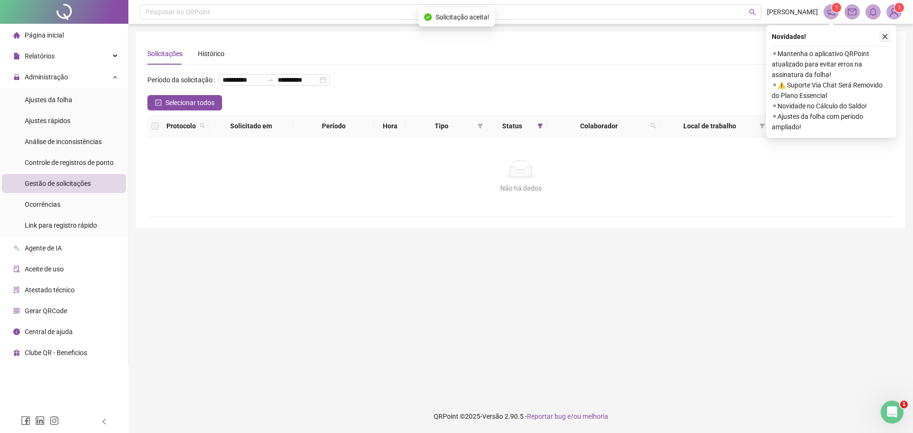
click at [882, 38] on icon "close" at bounding box center [885, 36] width 7 height 7
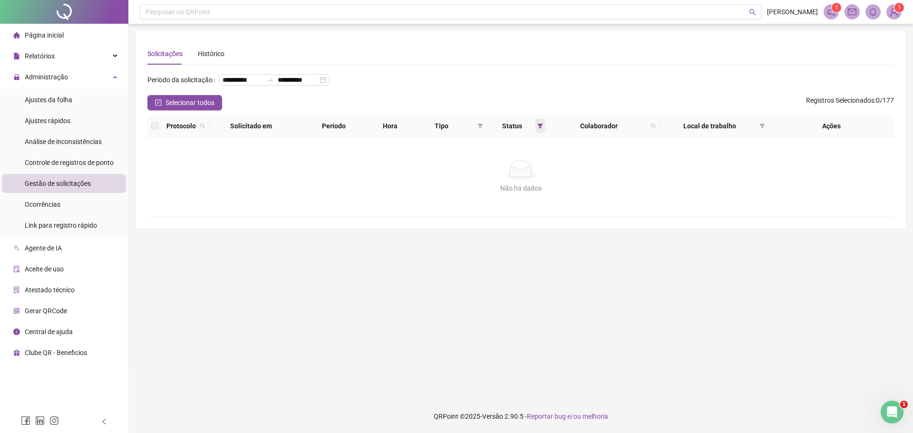
click at [540, 129] on icon "filter" at bounding box center [541, 126] width 6 height 6
click at [531, 209] on span "OK" at bounding box center [532, 211] width 9 height 10
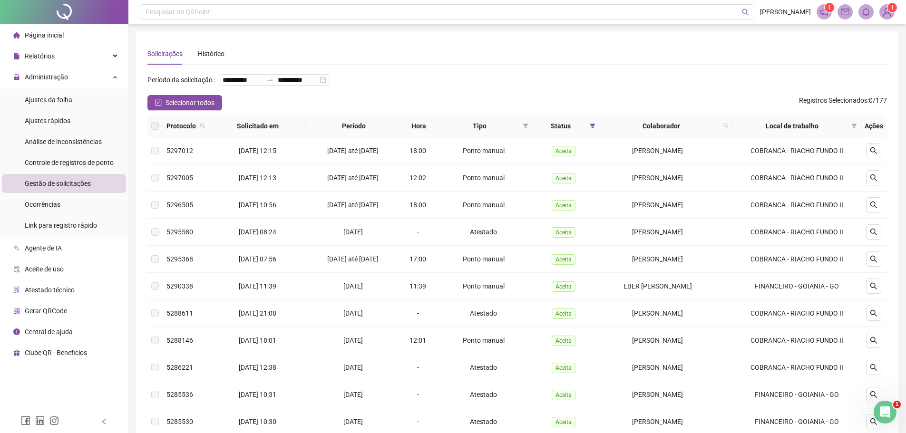
click at [661, 131] on span "Colaborador" at bounding box center [661, 126] width 117 height 10
click at [729, 129] on icon "search" at bounding box center [726, 126] width 5 height 5
type input "****"
click at [668, 178] on span "Buscar" at bounding box center [667, 179] width 21 height 10
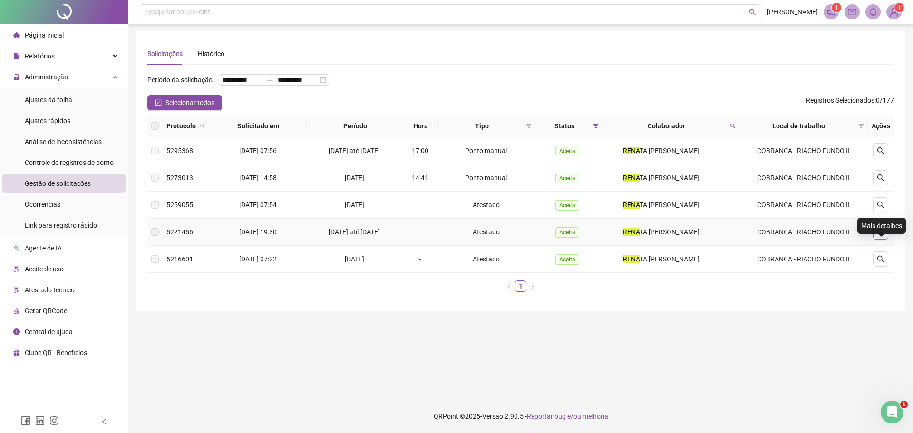
click at [881, 236] on icon "search" at bounding box center [881, 232] width 8 height 8
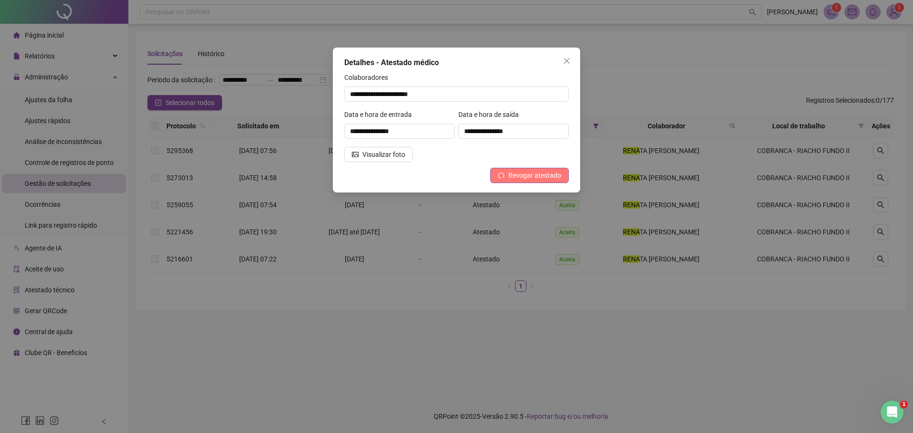
click at [516, 175] on span "Revogar atestado" at bounding box center [535, 175] width 53 height 10
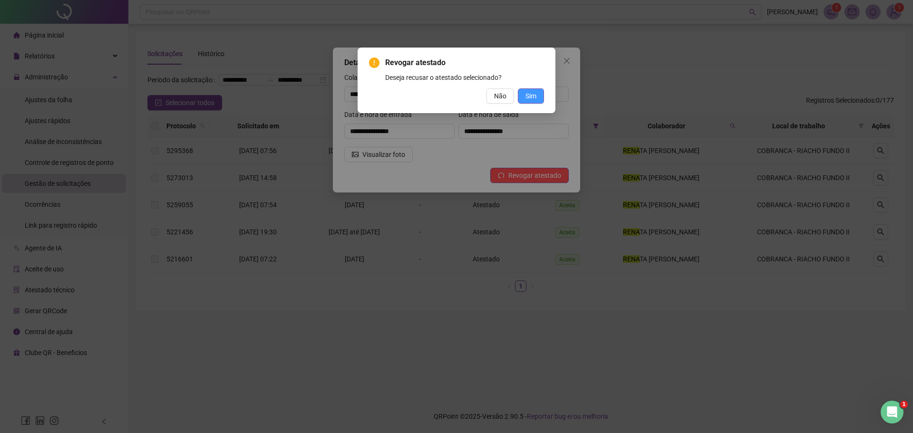
click at [529, 96] on span "Sim" at bounding box center [531, 96] width 11 height 10
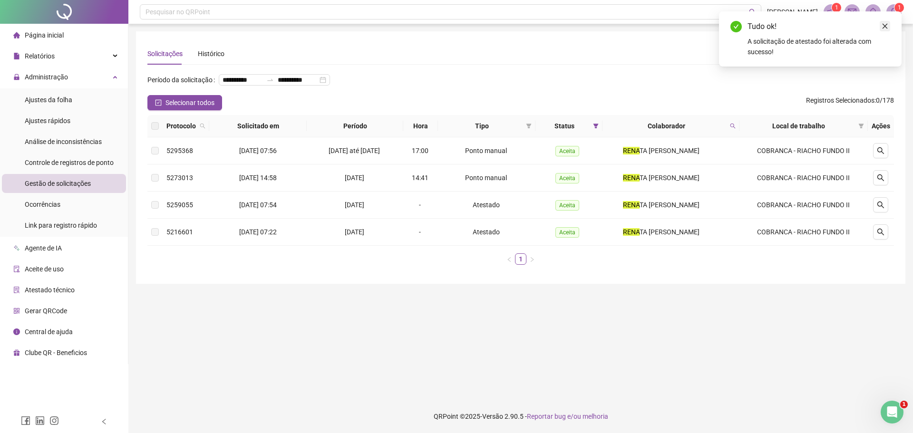
click at [887, 22] on link "Close" at bounding box center [885, 26] width 10 height 10
